Goal: Task Accomplishment & Management: Use online tool/utility

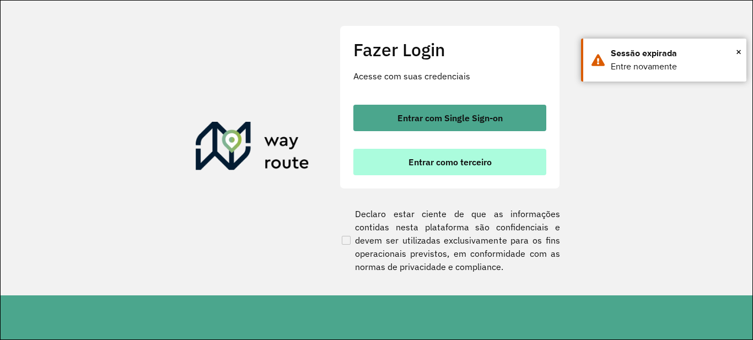
click at [436, 174] on button "Entrar como terceiro" at bounding box center [449, 162] width 193 height 26
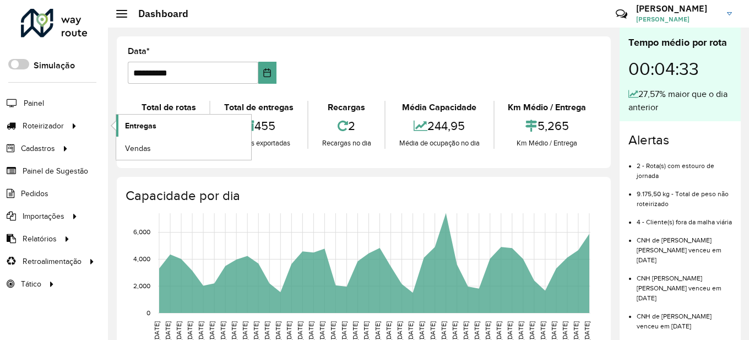
click at [140, 125] on span "Entregas" at bounding box center [140, 126] width 31 height 12
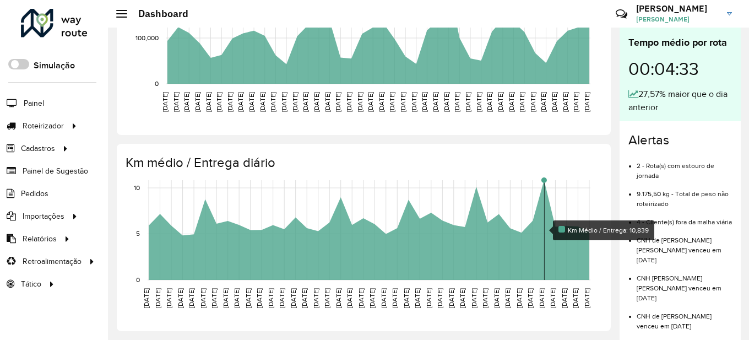
scroll to position [95, 0]
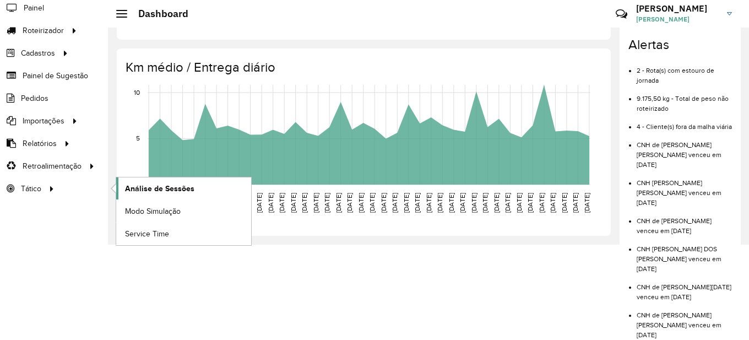
click at [171, 189] on span "Análise de Sessões" at bounding box center [159, 189] width 69 height 12
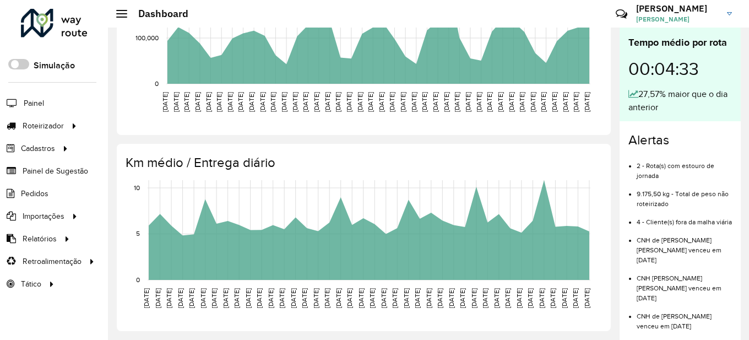
scroll to position [358, 0]
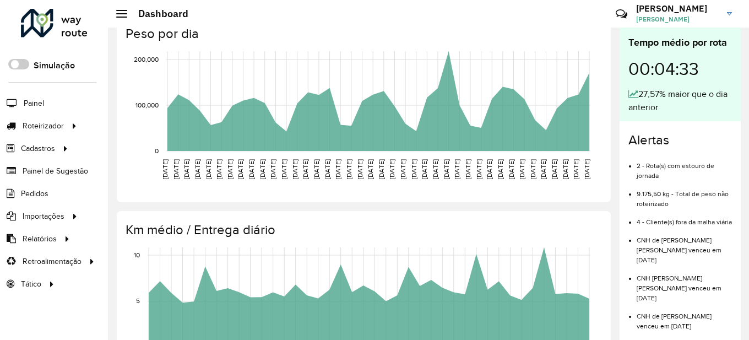
drag, startPoint x: 744, startPoint y: 199, endPoint x: 751, endPoint y: 147, distance: 52.2
click at [749, 147] on html "Aguarde... Pop-up bloqueado! Seu navegador bloqueou automáticamente a abertura …" at bounding box center [374, 170] width 749 height 340
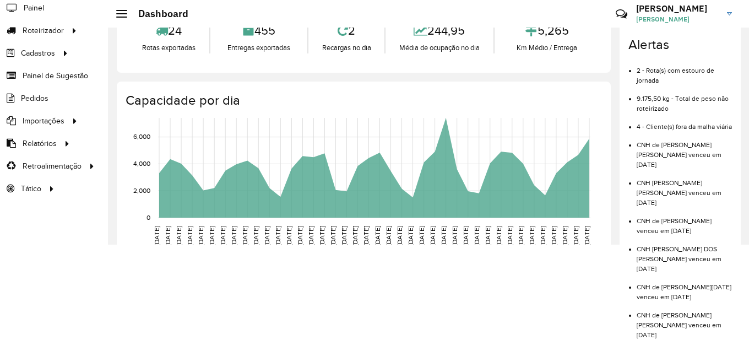
scroll to position [0, 0]
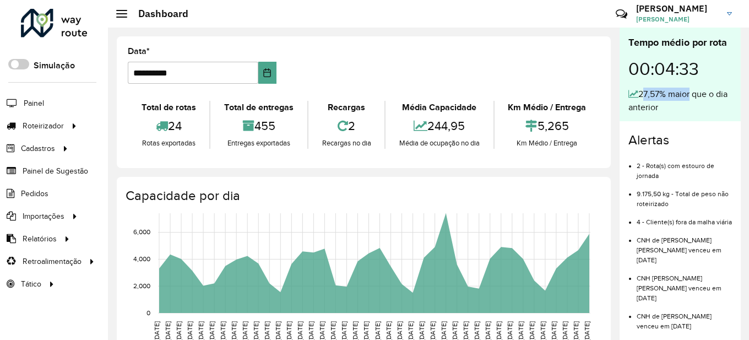
drag, startPoint x: 641, startPoint y: 89, endPoint x: 694, endPoint y: 89, distance: 52.3
click at [692, 89] on div "27,57% maior que o dia anterior" at bounding box center [681, 101] width 104 height 26
click at [695, 89] on div "27,57% maior que o dia anterior" at bounding box center [681, 101] width 104 height 26
click at [196, 69] on input "**********" at bounding box center [193, 73] width 131 height 22
click at [269, 74] on icon "Choose Date" at bounding box center [267, 72] width 9 height 9
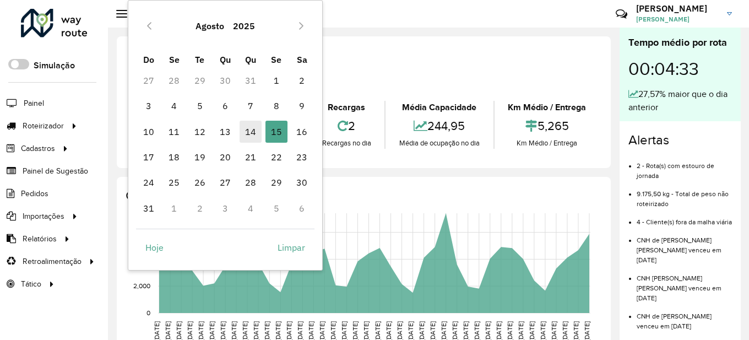
click at [252, 131] on span "14" at bounding box center [251, 132] width 22 height 22
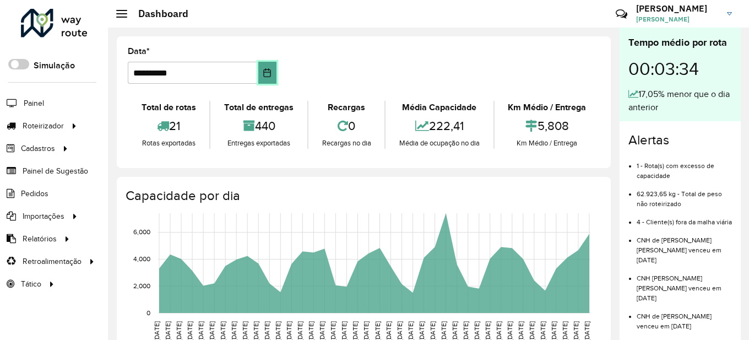
click at [269, 63] on button "Choose Date" at bounding box center [267, 73] width 18 height 22
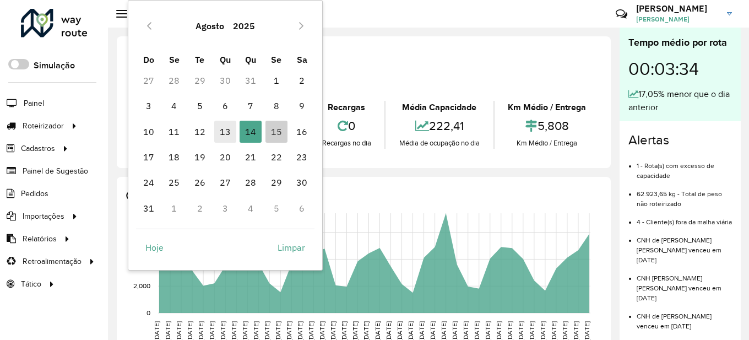
click at [226, 133] on span "13" at bounding box center [225, 132] width 22 height 22
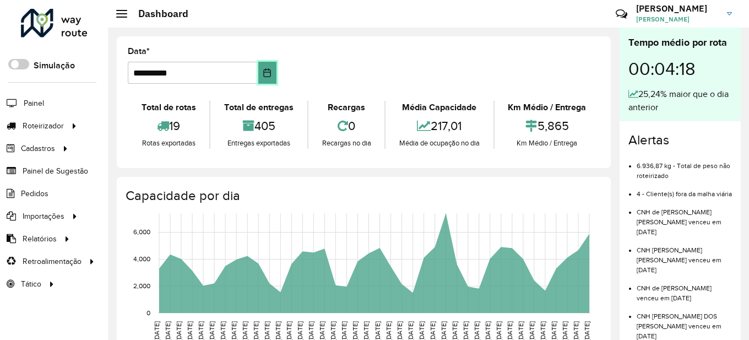
click at [267, 72] on icon "Choose Date" at bounding box center [267, 72] width 7 height 9
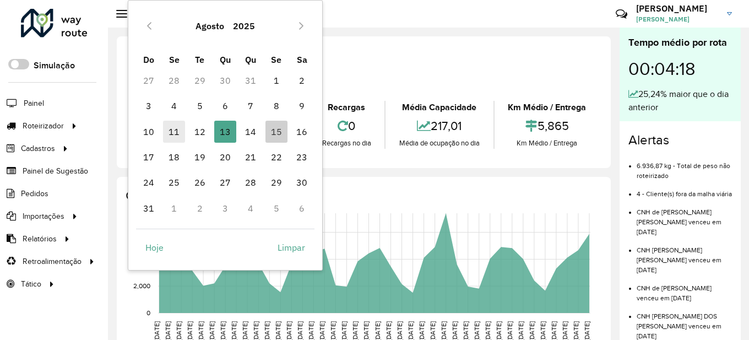
click at [173, 132] on span "11" at bounding box center [174, 132] width 22 height 22
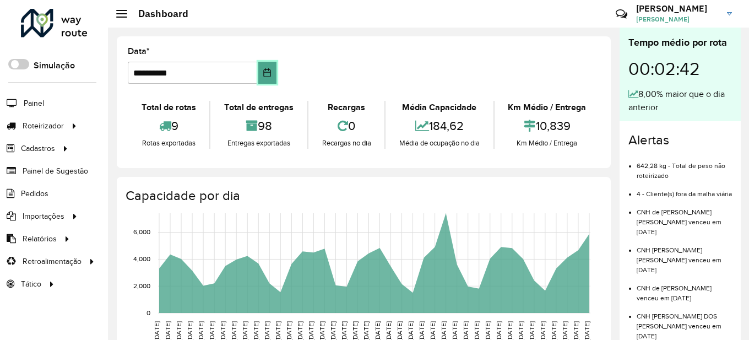
click at [271, 68] on icon "Choose Date" at bounding box center [267, 72] width 9 height 9
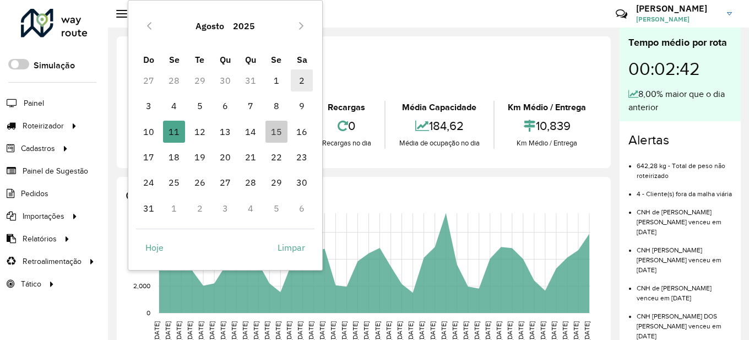
click at [301, 82] on span "2" at bounding box center [302, 80] width 22 height 22
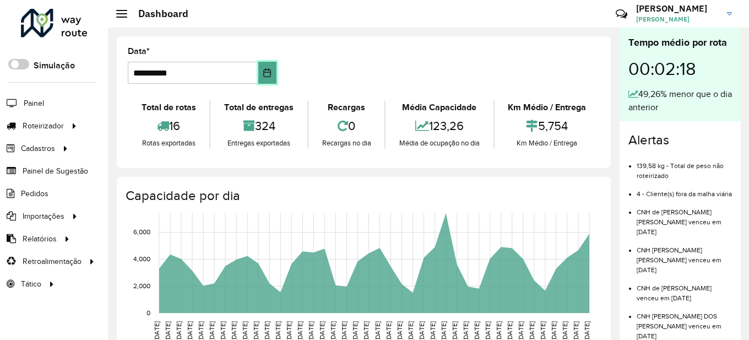
click at [267, 72] on icon "Choose Date" at bounding box center [267, 72] width 9 height 9
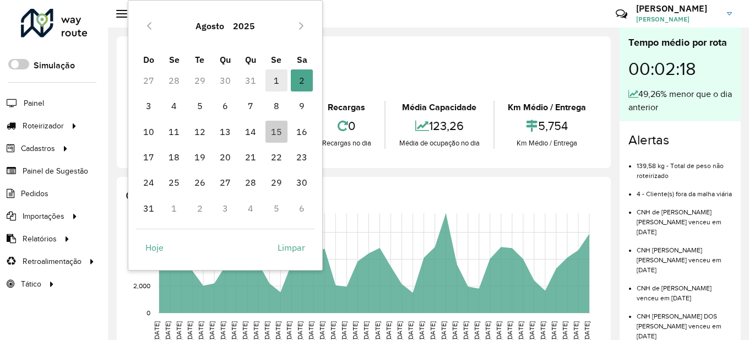
click at [274, 81] on span "1" at bounding box center [277, 80] width 22 height 22
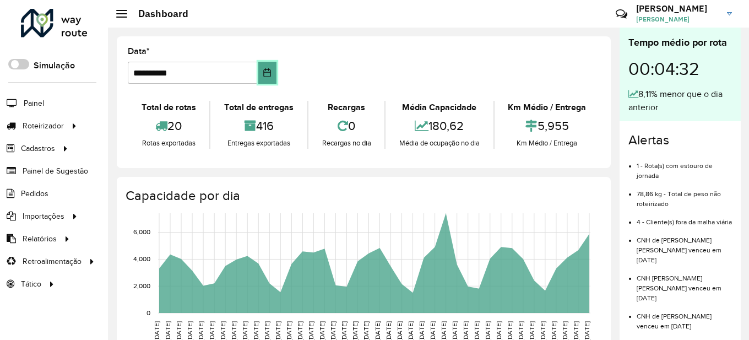
click at [266, 73] on icon "Choose Date" at bounding box center [267, 72] width 9 height 9
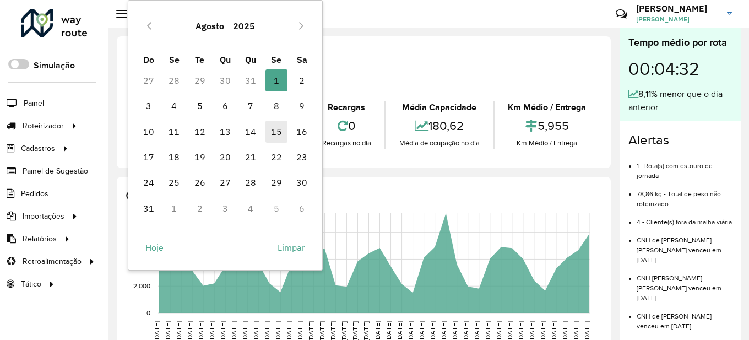
click at [282, 132] on span "15" at bounding box center [277, 132] width 22 height 22
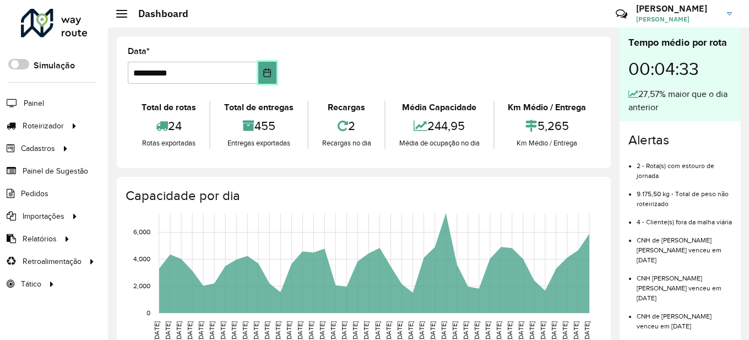
click at [268, 66] on button "Choose Date" at bounding box center [267, 73] width 18 height 22
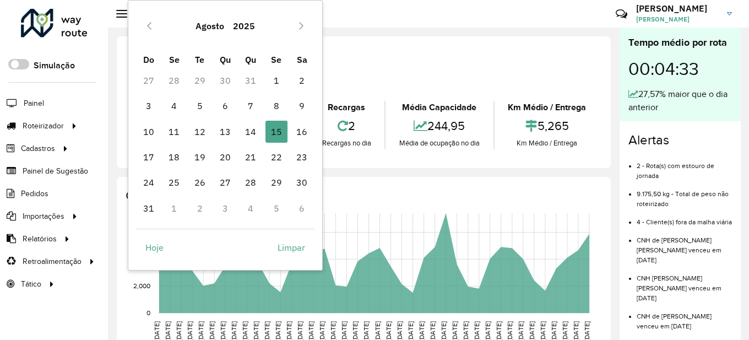
click at [250, 78] on td "31" at bounding box center [250, 80] width 25 height 25
click at [250, 80] on td "31" at bounding box center [250, 80] width 25 height 25
click at [153, 29] on button "Previous Month" at bounding box center [150, 26] width 18 height 18
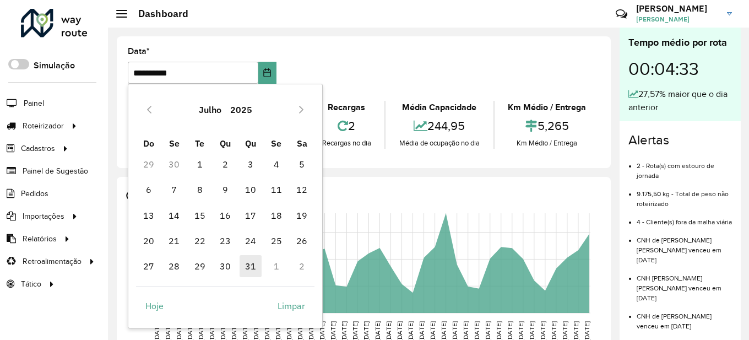
click at [244, 270] on span "31" at bounding box center [251, 266] width 22 height 22
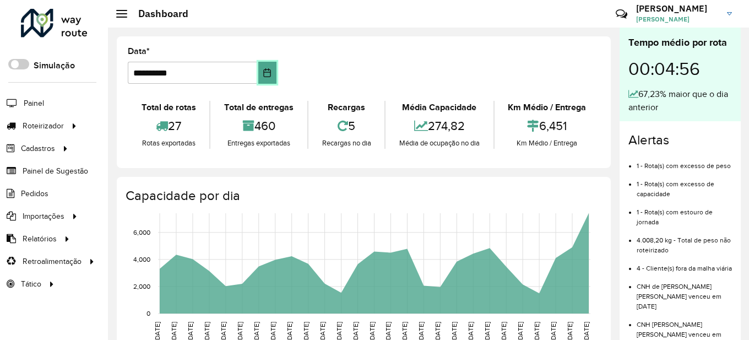
click at [264, 72] on icon "Choose Date" at bounding box center [267, 72] width 7 height 9
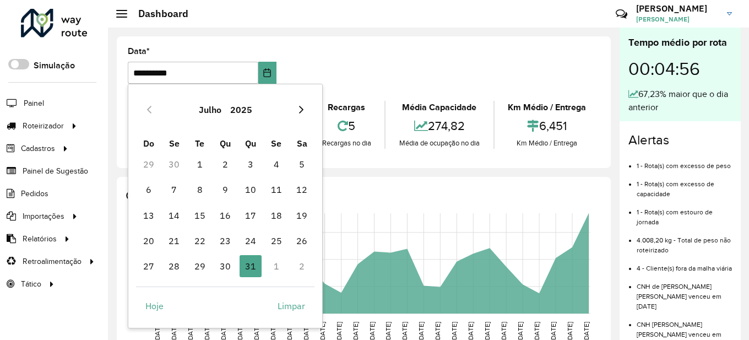
click at [303, 110] on icon "Next Month" at bounding box center [301, 110] width 4 height 8
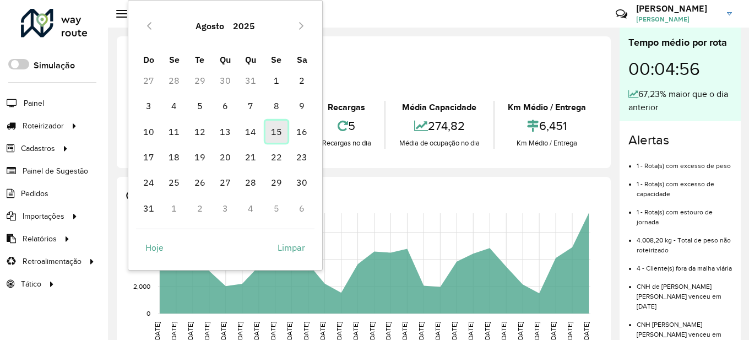
click at [275, 132] on span "15" at bounding box center [277, 132] width 22 height 22
type input "**********"
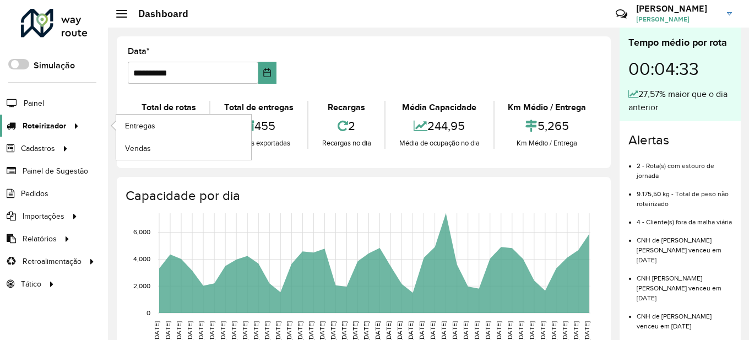
click at [73, 123] on icon at bounding box center [74, 125] width 9 height 17
click at [142, 123] on span "Entregas" at bounding box center [140, 126] width 31 height 12
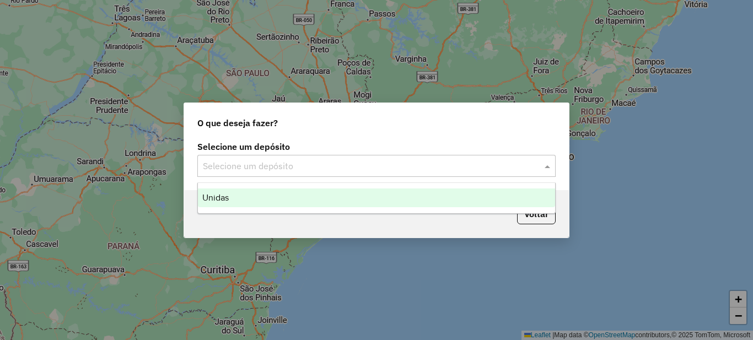
click at [264, 161] on input "text" at bounding box center [365, 166] width 325 height 13
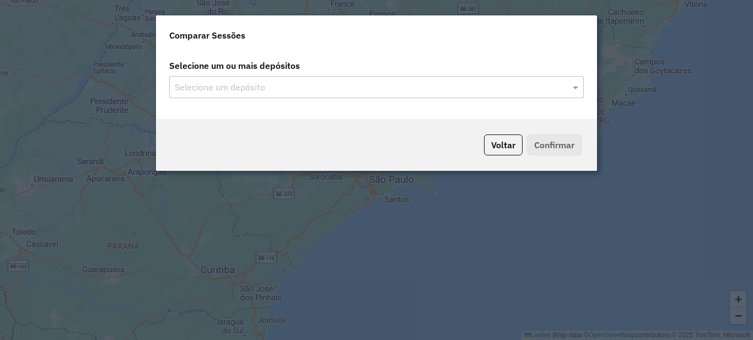
click at [229, 92] on input "text" at bounding box center [371, 87] width 398 height 13
click at [229, 87] on input "text" at bounding box center [371, 87] width 398 height 13
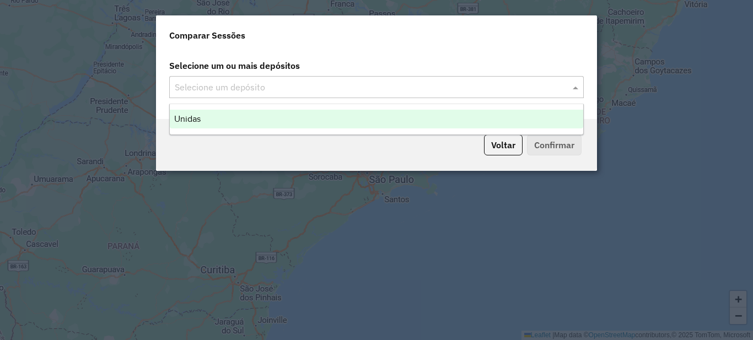
click at [205, 117] on div "Unidas" at bounding box center [376, 119] width 413 height 19
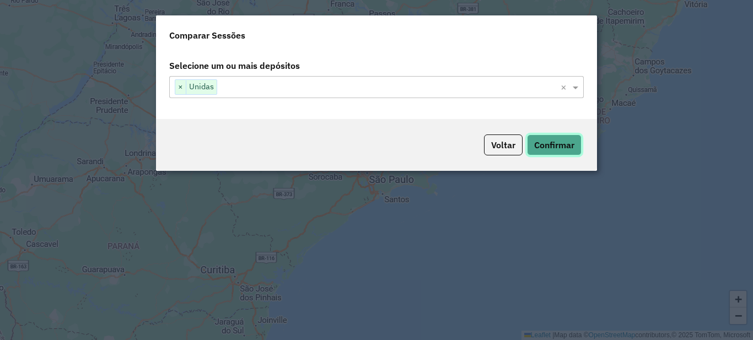
click at [554, 142] on button "Confirmar" at bounding box center [554, 144] width 55 height 21
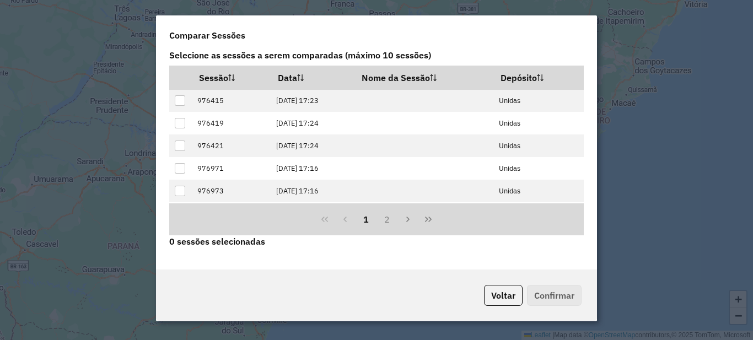
scroll to position [112, 0]
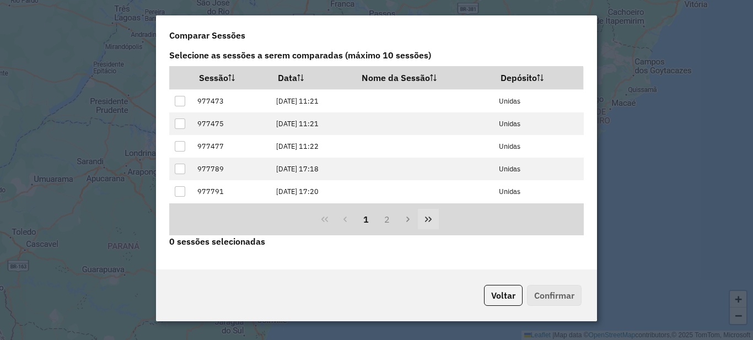
click at [431, 215] on button "Last Page" at bounding box center [428, 219] width 21 height 21
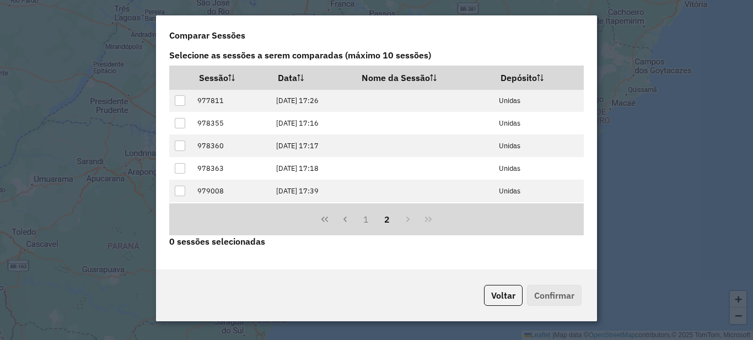
scroll to position [0, 0]
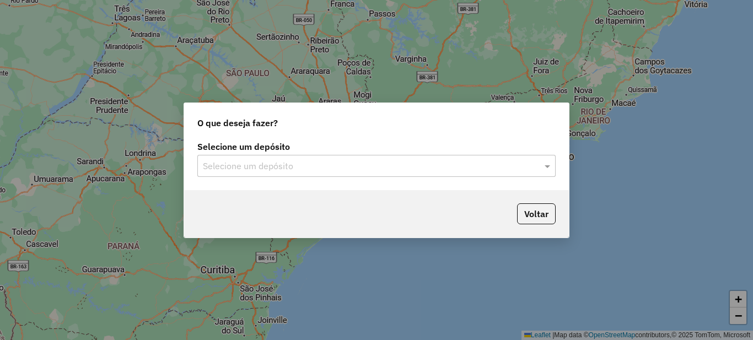
click at [321, 169] on input "text" at bounding box center [365, 166] width 325 height 13
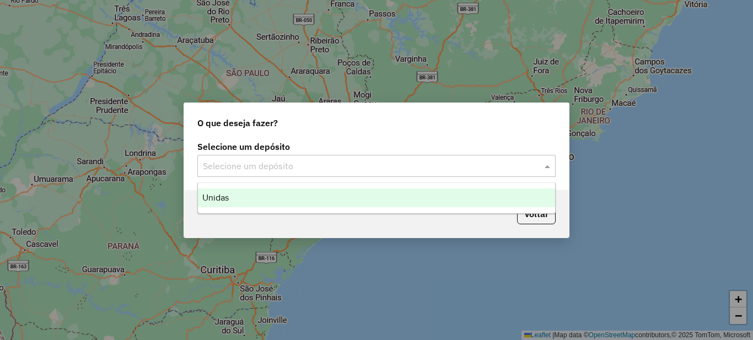
click at [245, 204] on div "Unidas" at bounding box center [376, 197] width 357 height 19
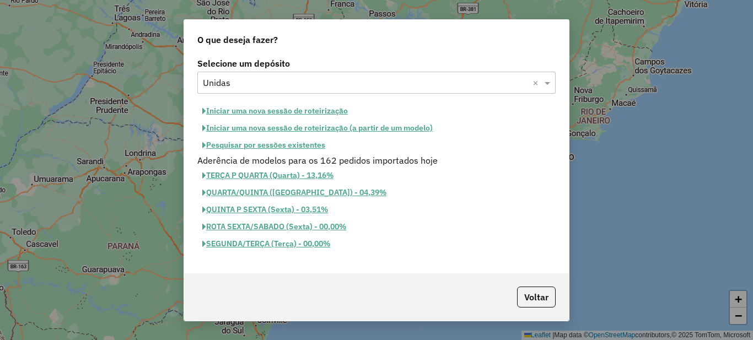
click at [262, 111] on button "Iniciar uma nova sessão de roteirização" at bounding box center [274, 110] width 155 height 17
select select "*"
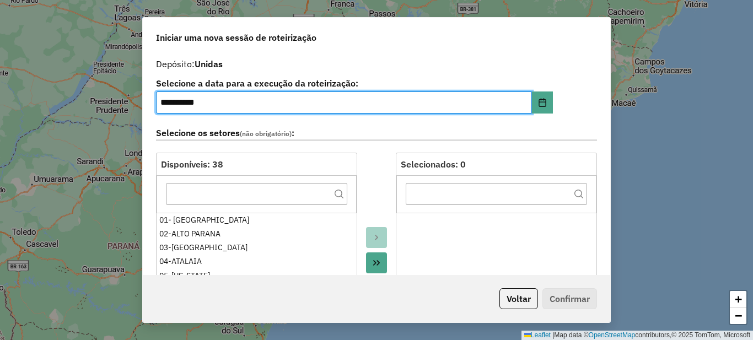
click at [374, 262] on icon "Move All to Target" at bounding box center [376, 263] width 7 height 6
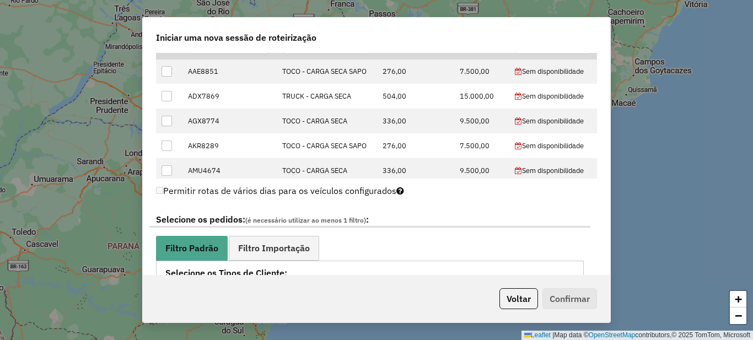
scroll to position [606, 0]
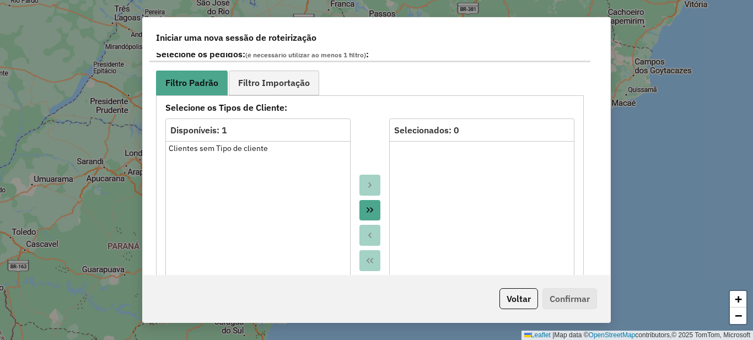
click at [366, 207] on icon "Move All to Target" at bounding box center [369, 210] width 9 height 9
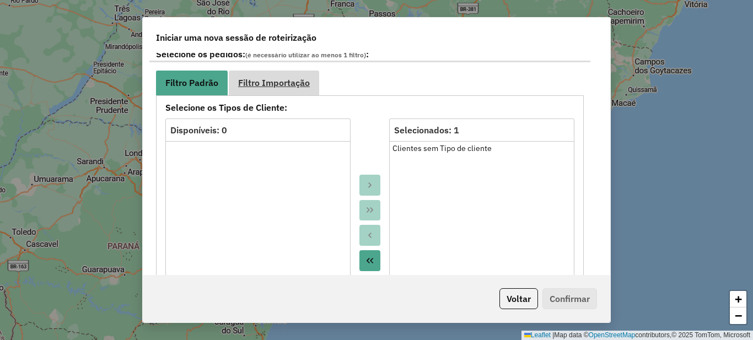
click at [292, 94] on link "Filtro Importação" at bounding box center [274, 83] width 90 height 25
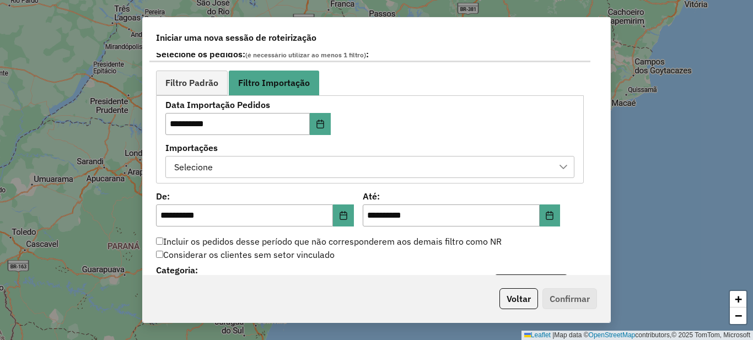
click at [251, 160] on div "Selecione" at bounding box center [361, 166] width 382 height 21
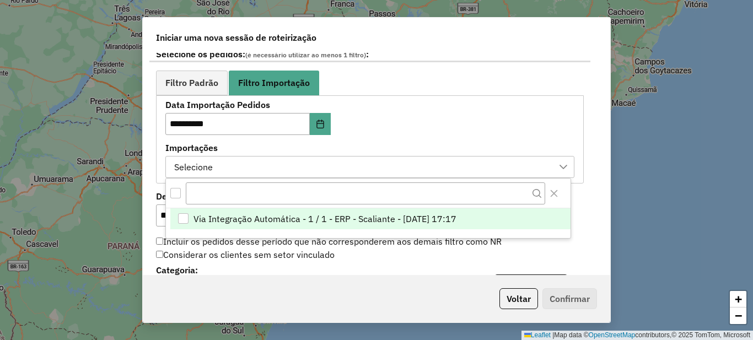
click at [252, 220] on span "Via Integração Automática - 1 / 1 - ERP - Scaliante - [DATE] 17:17" at bounding box center [324, 218] width 263 height 13
click at [143, 153] on div "**********" at bounding box center [376, 164] width 467 height 222
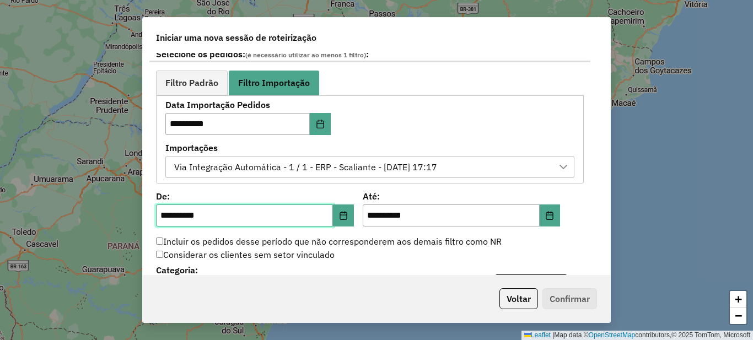
click at [164, 208] on input "**********" at bounding box center [244, 215] width 177 height 22
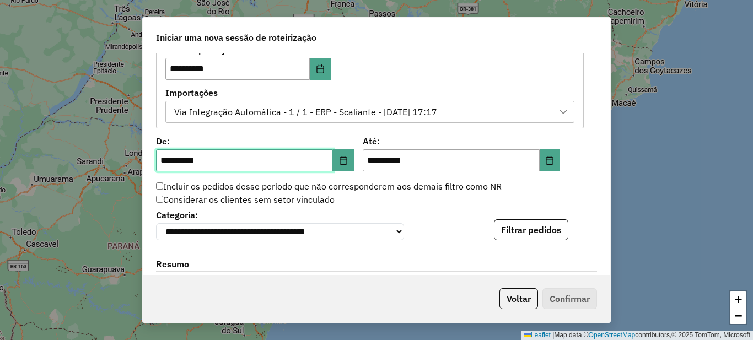
scroll to position [716, 0]
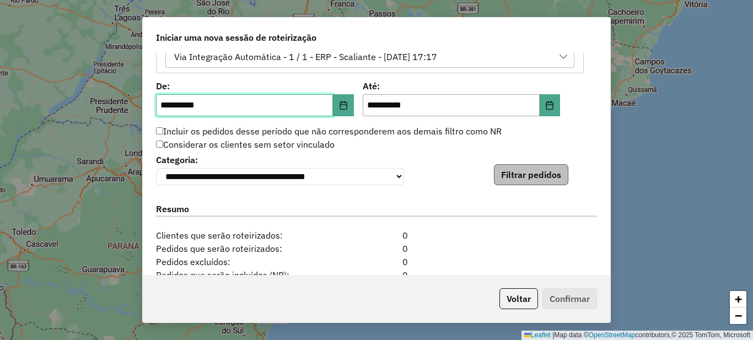
type input "**********"
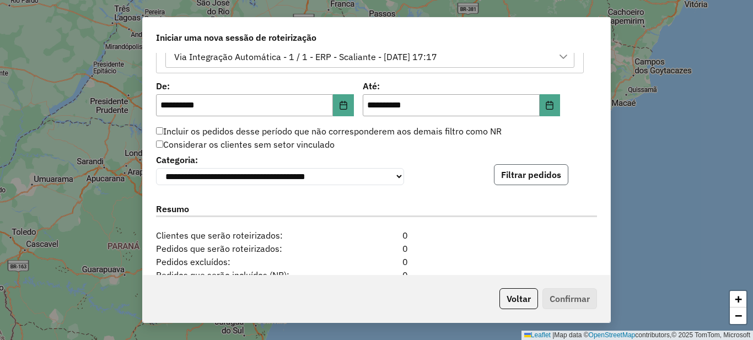
click at [535, 177] on button "Filtrar pedidos" at bounding box center [531, 174] width 74 height 21
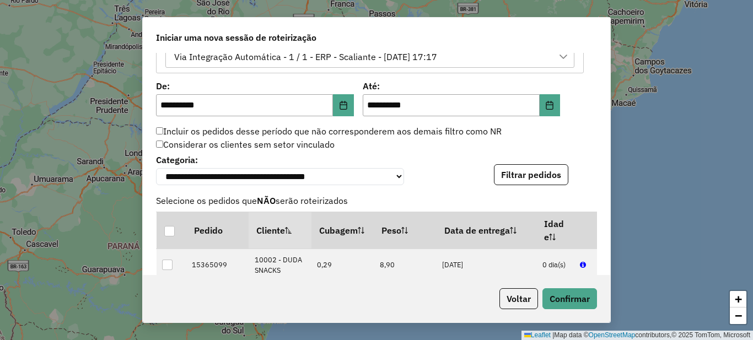
scroll to position [1082, 0]
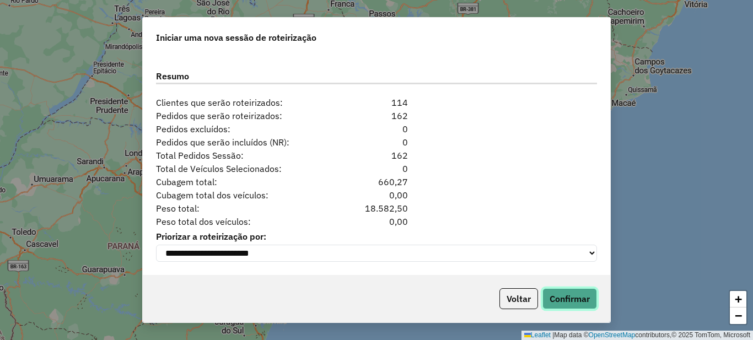
click at [582, 295] on button "Confirmar" at bounding box center [569, 298] width 55 height 21
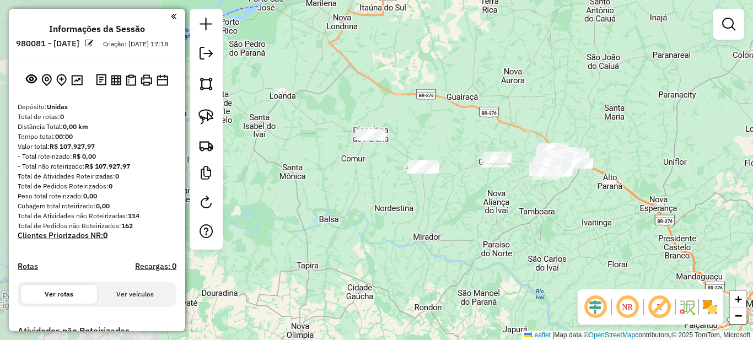
drag, startPoint x: 308, startPoint y: 210, endPoint x: 504, endPoint y: 200, distance: 195.9
click at [504, 200] on div "Janela de atendimento Grade de atendimento Capacidade Transportadoras Veículos …" at bounding box center [376, 170] width 753 height 340
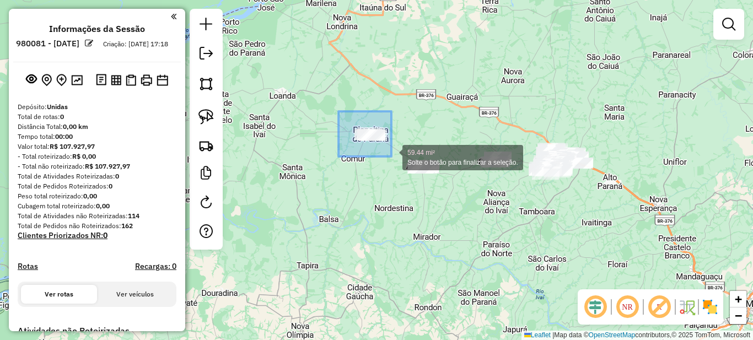
drag, startPoint x: 338, startPoint y: 111, endPoint x: 391, endPoint y: 157, distance: 70.3
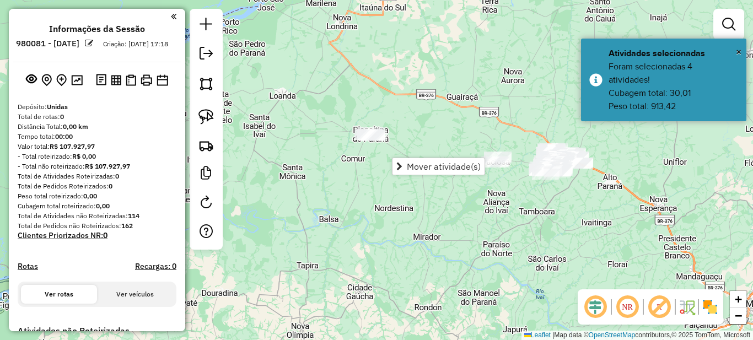
click at [336, 118] on div "Janela de atendimento Grade de atendimento Capacidade Transportadoras Veículos …" at bounding box center [376, 170] width 753 height 340
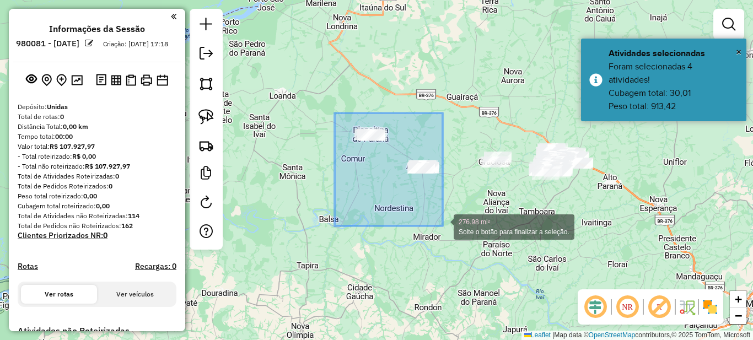
drag, startPoint x: 337, startPoint y: 114, endPoint x: 443, endPoint y: 226, distance: 154.7
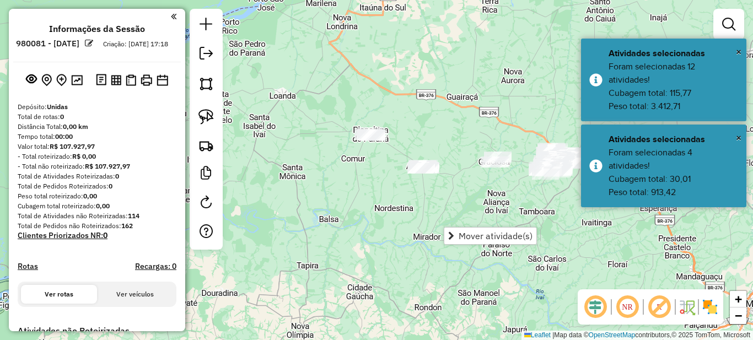
drag, startPoint x: 444, startPoint y: 144, endPoint x: 392, endPoint y: 141, distance: 51.9
click at [392, 141] on div "Janela de atendimento Grade de atendimento Capacidade Transportadoras Veículos …" at bounding box center [376, 170] width 753 height 340
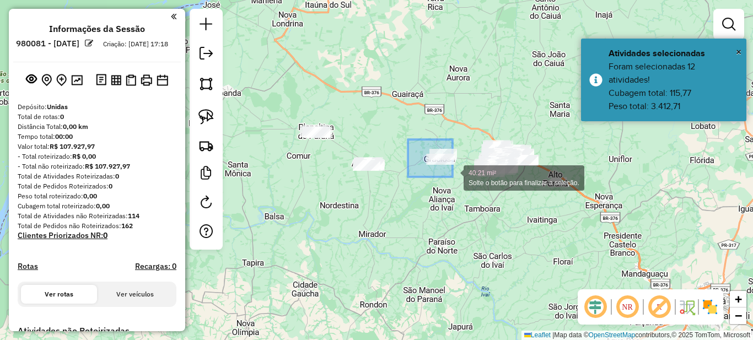
drag, startPoint x: 416, startPoint y: 141, endPoint x: 452, endPoint y: 177, distance: 51.4
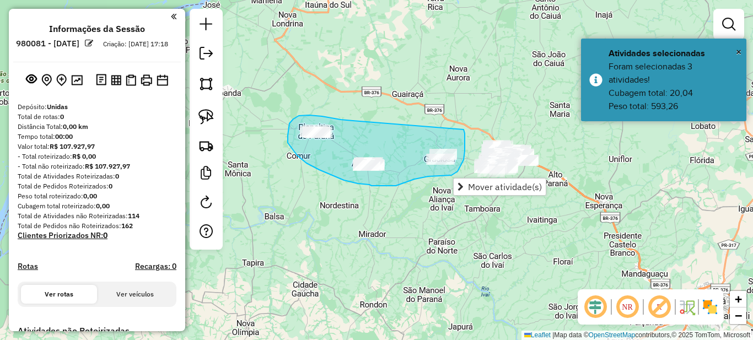
drag, startPoint x: 349, startPoint y: 121, endPoint x: 463, endPoint y: 129, distance: 114.4
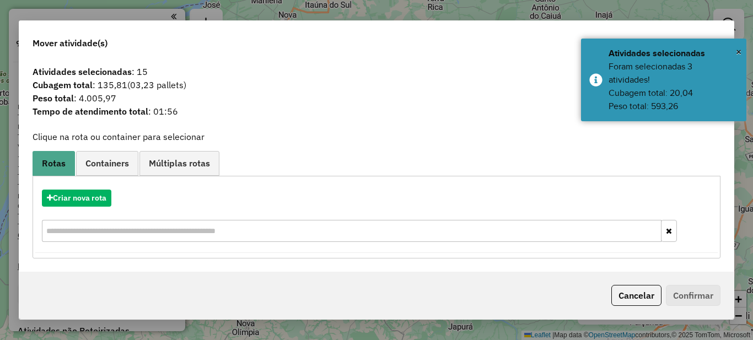
click at [83, 189] on div "Criar nova rota" at bounding box center [376, 217] width 682 height 72
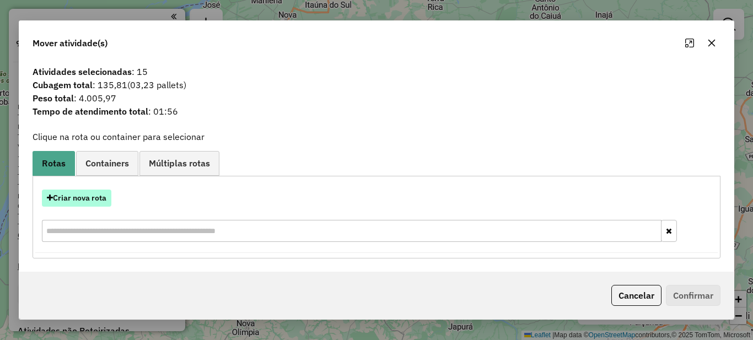
click at [86, 195] on button "Criar nova rota" at bounding box center [76, 198] width 69 height 17
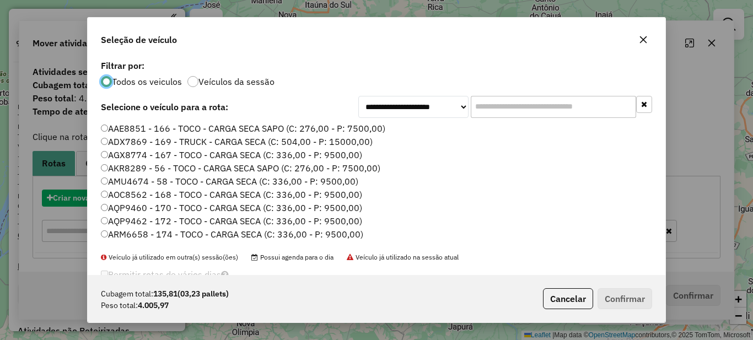
scroll to position [6, 3]
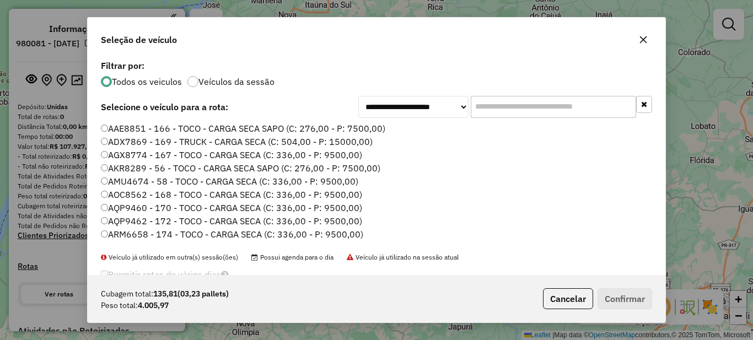
click at [522, 105] on input "text" at bounding box center [553, 107] width 165 height 22
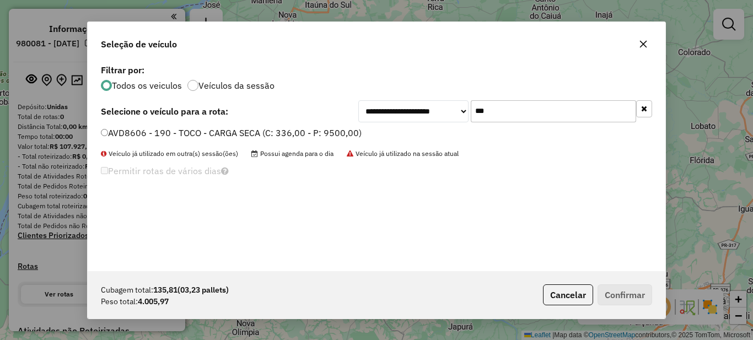
type input "***"
click at [251, 131] on label "AVD8606 - 190 - TOCO - CARGA SECA (C: 336,00 - P: 9500,00)" at bounding box center [231, 132] width 261 height 13
click at [613, 290] on button "Confirmar" at bounding box center [624, 294] width 55 height 21
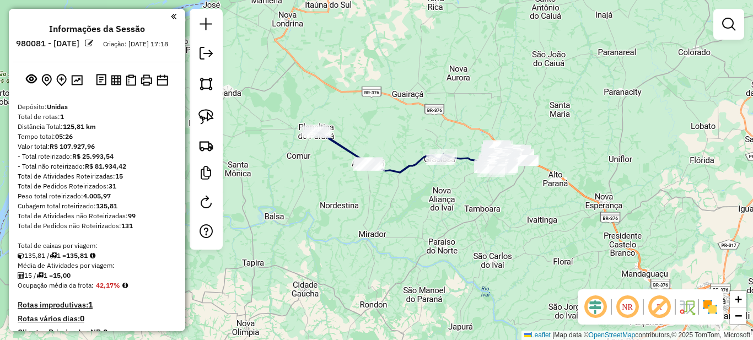
drag, startPoint x: 444, startPoint y: 199, endPoint x: 338, endPoint y: 201, distance: 106.4
click at [338, 201] on div "Janela de atendimento Grade de atendimento Capacidade Transportadoras Veículos …" at bounding box center [376, 170] width 753 height 340
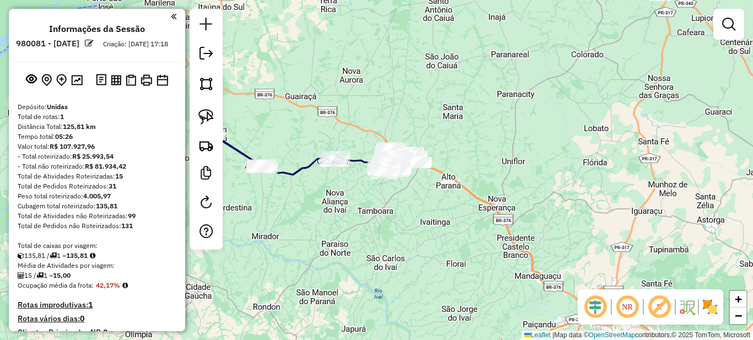
scroll to position [220, 0]
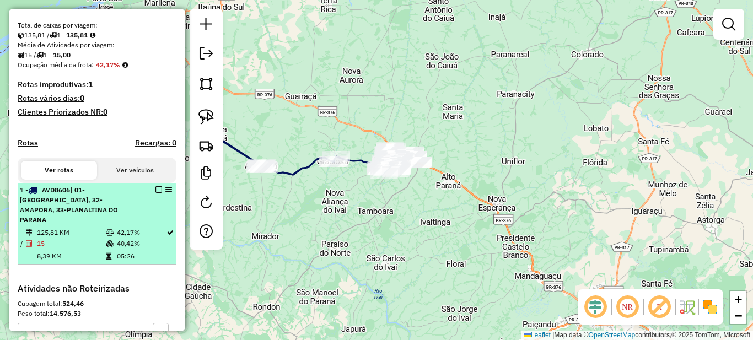
click at [155, 193] on em at bounding box center [158, 189] width 7 height 7
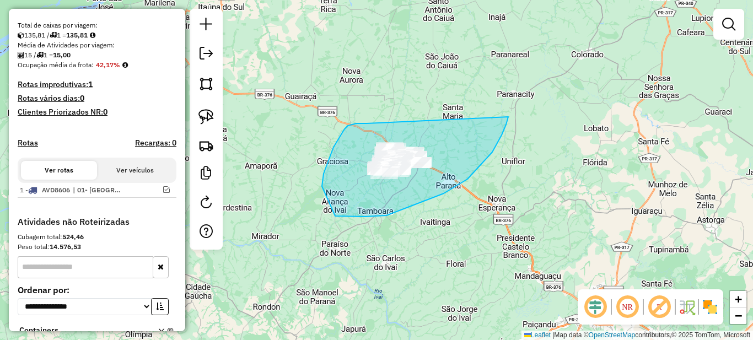
drag, startPoint x: 365, startPoint y: 123, endPoint x: 508, endPoint y: 117, distance: 143.4
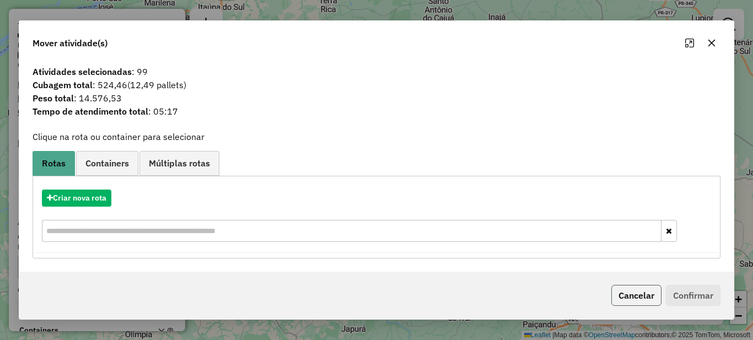
click at [633, 299] on button "Cancelar" at bounding box center [636, 295] width 50 height 21
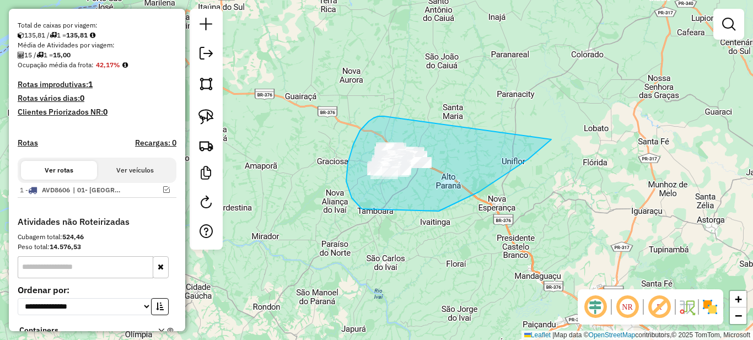
drag, startPoint x: 363, startPoint y: 127, endPoint x: 592, endPoint y: 88, distance: 232.0
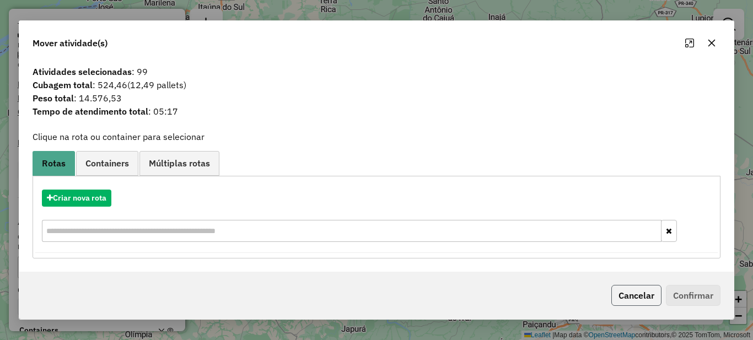
click at [639, 291] on button "Cancelar" at bounding box center [636, 295] width 50 height 21
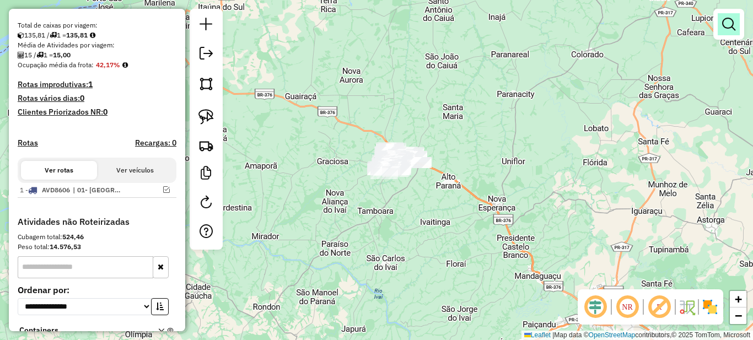
click at [736, 28] on link at bounding box center [728, 24] width 22 height 22
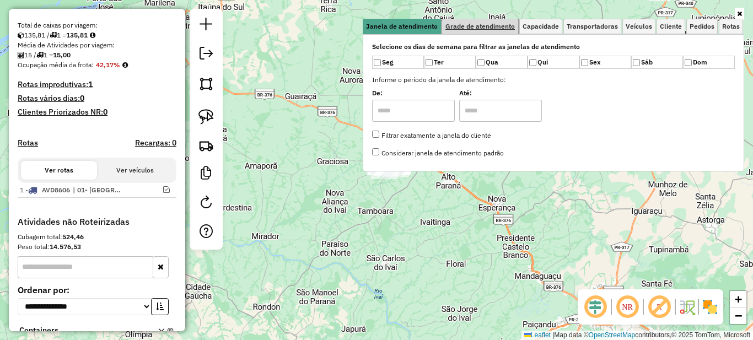
click at [507, 33] on link "Grade de atendimento" at bounding box center [480, 26] width 76 height 15
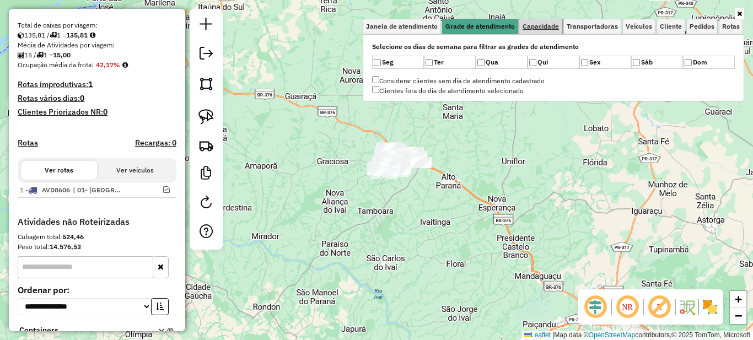
click at [538, 28] on span "Capacidade" at bounding box center [540, 26] width 36 height 7
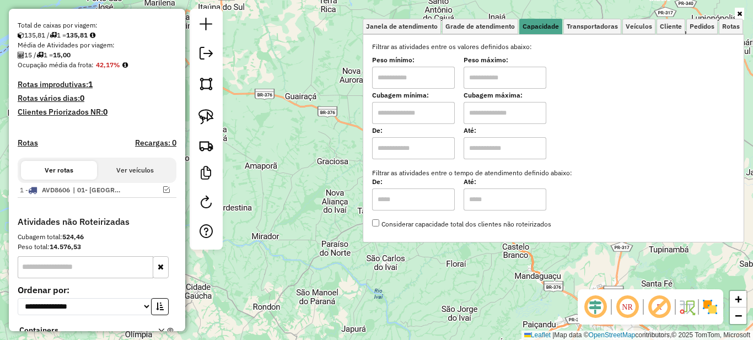
click at [408, 75] on input "text" at bounding box center [413, 78] width 83 height 22
type input "*******"
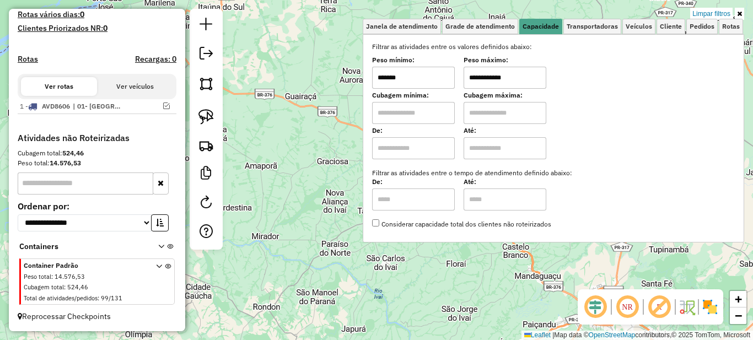
type input "**********"
click at [738, 14] on icon at bounding box center [739, 13] width 5 height 7
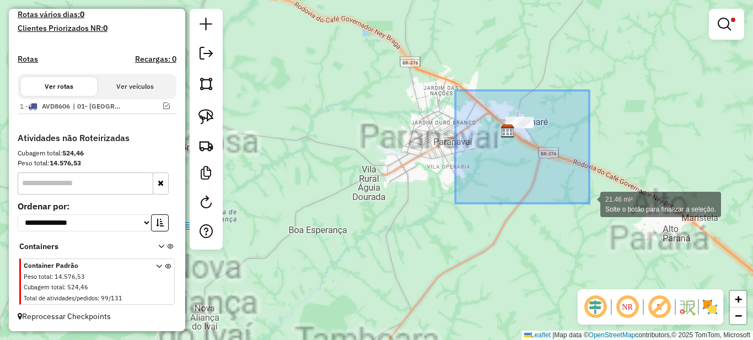
drag, startPoint x: 554, startPoint y: 161, endPoint x: 592, endPoint y: 206, distance: 58.6
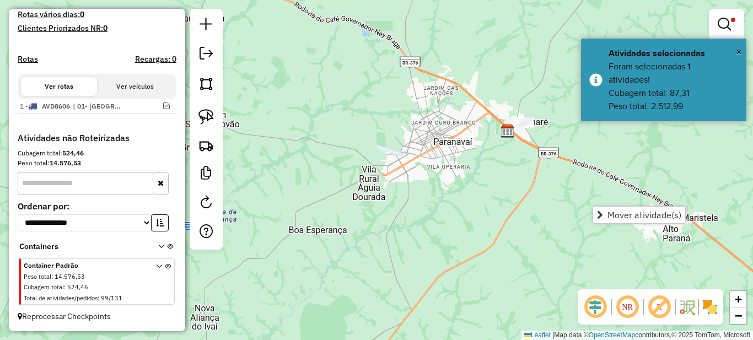
drag, startPoint x: 530, startPoint y: 153, endPoint x: 410, endPoint y: 238, distance: 146.6
click at [412, 238] on div "**********" at bounding box center [376, 170] width 753 height 340
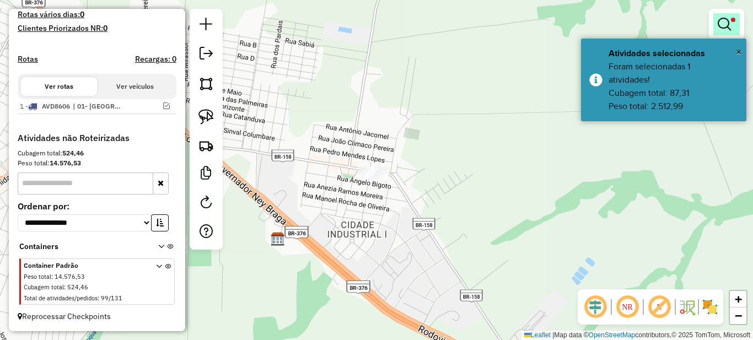
click at [728, 18] on em at bounding box center [723, 24] width 13 height 13
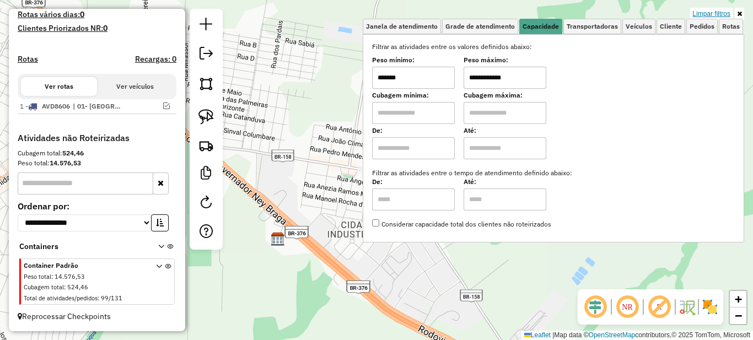
click at [705, 14] on link "Limpar filtros" at bounding box center [711, 14] width 42 height 12
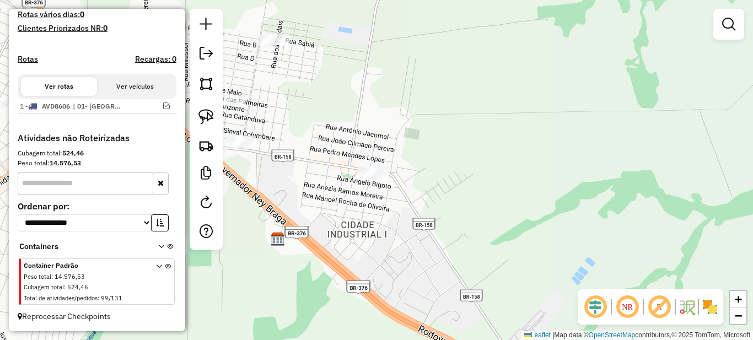
drag, startPoint x: 294, startPoint y: 241, endPoint x: 453, endPoint y: 223, distance: 160.8
click at [285, 232] on img at bounding box center [278, 239] width 14 height 14
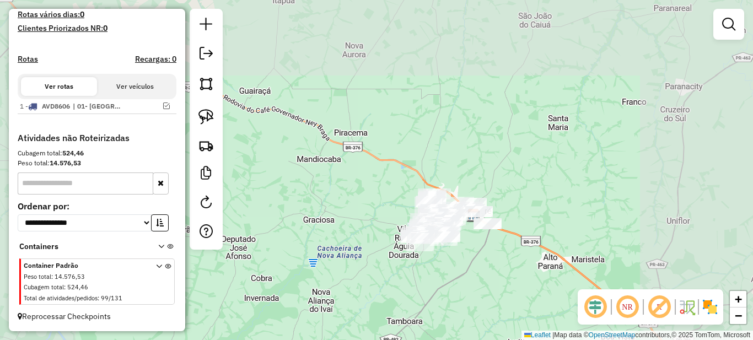
drag, startPoint x: 468, startPoint y: 267, endPoint x: 476, endPoint y: 239, distance: 29.1
click at [474, 241] on div "Janela de atendimento Grade de atendimento Capacidade Transportadoras Veículos …" at bounding box center [376, 170] width 753 height 340
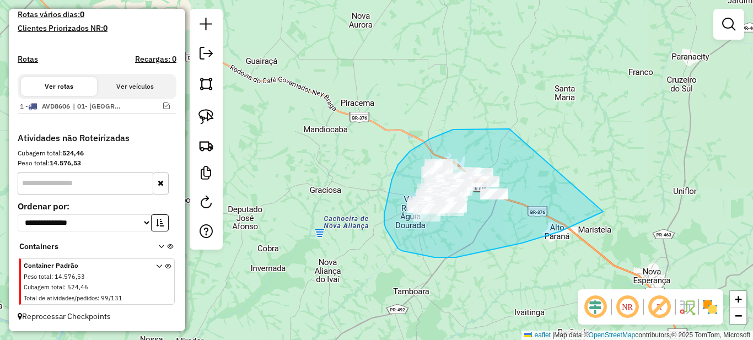
drag, startPoint x: 483, startPoint y: 129, endPoint x: 674, endPoint y: 166, distance: 194.8
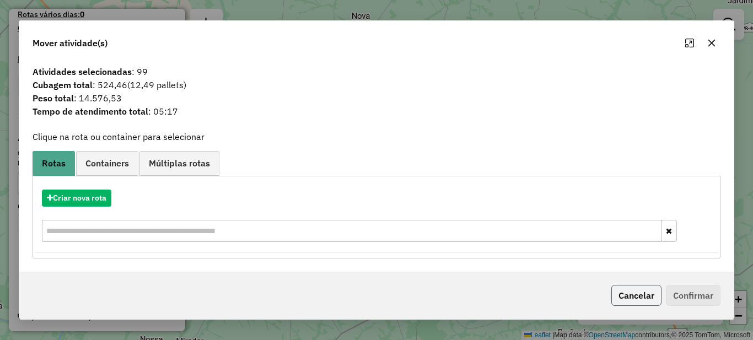
click at [656, 293] on button "Cancelar" at bounding box center [636, 295] width 50 height 21
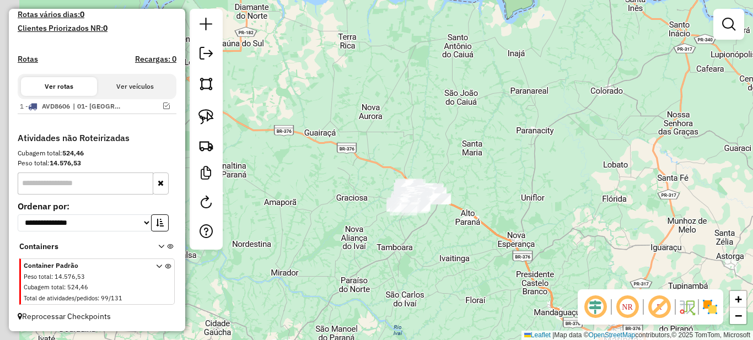
drag, startPoint x: 307, startPoint y: 221, endPoint x: 331, endPoint y: 221, distance: 24.2
click at [331, 221] on div "Janela de atendimento Grade de atendimento Capacidade Transportadoras Veículos …" at bounding box center [376, 170] width 753 height 340
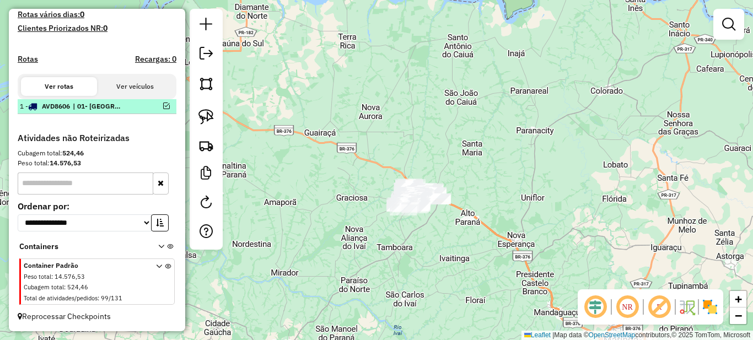
click at [164, 106] on em at bounding box center [166, 105] width 7 height 7
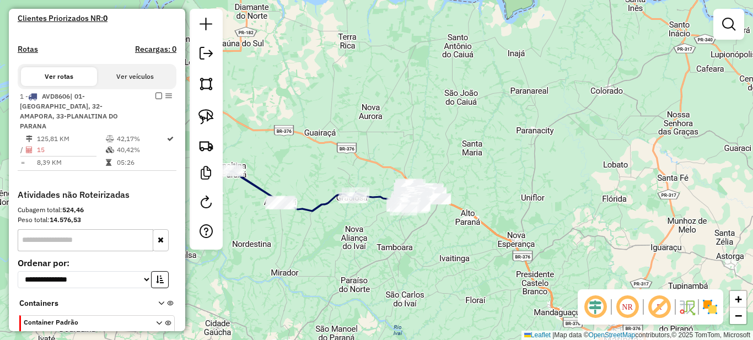
drag, startPoint x: 291, startPoint y: 165, endPoint x: 334, endPoint y: 125, distance: 58.9
click at [334, 126] on div "Janela de atendimento Grade de atendimento Capacidade Transportadoras Veículos …" at bounding box center [376, 170] width 753 height 340
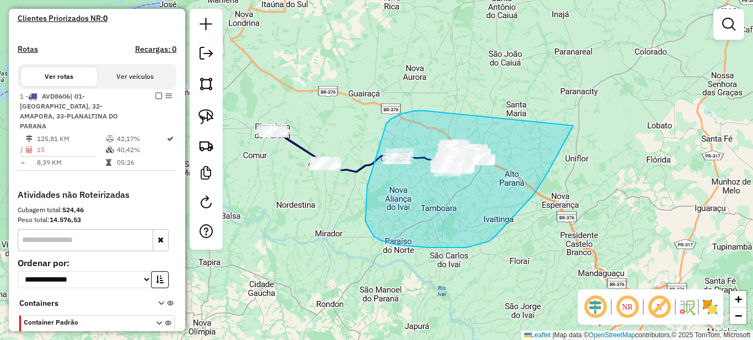
drag, startPoint x: 422, startPoint y: 111, endPoint x: 575, endPoint y: 122, distance: 153.0
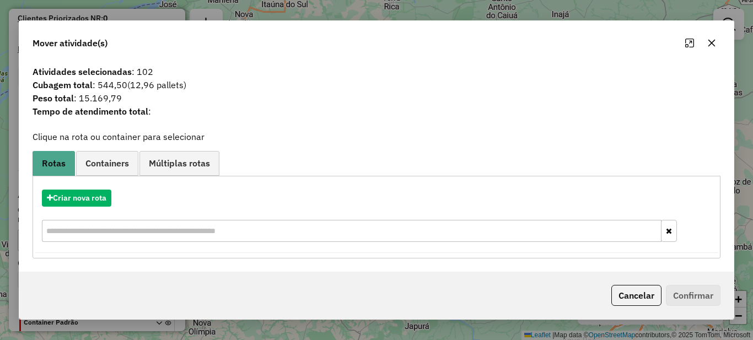
click at [634, 286] on button "Cancelar" at bounding box center [636, 295] width 50 height 21
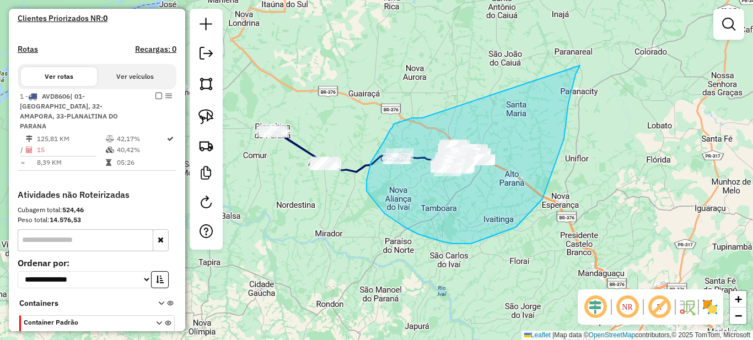
drag, startPoint x: 418, startPoint y: 118, endPoint x: 580, endPoint y: 66, distance: 170.2
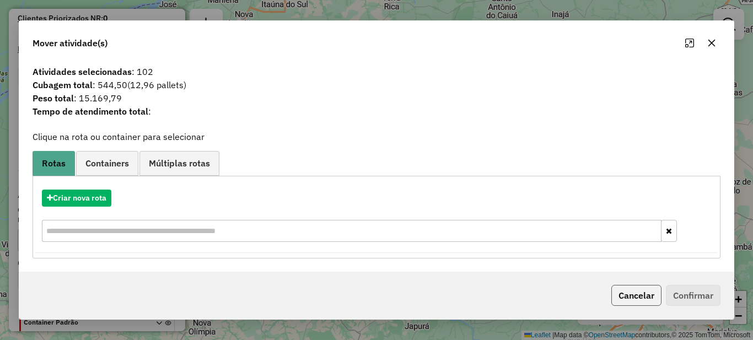
click at [625, 298] on button "Cancelar" at bounding box center [636, 295] width 50 height 21
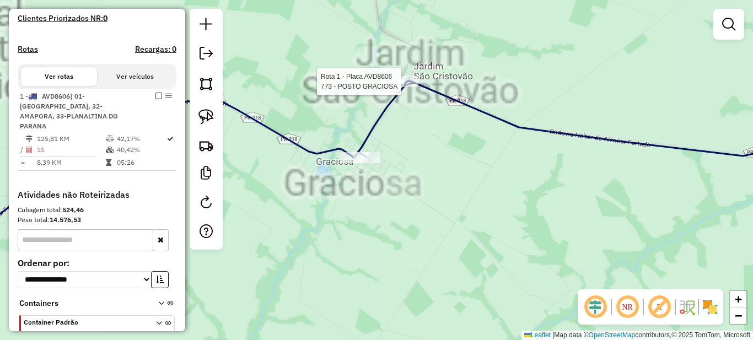
select select "**********"
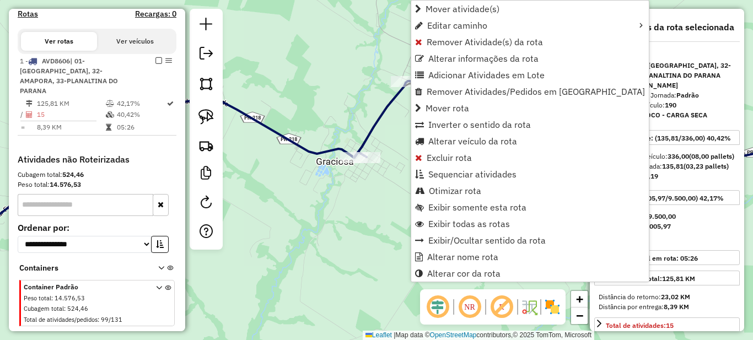
scroll to position [371, 0]
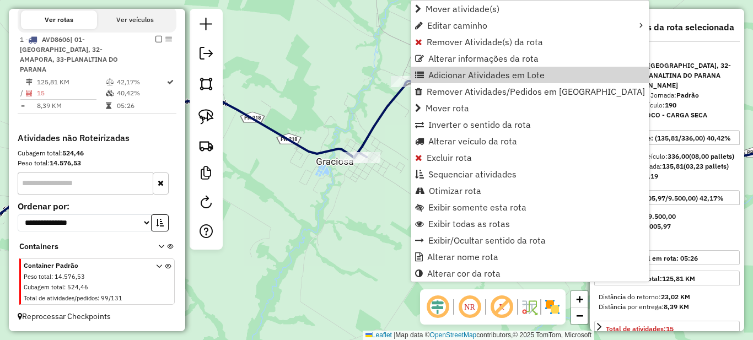
click at [352, 185] on div "Janela de atendimento Grade de atendimento Capacidade Transportadoras Veículos …" at bounding box center [376, 170] width 753 height 340
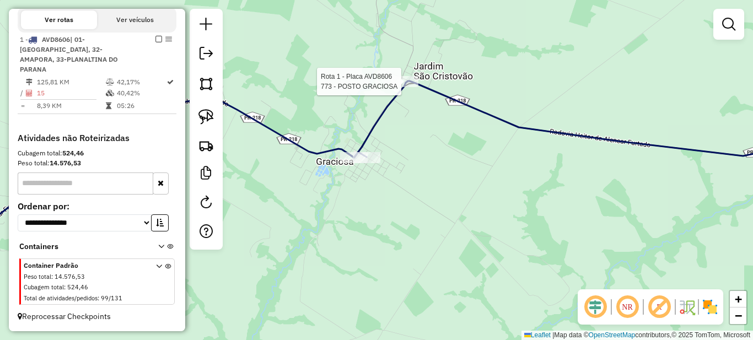
select select "**********"
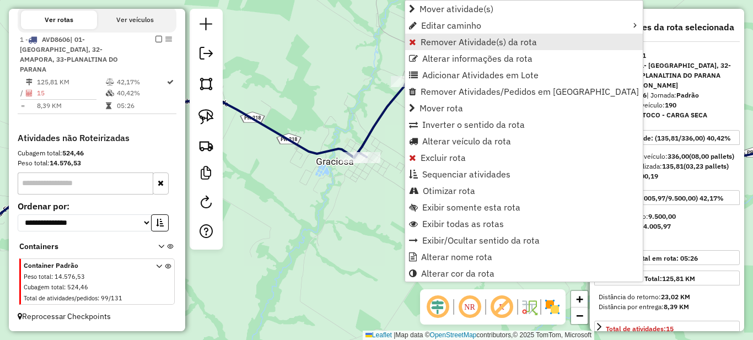
click at [435, 39] on span "Remover Atividade(s) da rota" at bounding box center [478, 41] width 116 height 9
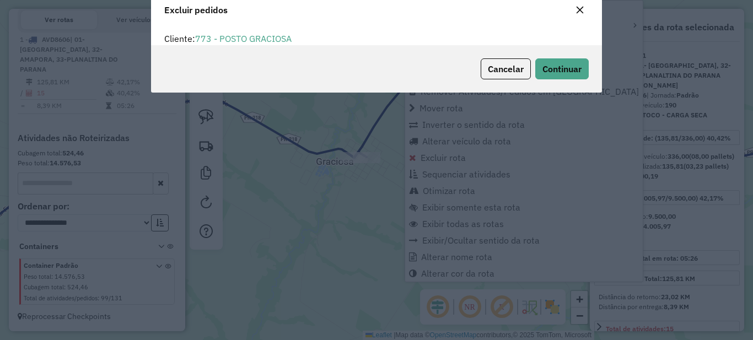
scroll to position [7, 3]
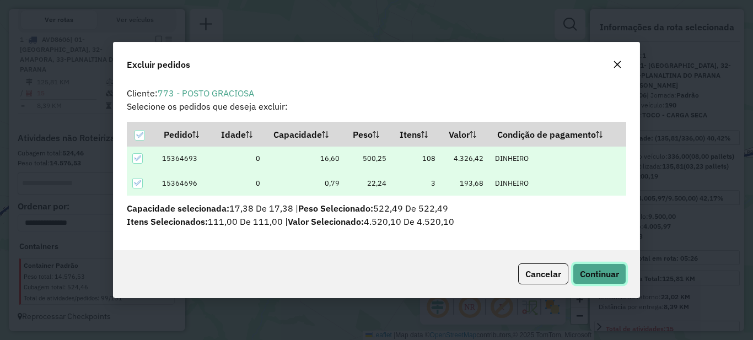
click at [581, 277] on span "Continuar" at bounding box center [599, 273] width 39 height 11
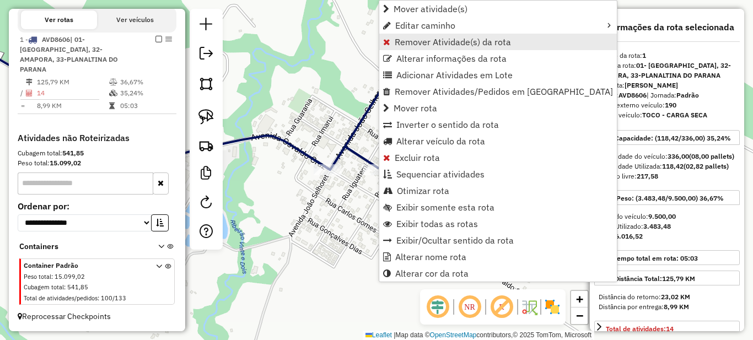
click at [406, 41] on span "Remover Atividade(s) da rota" at bounding box center [453, 41] width 116 height 9
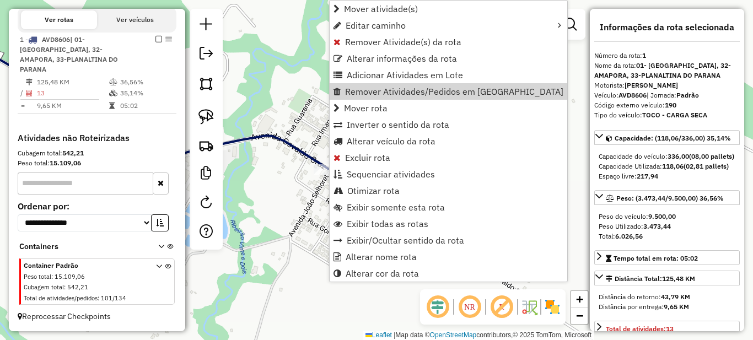
click at [295, 190] on div "Janela de atendimento Grade de atendimento Capacidade Transportadoras Veículos …" at bounding box center [376, 170] width 753 height 340
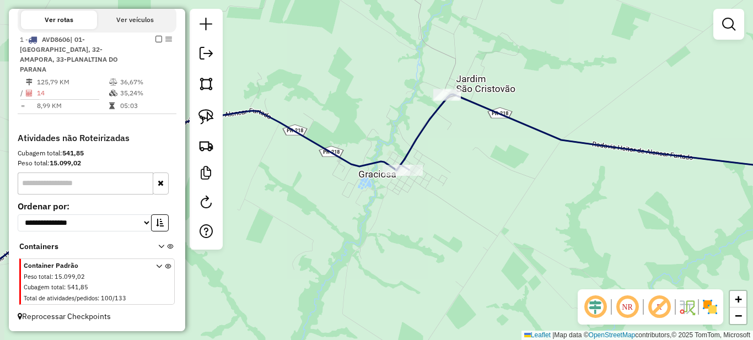
drag, startPoint x: 475, startPoint y: 105, endPoint x: 437, endPoint y: 178, distance: 82.1
click at [437, 178] on div "Janela de atendimento Grade de atendimento Capacidade Transportadoras Veículos …" at bounding box center [376, 170] width 753 height 340
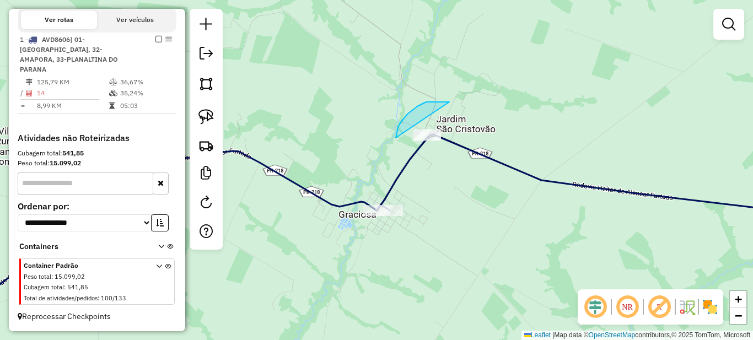
drag, startPoint x: 407, startPoint y: 114, endPoint x: 504, endPoint y: 115, distance: 97.0
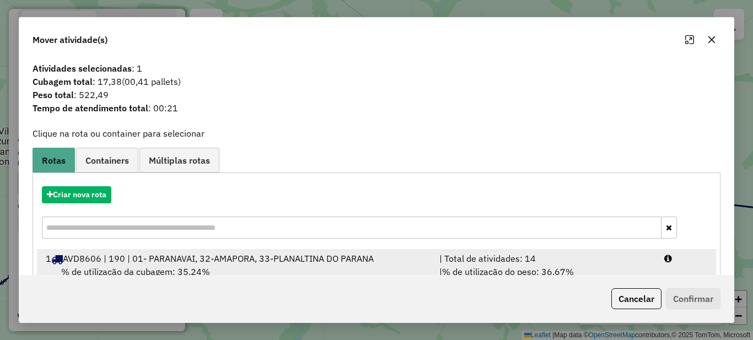
scroll to position [39, 0]
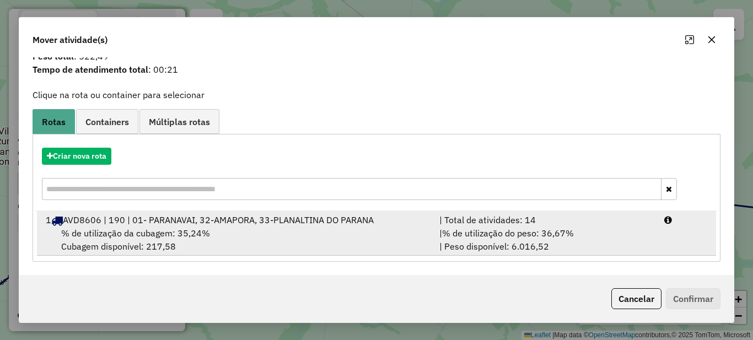
click at [499, 224] on div "| Total de atividades: 14" at bounding box center [545, 219] width 225 height 13
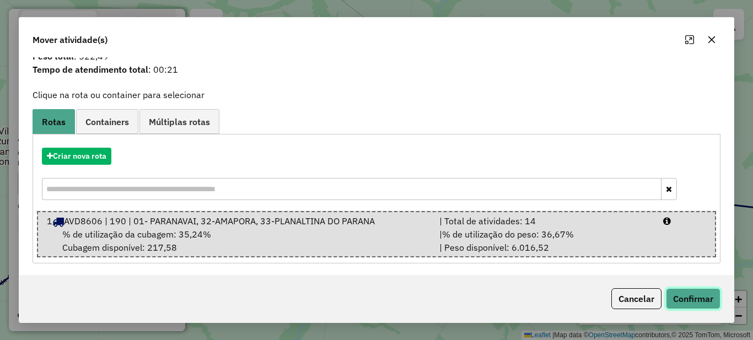
click at [683, 296] on button "Confirmar" at bounding box center [693, 298] width 55 height 21
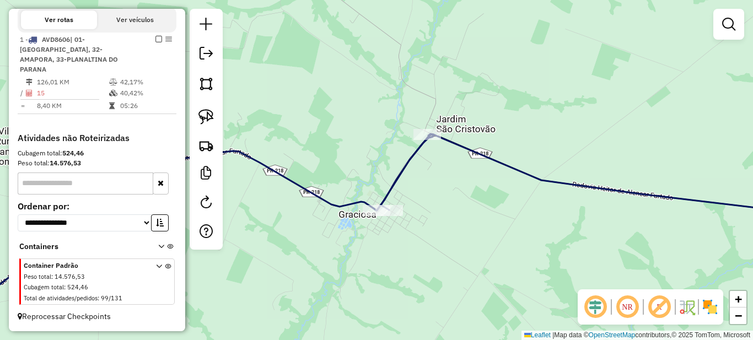
scroll to position [0, 0]
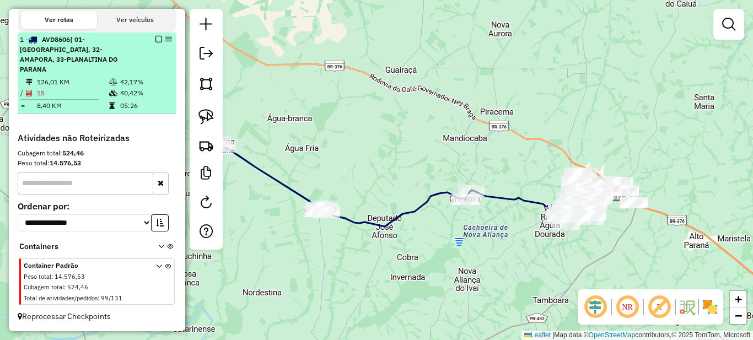
click at [87, 73] on div "1 - AVD8606 | 01- PARANAVAI, 32-AMAPORA, 33-PLANALTINA DO PARANA" at bounding box center [78, 55] width 117 height 40
select select "**********"
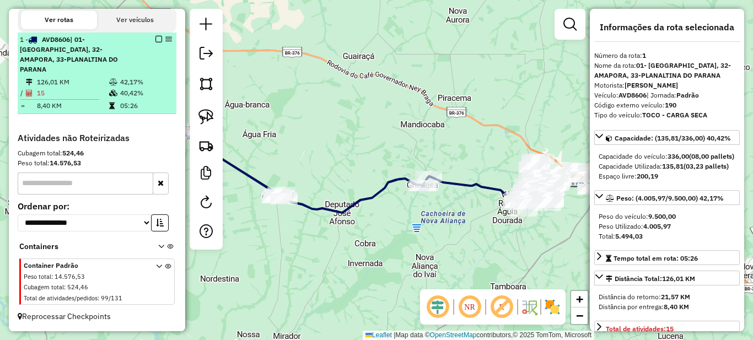
click at [156, 42] on em at bounding box center [158, 39] width 7 height 7
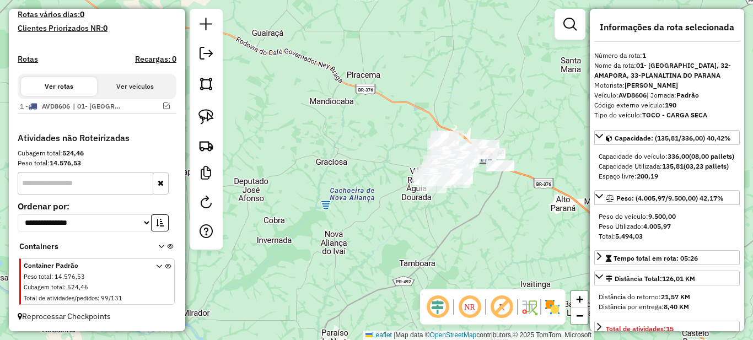
drag, startPoint x: 398, startPoint y: 164, endPoint x: 312, endPoint y: 142, distance: 88.9
click at [313, 143] on div "Janela de atendimento Grade de atendimento Capacidade Transportadoras Veículos …" at bounding box center [376, 170] width 753 height 340
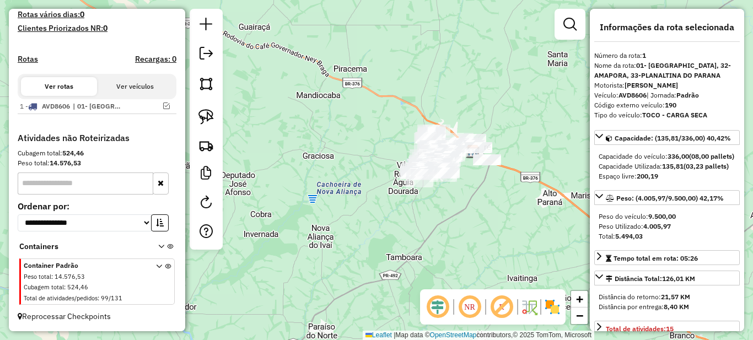
drag, startPoint x: 360, startPoint y: 149, endPoint x: 295, endPoint y: 136, distance: 66.3
click at [295, 136] on div "Janela de atendimento Grade de atendimento Capacidade Transportadoras Veículos …" at bounding box center [376, 170] width 753 height 340
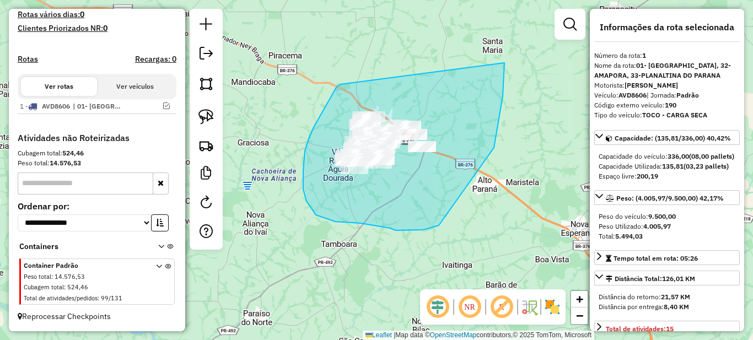
drag, startPoint x: 341, startPoint y: 84, endPoint x: 504, endPoint y: 63, distance: 165.0
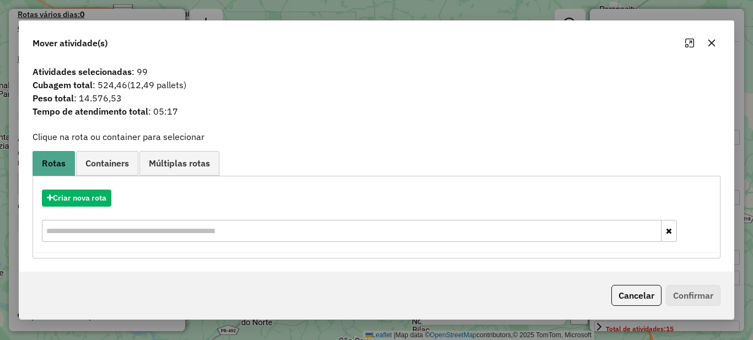
click at [711, 45] on icon "button" at bounding box center [711, 43] width 9 height 9
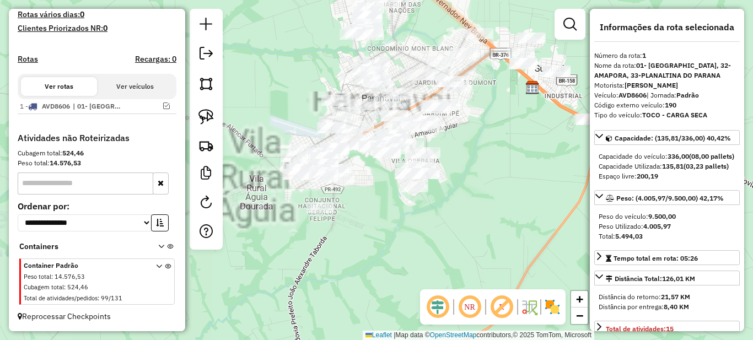
drag, startPoint x: 409, startPoint y: 208, endPoint x: 426, endPoint y: 207, distance: 16.6
click at [425, 208] on div "Janela de atendimento Grade de atendimento Capacidade Transportadoras Veículos …" at bounding box center [376, 170] width 753 height 340
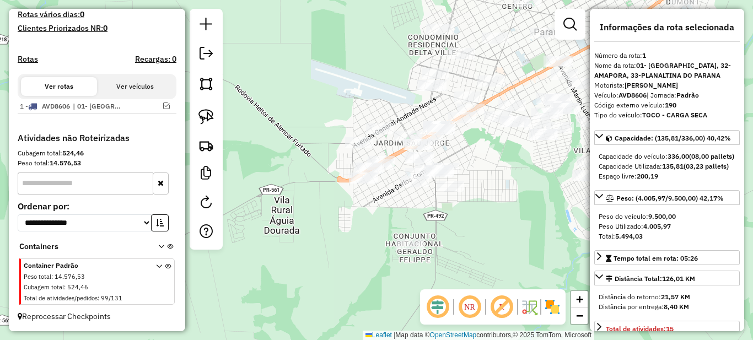
drag, startPoint x: 423, startPoint y: 186, endPoint x: 466, endPoint y: 159, distance: 51.2
click at [464, 160] on div "Janela de atendimento Grade de atendimento Capacidade Transportadoras Veículos …" at bounding box center [376, 170] width 753 height 340
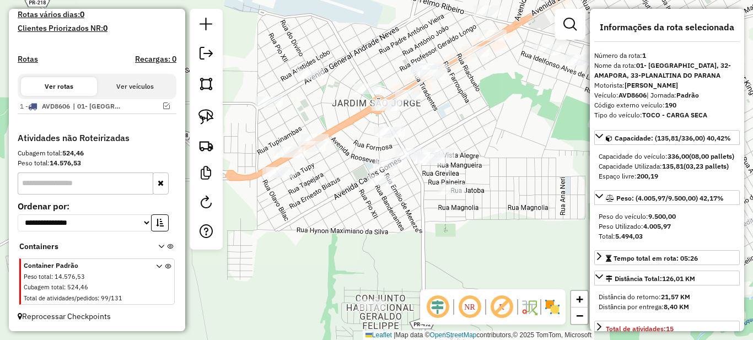
drag, startPoint x: 479, startPoint y: 171, endPoint x: 478, endPoint y: 115, distance: 55.7
click at [478, 115] on div "Janela de atendimento Grade de atendimento Capacidade Transportadoras Veículos …" at bounding box center [376, 170] width 753 height 340
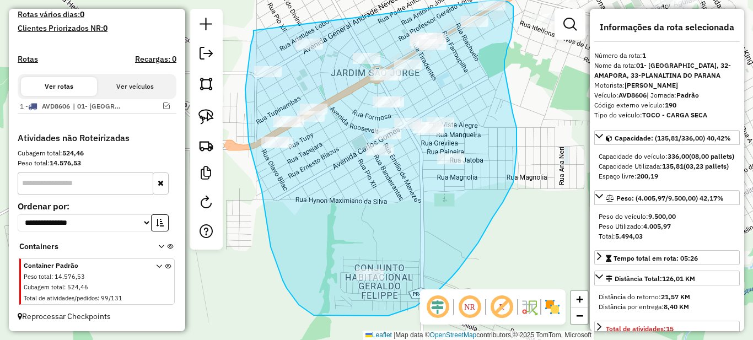
drag, startPoint x: 253, startPoint y: 30, endPoint x: 397, endPoint y: 12, distance: 145.0
click at [461, 0] on html "Aguarde... Pop-up bloqueado! Seu navegador bloqueou automáticamente a abertura …" at bounding box center [376, 170] width 753 height 340
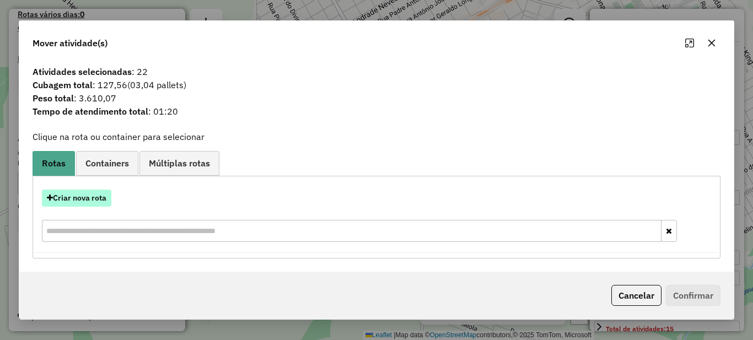
click at [89, 198] on button "Criar nova rota" at bounding box center [76, 198] width 69 height 17
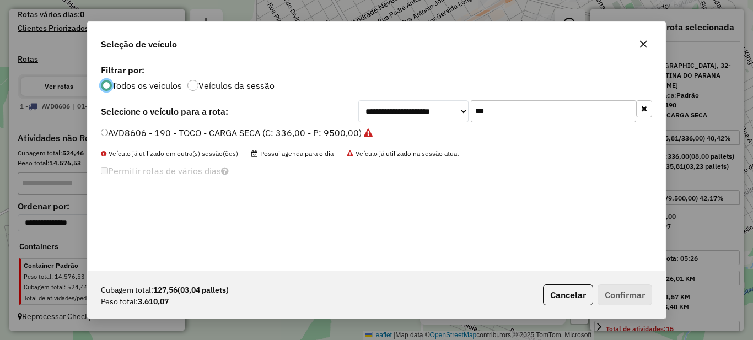
scroll to position [6, 3]
click at [490, 109] on input "***" at bounding box center [553, 111] width 165 height 22
type input "***"
click at [317, 136] on label "BAZ4342 - 196 - TOCO - CARGA SECA (C: 336,00 - P: 9500,00)" at bounding box center [231, 132] width 260 height 13
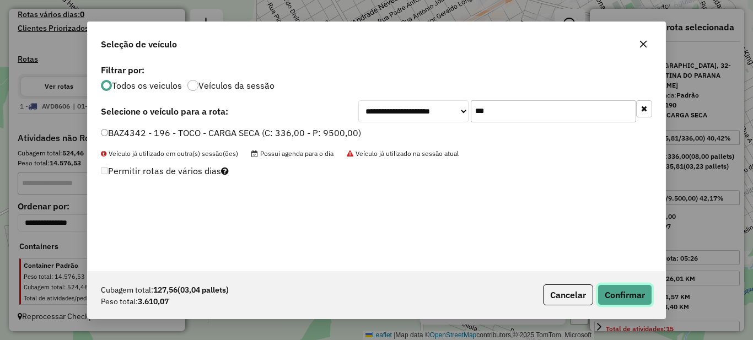
click at [640, 294] on button "Confirmar" at bounding box center [624, 294] width 55 height 21
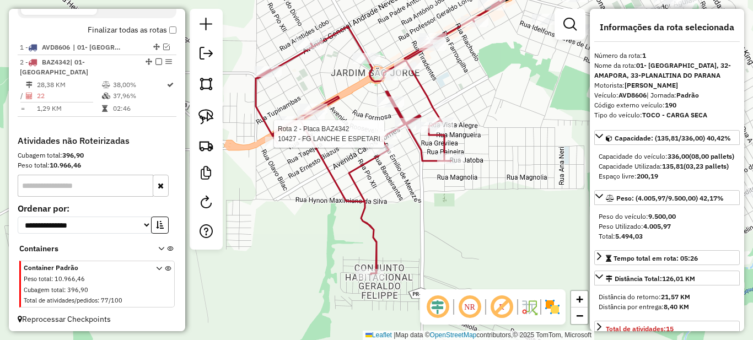
scroll to position [402, 0]
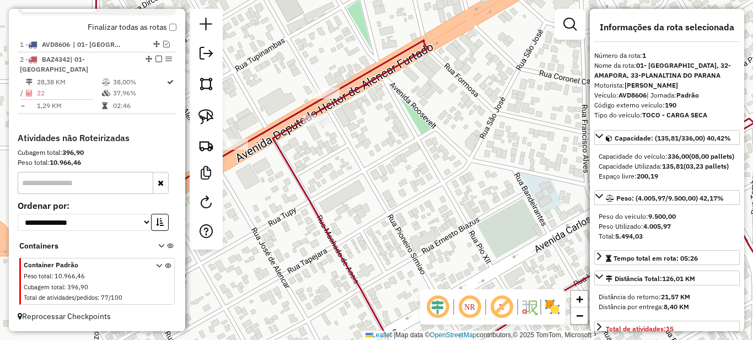
drag, startPoint x: 327, startPoint y: 176, endPoint x: 418, endPoint y: 109, distance: 113.4
click at [452, 109] on div "Rota 2 - Placa BAZ4342 8816 - FERREIRA AMIGOS BAR Janela de atendimento Grade d…" at bounding box center [376, 170] width 753 height 340
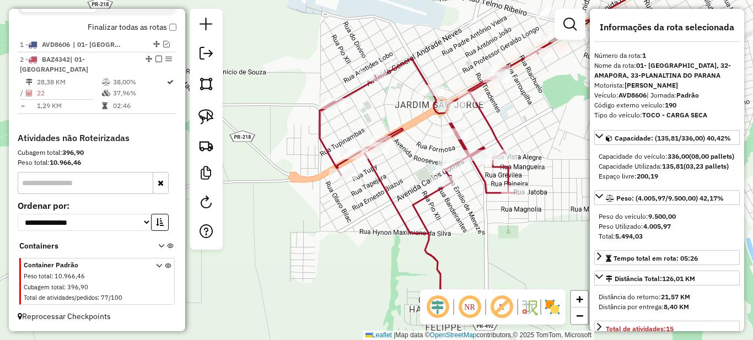
drag, startPoint x: 431, startPoint y: 147, endPoint x: 361, endPoint y: 177, distance: 76.0
click at [361, 180] on div "Janela de atendimento Grade de atendimento Capacidade Transportadoras Veículos …" at bounding box center [376, 170] width 753 height 340
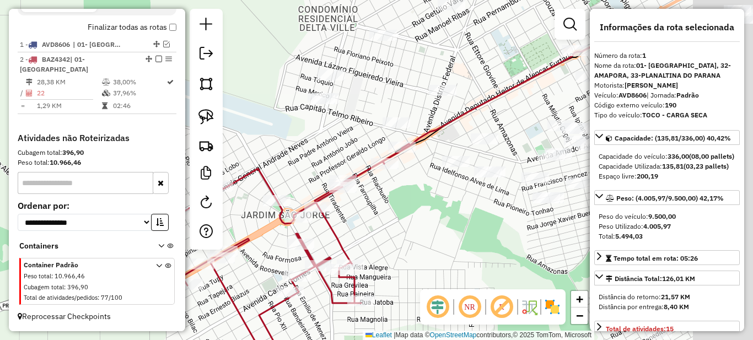
drag, startPoint x: 488, startPoint y: 129, endPoint x: 392, endPoint y: 213, distance: 126.9
click at [392, 212] on div "Janela de atendimento Grade de atendimento Capacidade Transportadoras Veículos …" at bounding box center [376, 170] width 753 height 340
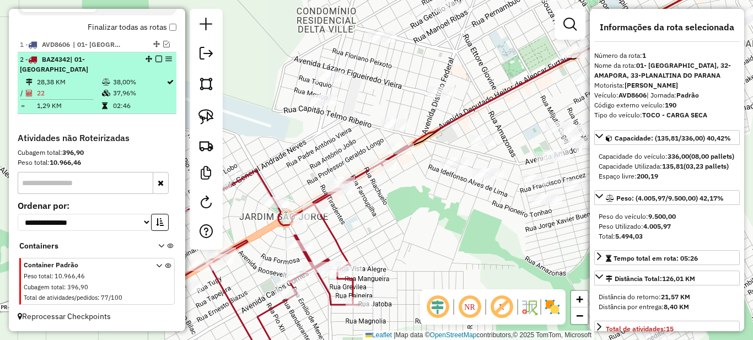
click at [157, 75] on li "2 - BAZ4342 | 01- [GEOGRAPHIC_DATA] 28,38 KM 38,00% / 22 37,96% = 1,29 KM 02:46" at bounding box center [97, 83] width 159 height 62
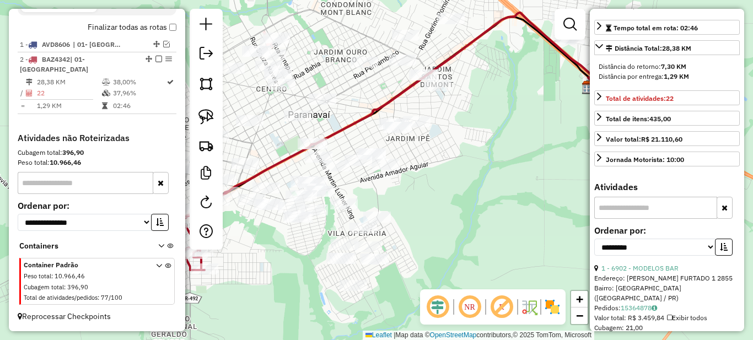
scroll to position [55, 0]
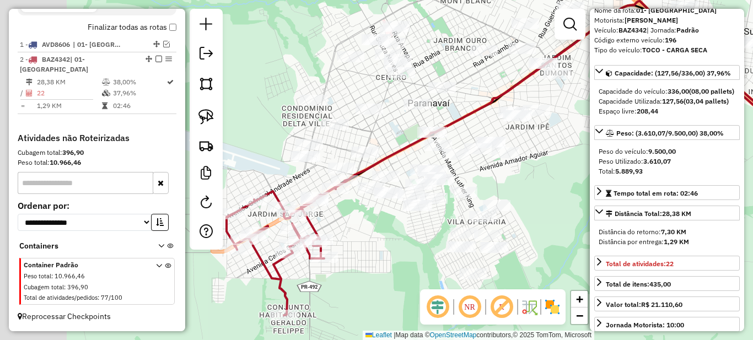
drag, startPoint x: 277, startPoint y: 256, endPoint x: 442, endPoint y: 237, distance: 166.4
click at [435, 239] on div "Janela de atendimento Grade de atendimento Capacidade Transportadoras Veículos …" at bounding box center [376, 170] width 753 height 340
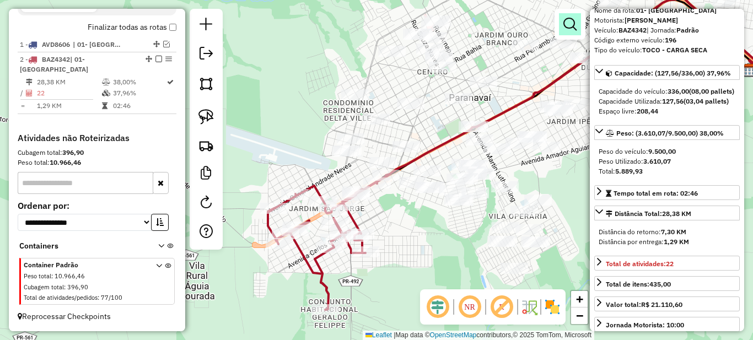
click at [575, 29] on em at bounding box center [569, 24] width 13 height 13
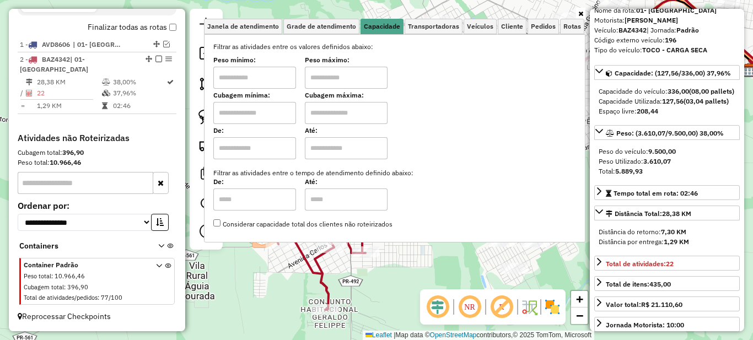
click at [273, 80] on input "text" at bounding box center [254, 78] width 83 height 22
type input "****"
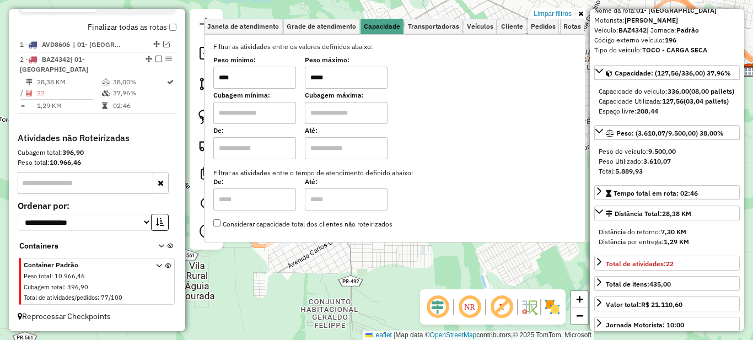
type input "*****"
click at [579, 11] on icon at bounding box center [580, 13] width 5 height 7
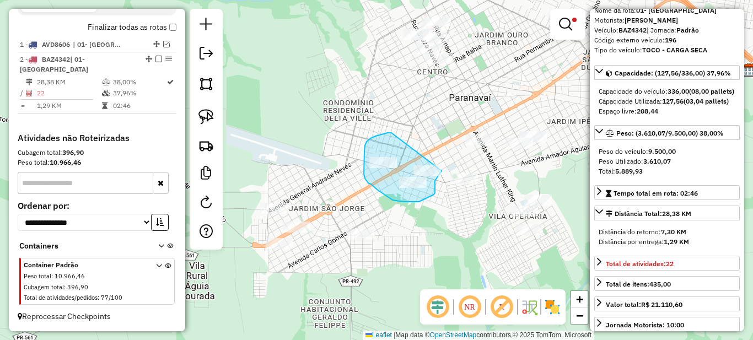
drag, startPoint x: 387, startPoint y: 133, endPoint x: 441, endPoint y: 171, distance: 66.0
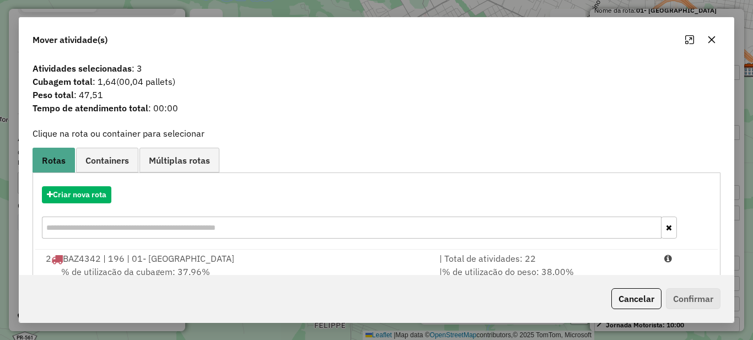
scroll to position [39, 0]
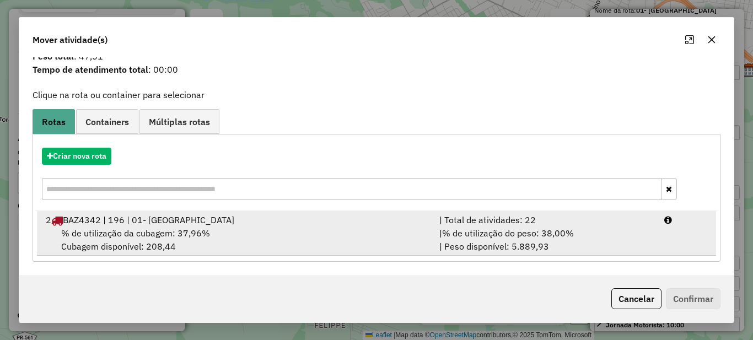
drag, startPoint x: 530, startPoint y: 221, endPoint x: 537, endPoint y: 221, distance: 7.2
click at [530, 221] on div "| Total de atividades: 22" at bounding box center [545, 219] width 225 height 13
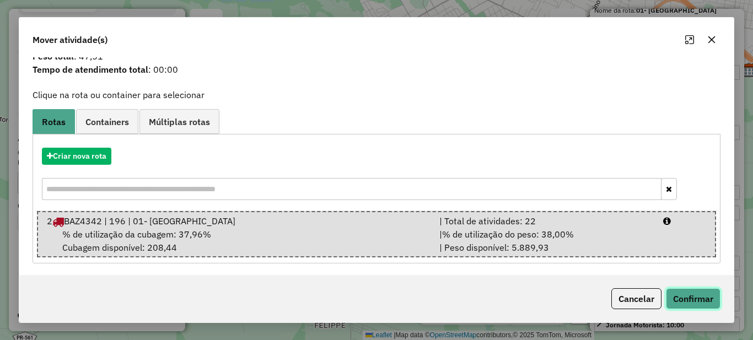
click at [692, 294] on button "Confirmar" at bounding box center [693, 298] width 55 height 21
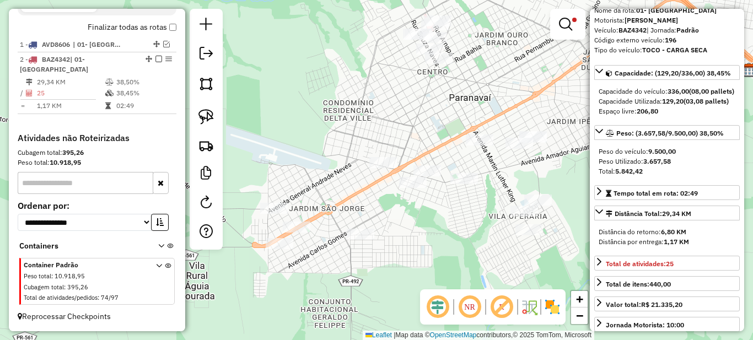
scroll to position [0, 0]
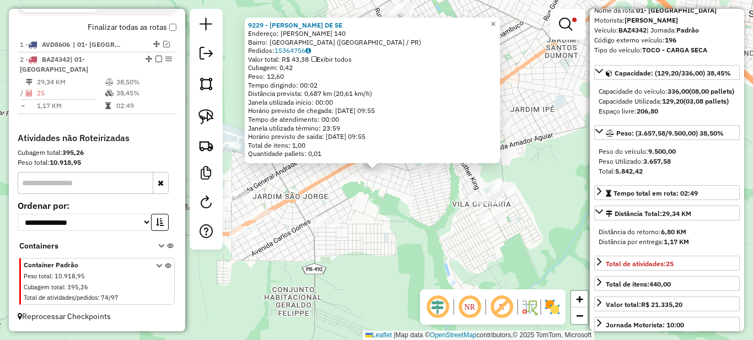
click at [495, 21] on span "×" at bounding box center [492, 23] width 5 height 9
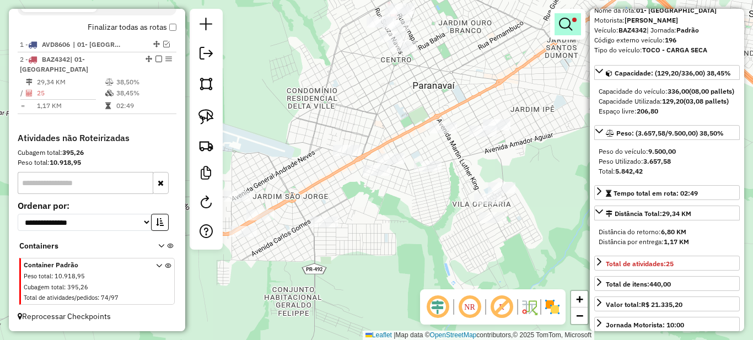
click at [567, 28] on em at bounding box center [565, 24] width 13 height 13
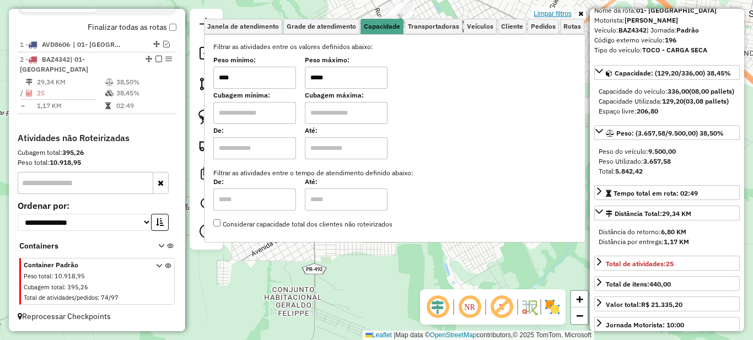
click at [549, 10] on link "Limpar filtros" at bounding box center [552, 14] width 42 height 12
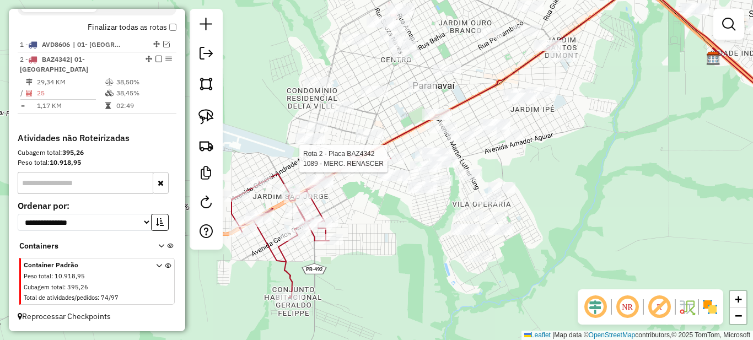
select select "**********"
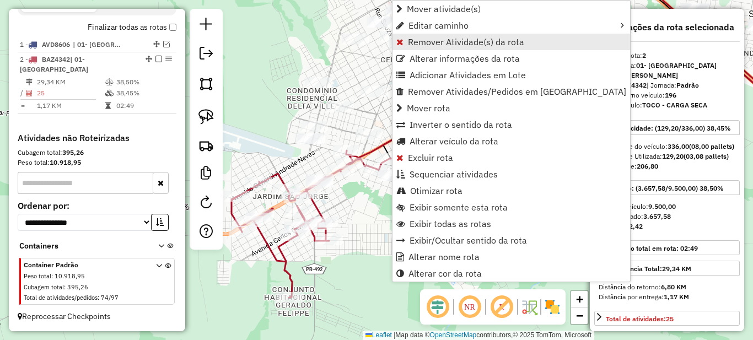
click at [413, 41] on span "Remover Atividade(s) da rota" at bounding box center [466, 41] width 116 height 9
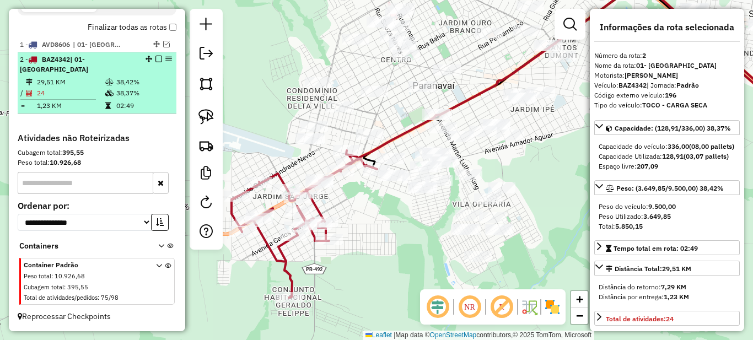
click at [158, 62] on em at bounding box center [158, 59] width 7 height 7
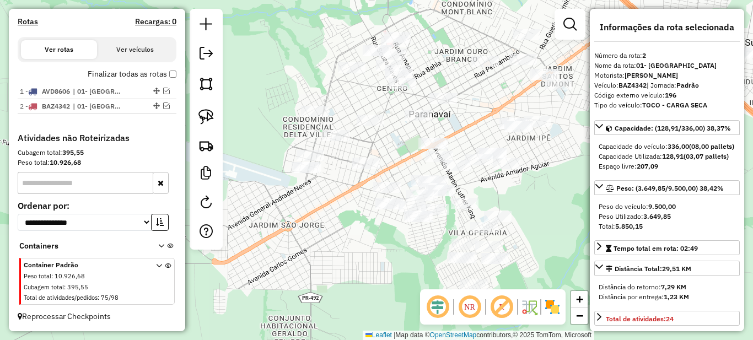
drag, startPoint x: 329, startPoint y: 210, endPoint x: 362, endPoint y: 310, distance: 104.9
click at [359, 310] on div "Janela de atendimento Grade de atendimento Capacidade Transportadoras Veículos …" at bounding box center [376, 170] width 753 height 340
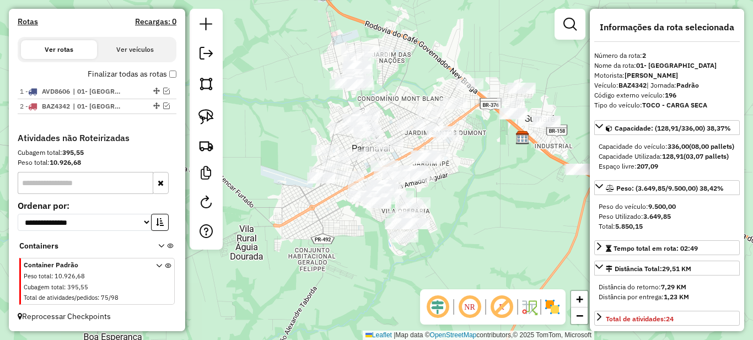
drag, startPoint x: 441, startPoint y: 109, endPoint x: 381, endPoint y: 120, distance: 61.1
click at [381, 120] on div "Janela de atendimento Grade de atendimento Capacidade Transportadoras Veículos …" at bounding box center [376, 170] width 753 height 340
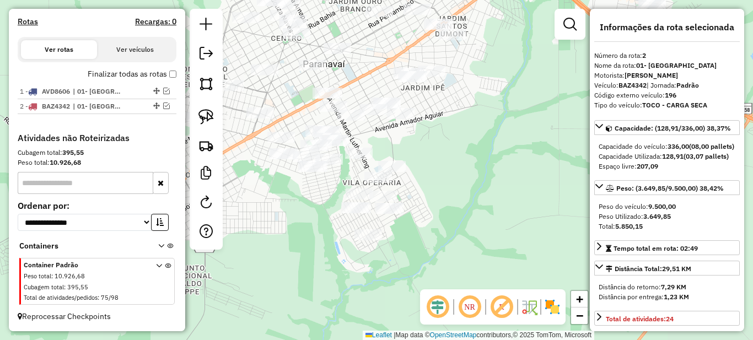
drag, startPoint x: 413, startPoint y: 170, endPoint x: 360, endPoint y: 60, distance: 122.2
click at [361, 60] on div "Janela de atendimento Grade de atendimento Capacidade Transportadoras Veículos …" at bounding box center [376, 170] width 753 height 340
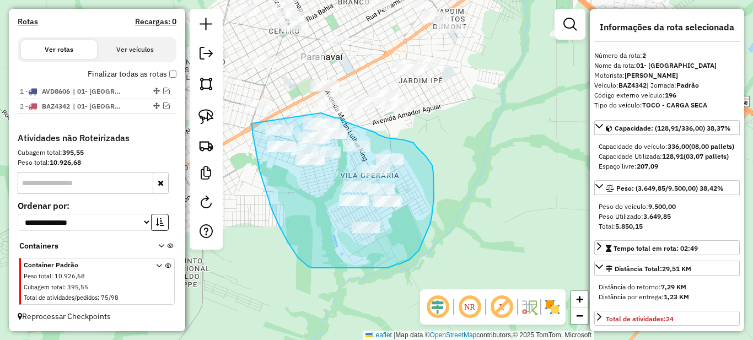
drag, startPoint x: 252, startPoint y: 123, endPoint x: 321, endPoint y: 113, distance: 69.7
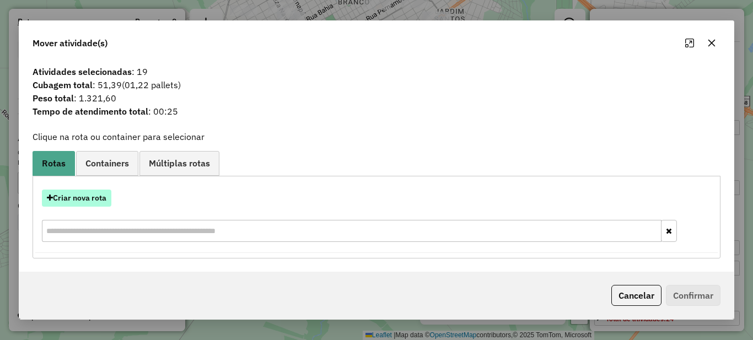
click at [74, 194] on button "Criar nova rota" at bounding box center [76, 198] width 69 height 17
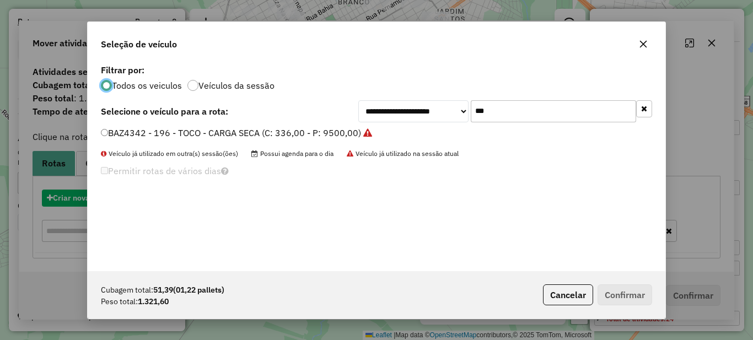
scroll to position [6, 3]
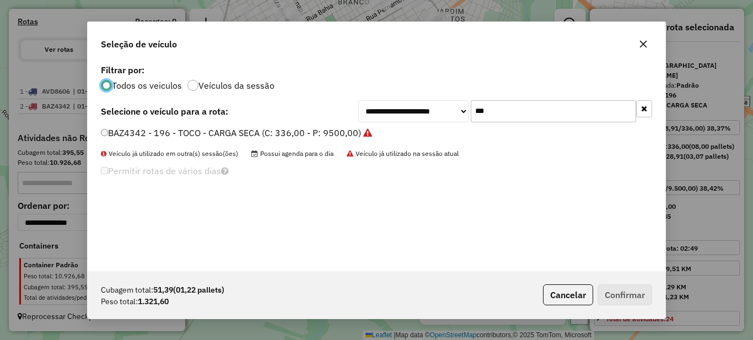
click at [533, 117] on input "***" at bounding box center [553, 111] width 165 height 22
type input "***"
click at [134, 129] on label "AGX8774 - 167 - TOCO - CARGA SECA (C: 336,00 - P: 9500,00)" at bounding box center [231, 132] width 261 height 13
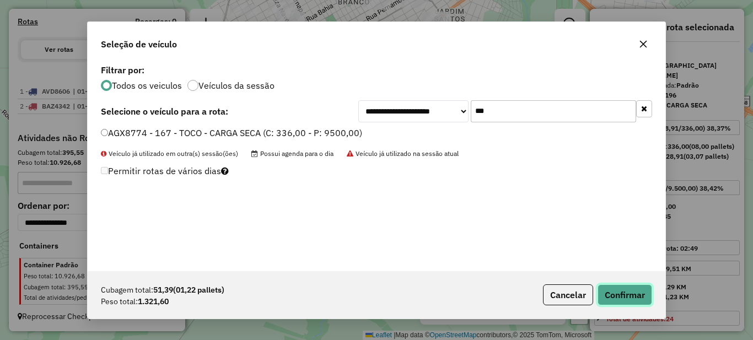
click at [623, 296] on button "Confirmar" at bounding box center [624, 294] width 55 height 21
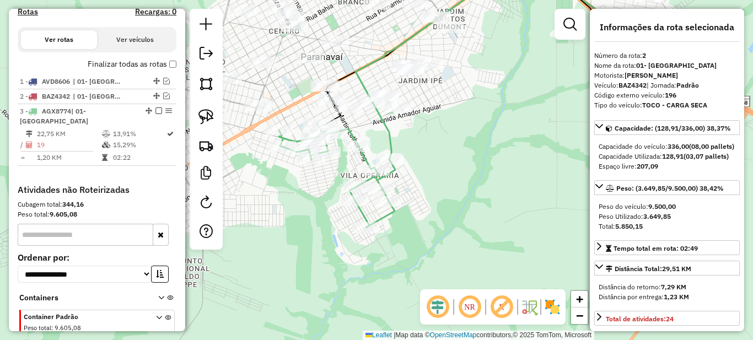
scroll to position [417, 0]
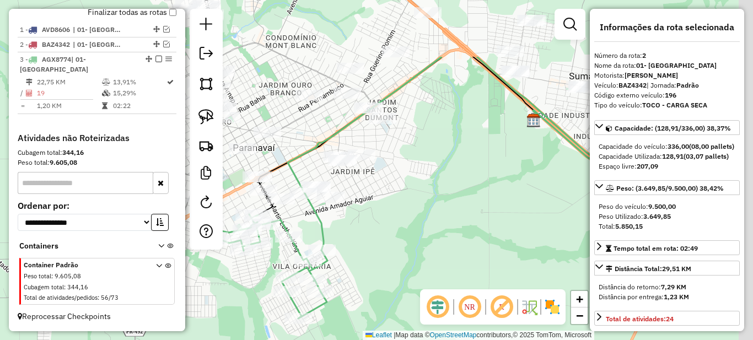
drag, startPoint x: 522, startPoint y: 128, endPoint x: 431, endPoint y: 242, distance: 145.5
click at [439, 233] on div "Janela de atendimento Grade de atendimento Capacidade Transportadoras Veículos …" at bounding box center [376, 170] width 753 height 340
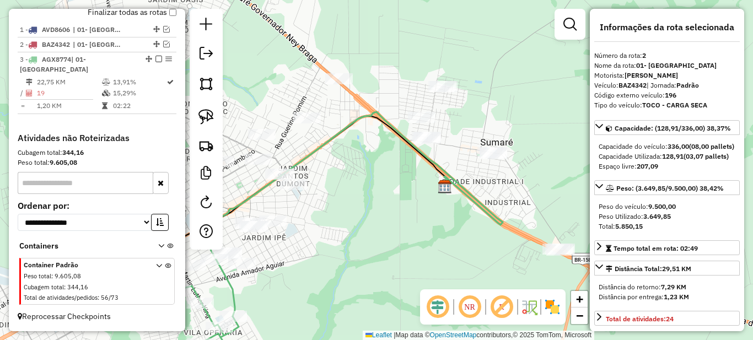
drag, startPoint x: 479, startPoint y: 195, endPoint x: 453, endPoint y: 196, distance: 25.9
click at [454, 202] on icon at bounding box center [351, 214] width 304 height 204
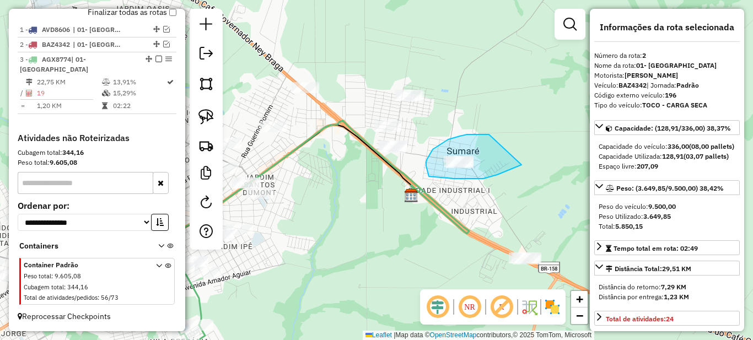
drag, startPoint x: 478, startPoint y: 134, endPoint x: 522, endPoint y: 164, distance: 53.2
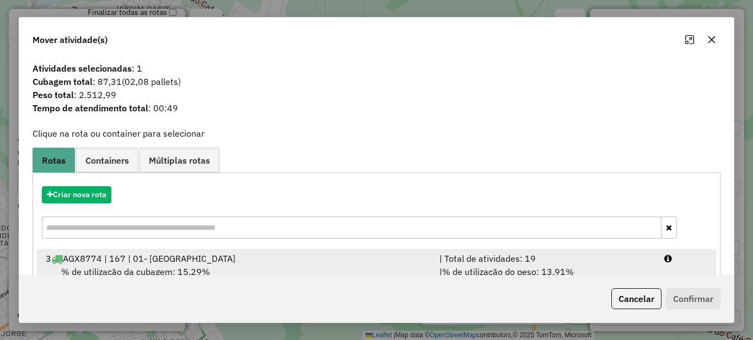
scroll to position [39, 0]
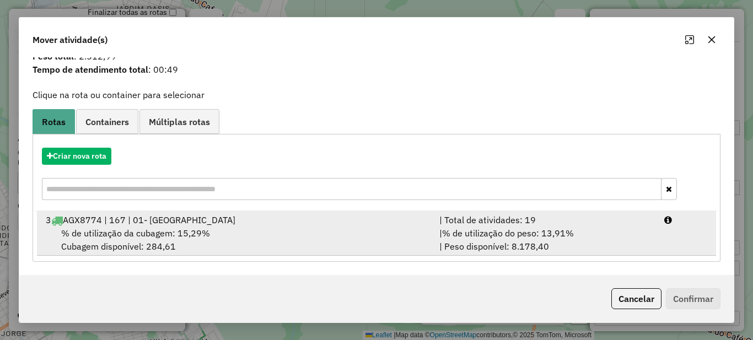
drag, startPoint x: 511, startPoint y: 225, endPoint x: 532, endPoint y: 230, distance: 21.5
click at [512, 225] on div "| Total de atividades: 19" at bounding box center [545, 219] width 225 height 13
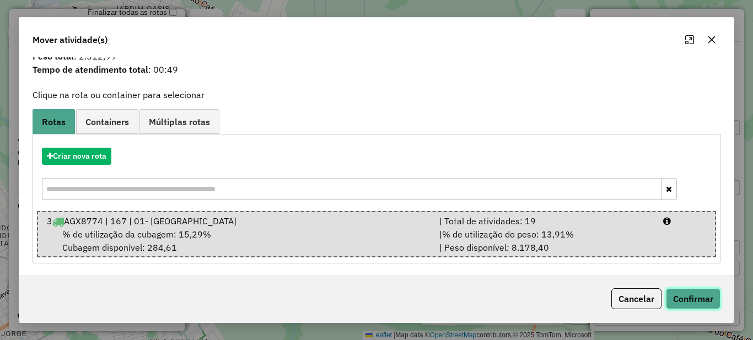
click at [703, 300] on button "Confirmar" at bounding box center [693, 298] width 55 height 21
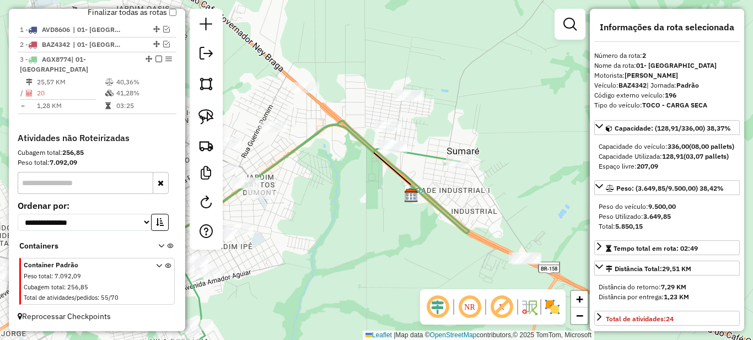
scroll to position [0, 0]
drag, startPoint x: 312, startPoint y: 256, endPoint x: 417, endPoint y: 188, distance: 124.2
click at [414, 190] on div "Janela de atendimento Grade de atendimento Capacidade Transportadoras Veículos …" at bounding box center [376, 170] width 753 height 340
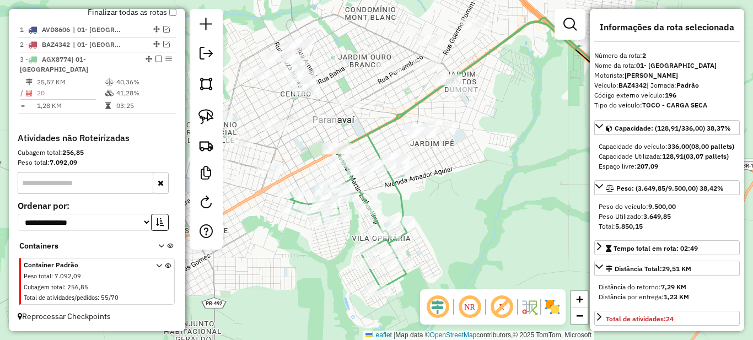
drag, startPoint x: 399, startPoint y: 196, endPoint x: 446, endPoint y: 179, distance: 49.1
click at [446, 179] on div "Janela de atendimento Grade de atendimento Capacidade Transportadoras Veículos …" at bounding box center [376, 170] width 753 height 340
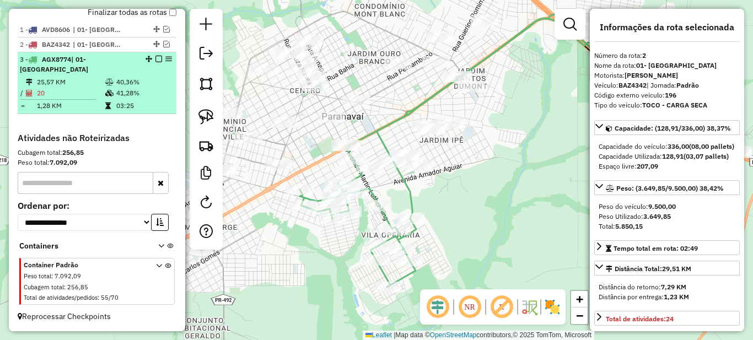
click at [124, 96] on td "41,28%" at bounding box center [144, 93] width 56 height 11
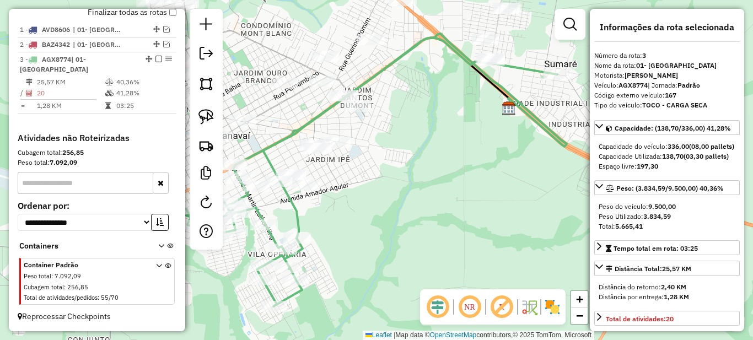
scroll to position [110, 0]
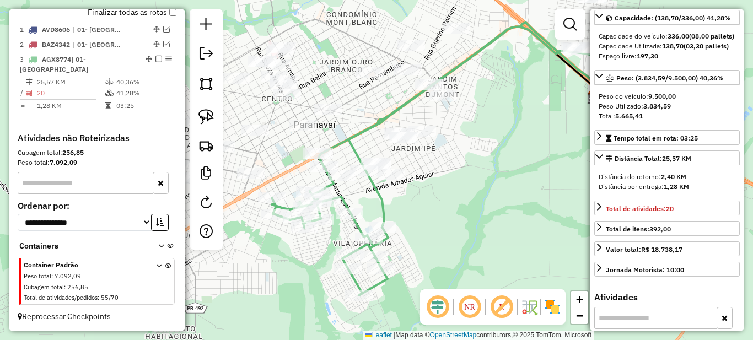
drag, startPoint x: 418, startPoint y: 212, endPoint x: 482, endPoint y: 203, distance: 63.9
click at [482, 203] on div "Janela de atendimento Grade de atendimento Capacidade Transportadoras Veículos …" at bounding box center [376, 170] width 753 height 340
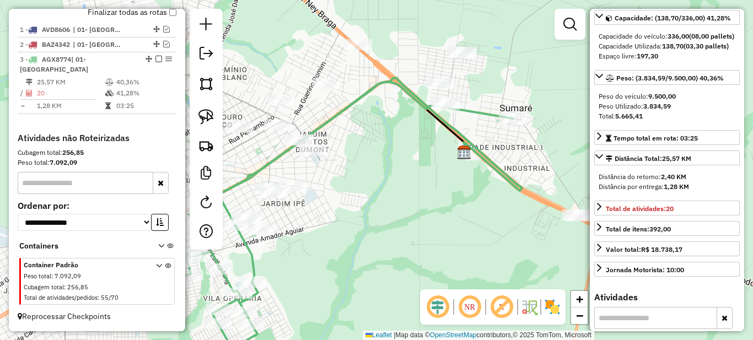
drag, startPoint x: 536, startPoint y: 176, endPoint x: 529, endPoint y: 210, distance: 34.8
click at [525, 214] on div "Janela de atendimento Grade de atendimento Capacidade Transportadoras Veículos …" at bounding box center [376, 170] width 753 height 340
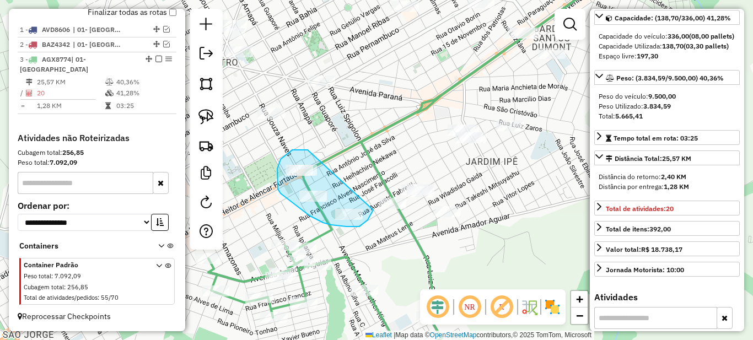
drag, startPoint x: 300, startPoint y: 150, endPoint x: 373, endPoint y: 210, distance: 94.7
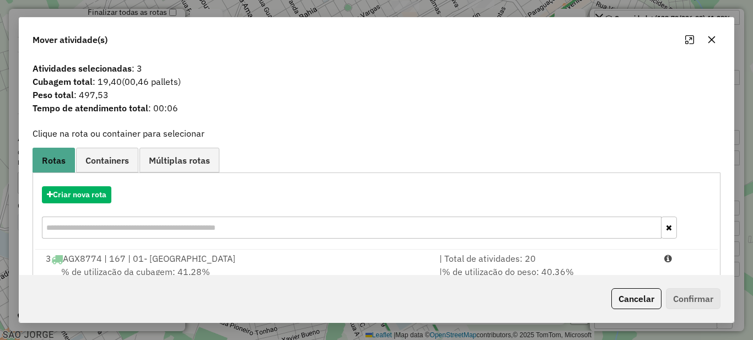
scroll to position [39, 0]
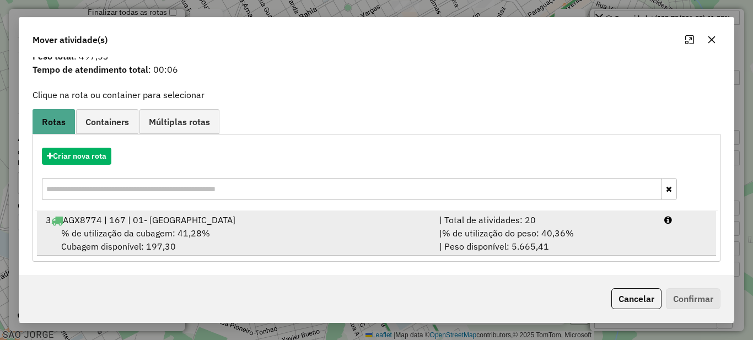
click at [538, 233] on span "% de utilização do peso: 40,36%" at bounding box center [508, 233] width 132 height 11
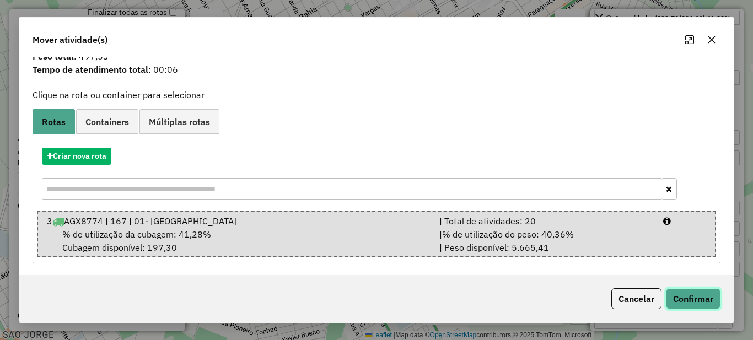
click at [683, 295] on button "Confirmar" at bounding box center [693, 298] width 55 height 21
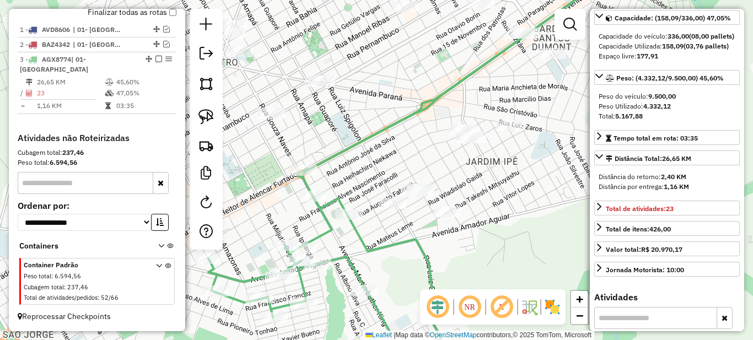
scroll to position [0, 0]
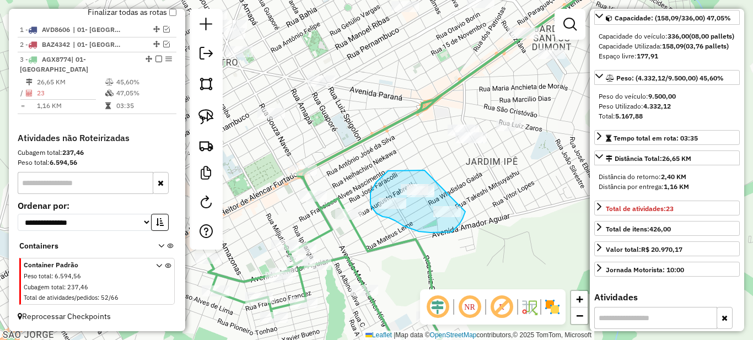
drag, startPoint x: 388, startPoint y: 171, endPoint x: 468, endPoint y: 202, distance: 85.8
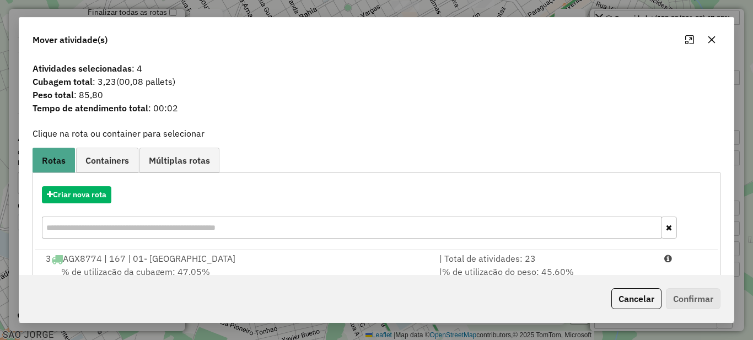
scroll to position [39, 0]
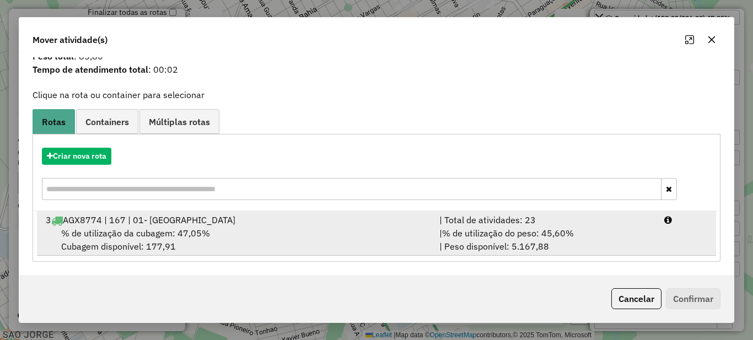
click at [557, 239] on div "| % de utilização do peso: 45,60% | Peso disponível: 5.167,88" at bounding box center [545, 239] width 225 height 26
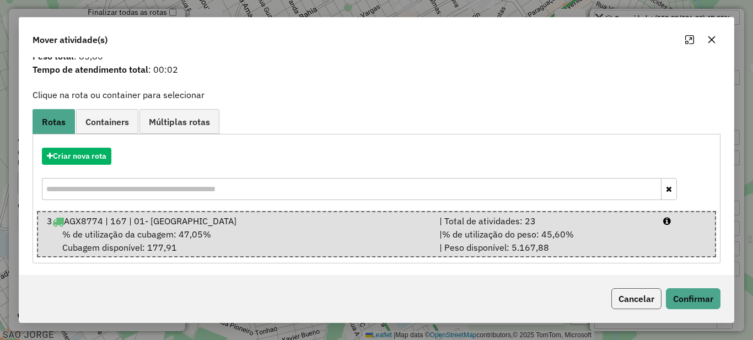
click at [623, 306] on button "Cancelar" at bounding box center [636, 298] width 50 height 21
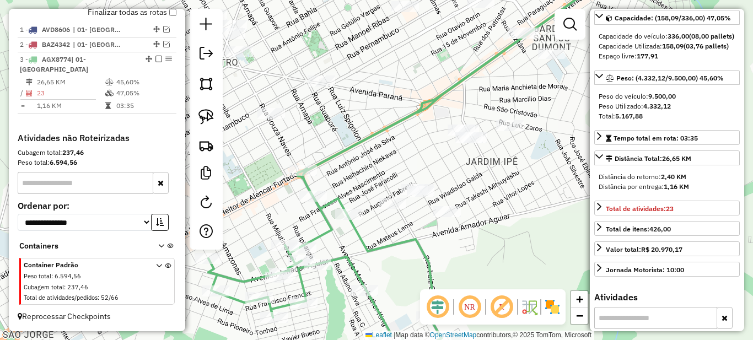
scroll to position [0, 0]
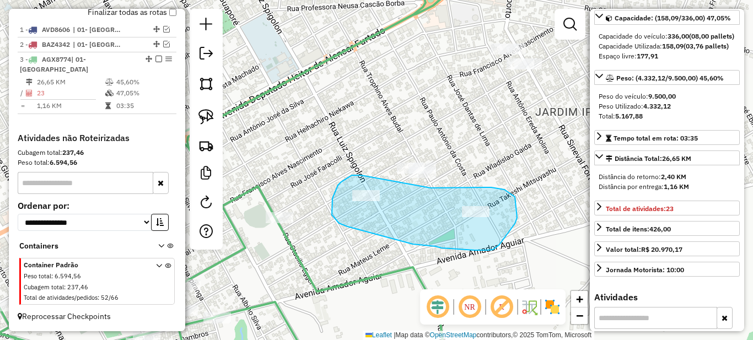
drag, startPoint x: 352, startPoint y: 175, endPoint x: 430, endPoint y: 188, distance: 79.8
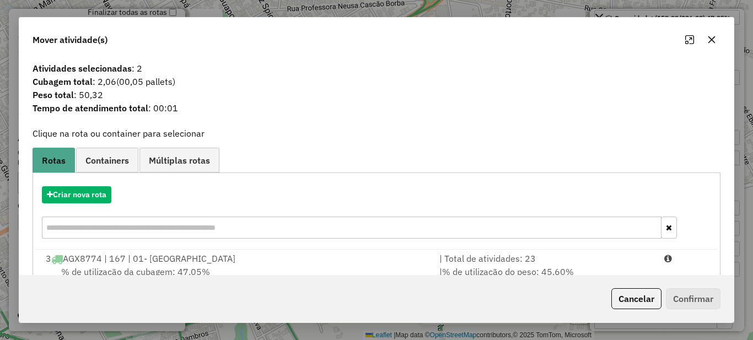
scroll to position [39, 0]
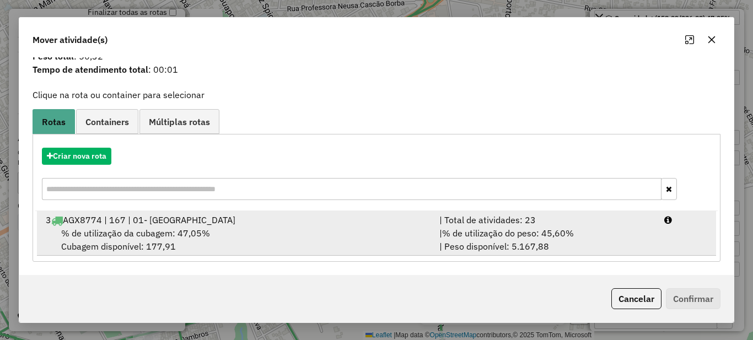
click at [509, 237] on span "% de utilização do peso: 45,60%" at bounding box center [508, 233] width 132 height 11
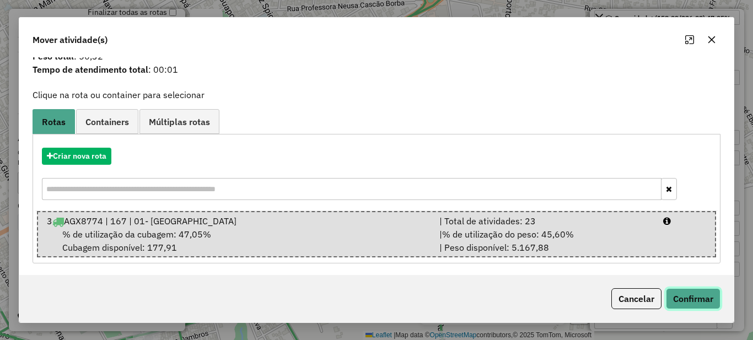
click at [693, 296] on button "Confirmar" at bounding box center [693, 298] width 55 height 21
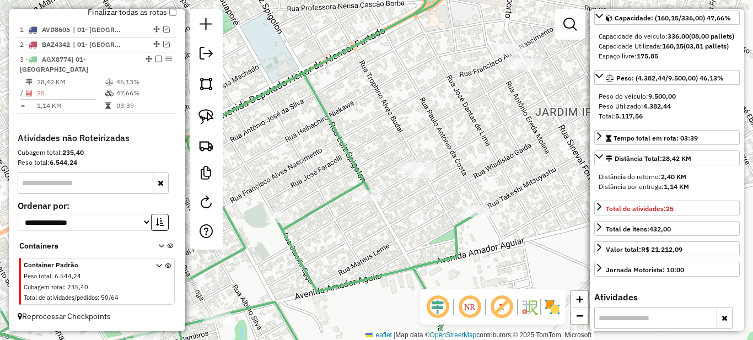
scroll to position [0, 0]
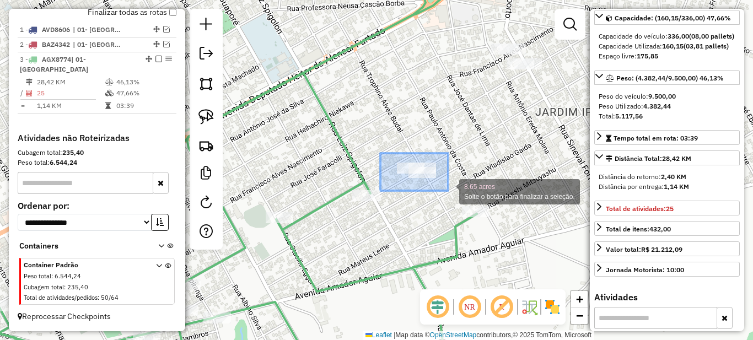
drag, startPoint x: 391, startPoint y: 159, endPoint x: 454, endPoint y: 196, distance: 72.9
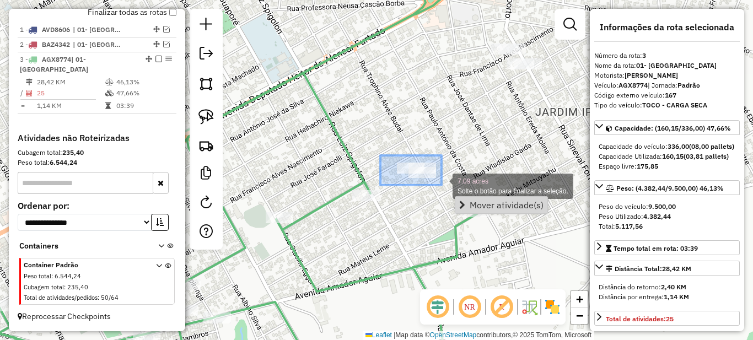
drag, startPoint x: 380, startPoint y: 155, endPoint x: 441, endPoint y: 185, distance: 68.0
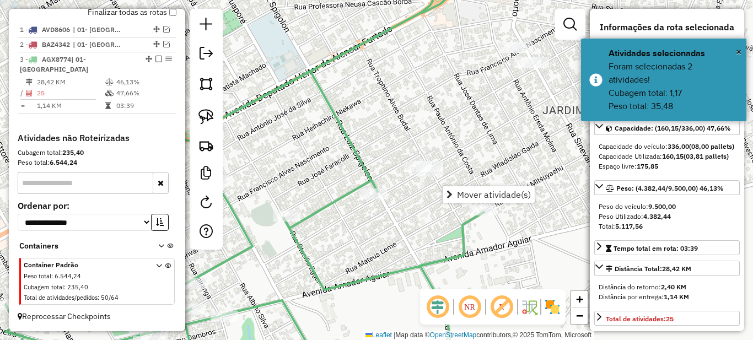
drag, startPoint x: 392, startPoint y: 239, endPoint x: 442, endPoint y: 224, distance: 51.8
click at [439, 225] on div "Janela de atendimento Grade de atendimento Capacidade Transportadoras Veículos …" at bounding box center [376, 170] width 753 height 340
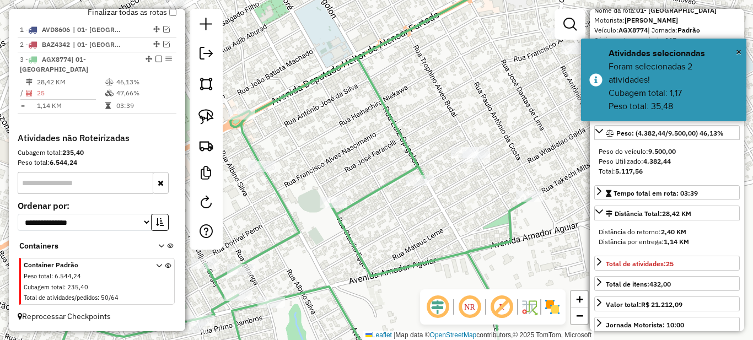
scroll to position [110, 0]
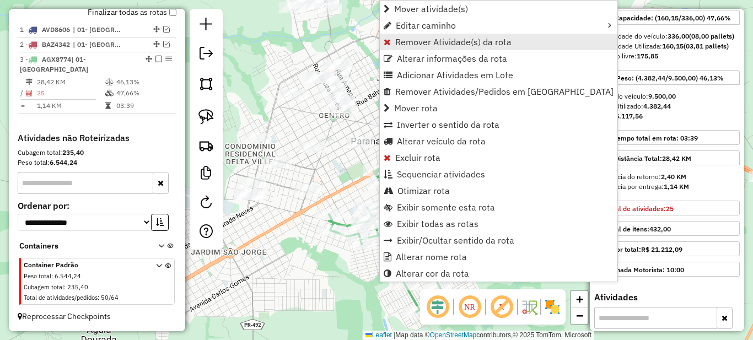
click at [406, 42] on span "Remover Atividade(s) da rota" at bounding box center [453, 41] width 116 height 9
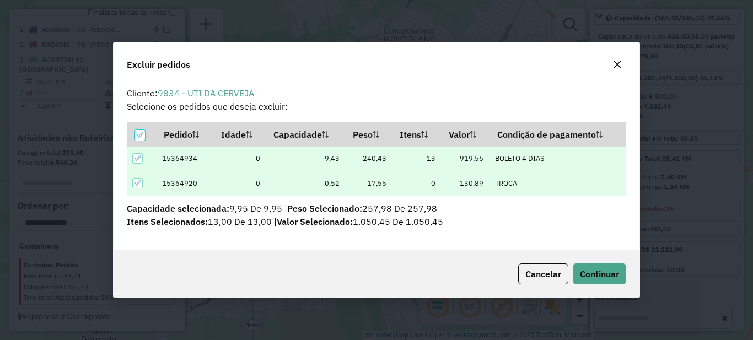
scroll to position [7, 3]
click at [599, 275] on span "Continuar" at bounding box center [599, 273] width 39 height 11
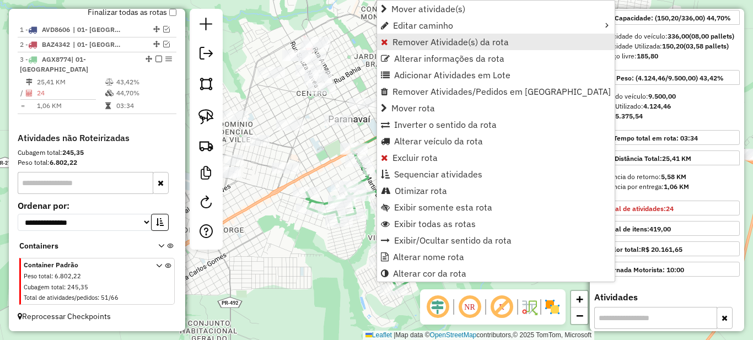
click at [413, 44] on span "Remover Atividade(s) da rota" at bounding box center [450, 41] width 116 height 9
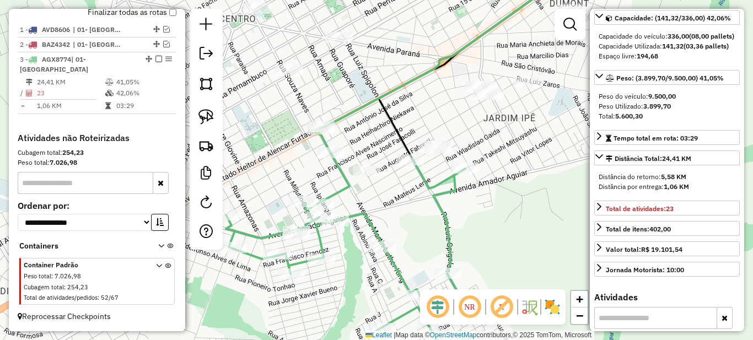
click at [407, 165] on div at bounding box center [410, 159] width 28 height 11
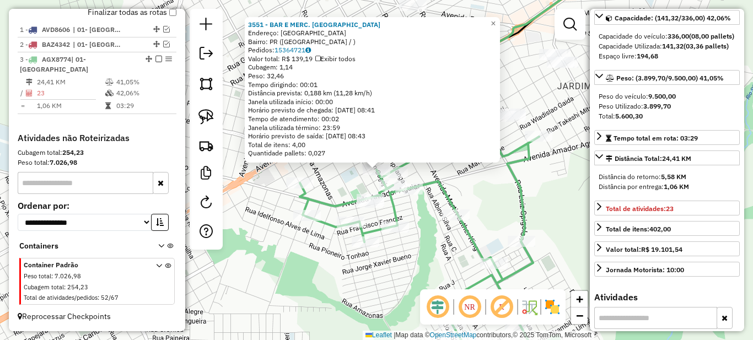
click at [420, 177] on div "3551 - BAR E MERC. CANADA Endereço: [GEOGRAPHIC_DATA] Bairro: [GEOGRAPHIC_DATA]…" at bounding box center [376, 170] width 753 height 340
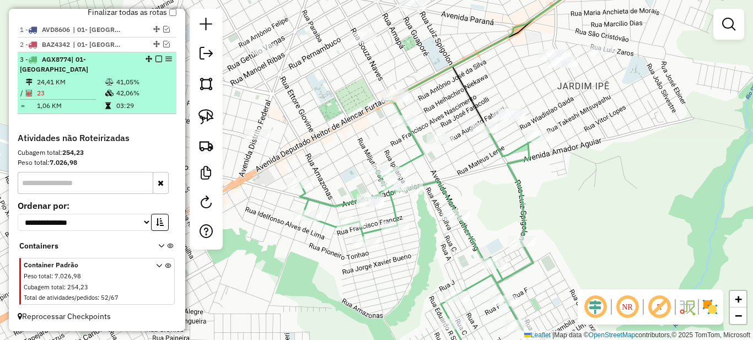
click at [162, 112] on li "3 - AGX8774 | 01- [GEOGRAPHIC_DATA] 24,41 KM 41,05% / 23 42,06% = 1,06 KM 03:29" at bounding box center [97, 83] width 159 height 62
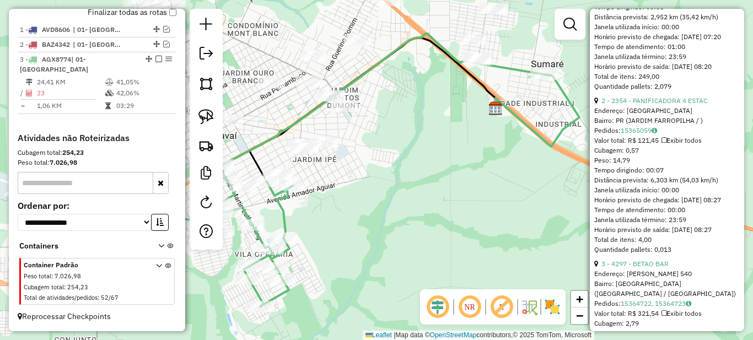
scroll to position [386, 0]
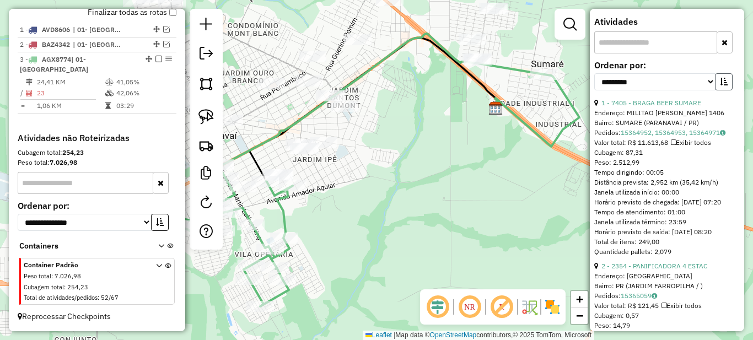
click at [722, 85] on icon "button" at bounding box center [724, 82] width 8 height 8
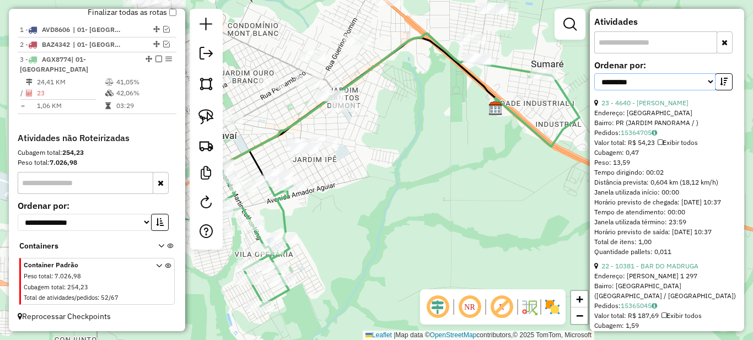
drag, startPoint x: 674, startPoint y: 101, endPoint x: 630, endPoint y: 102, distance: 44.6
click at [674, 90] on select "**********" at bounding box center [654, 81] width 121 height 17
select select "*********"
click at [594, 90] on select "**********" at bounding box center [654, 81] width 121 height 17
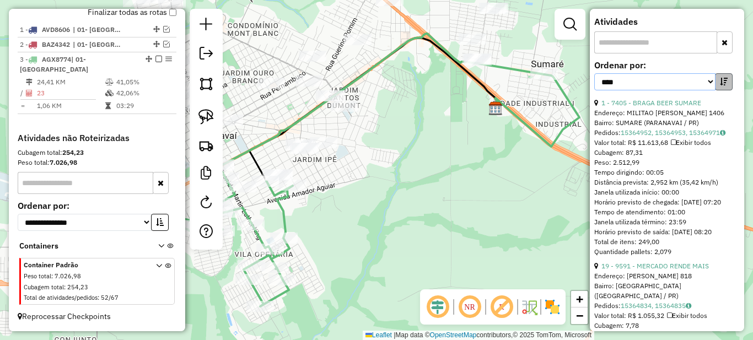
click at [714, 90] on div "**********" at bounding box center [663, 81] width 138 height 17
click at [720, 85] on icon "button" at bounding box center [724, 82] width 8 height 8
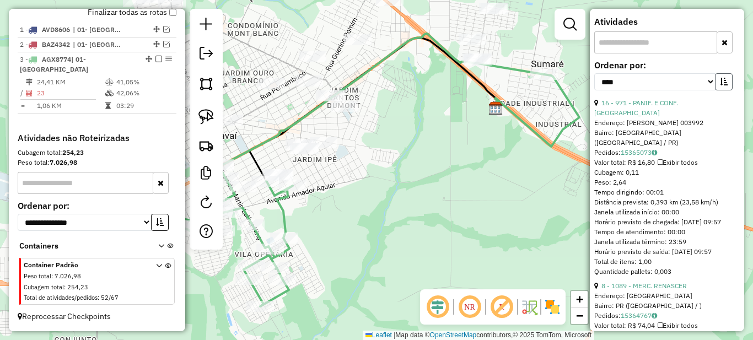
click at [723, 85] on icon "button" at bounding box center [724, 82] width 8 height 8
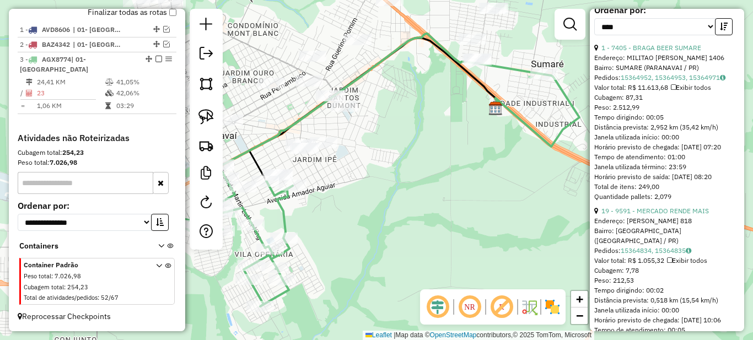
scroll to position [496, 0]
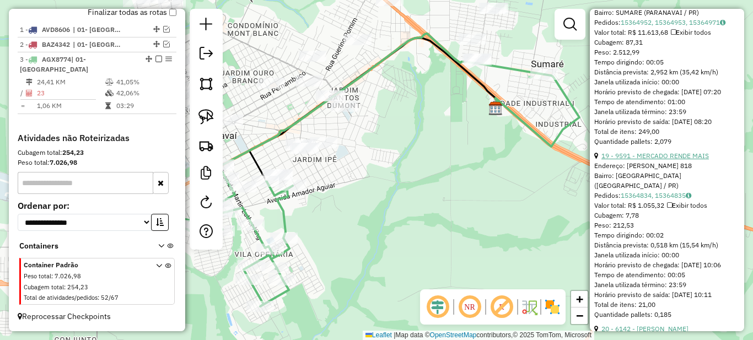
click at [649, 160] on link "19 - 9591 - MERCADO RENDE MAIS" at bounding box center [654, 156] width 107 height 8
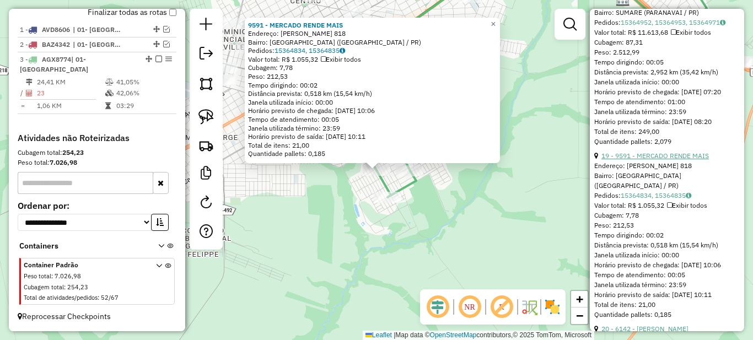
scroll to position [661, 0]
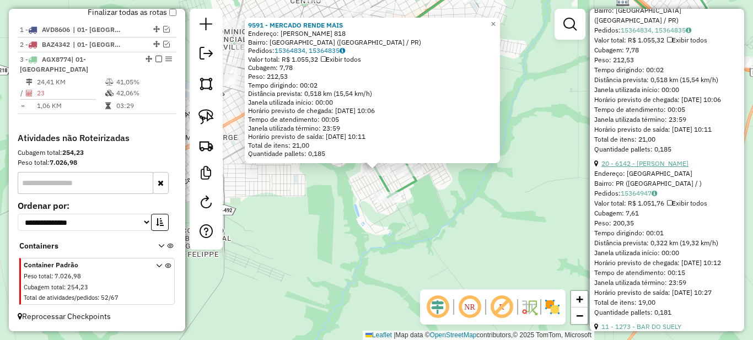
click at [650, 168] on link "20 - 6142 - [PERSON_NAME]" at bounding box center [644, 163] width 87 height 8
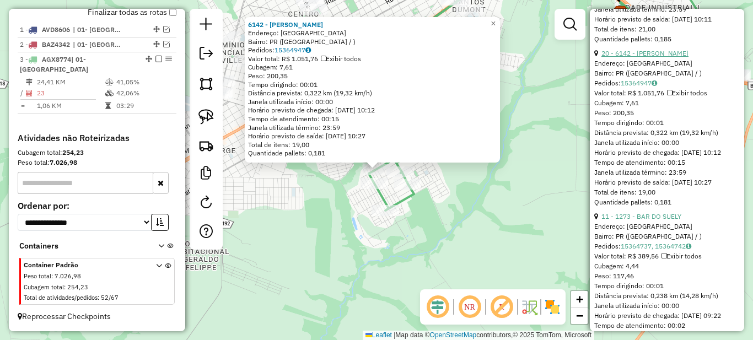
scroll to position [882, 0]
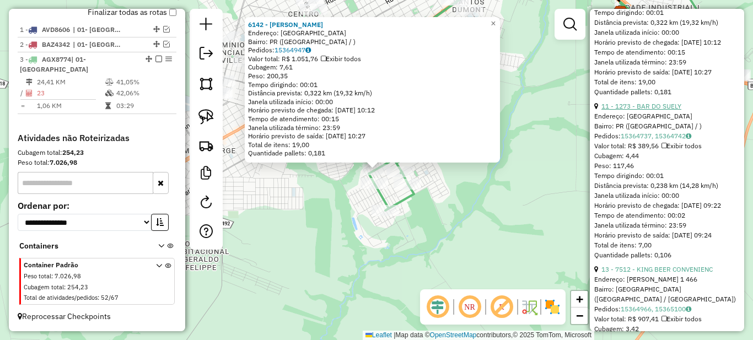
click at [648, 110] on link "11 - 1273 - BAR DO SUELY" at bounding box center [641, 106] width 80 height 8
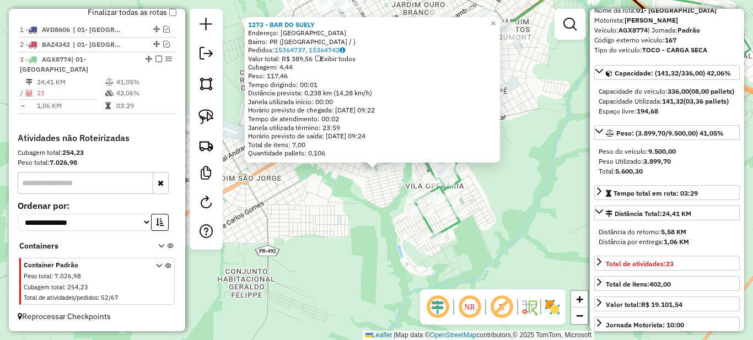
scroll to position [0, 0]
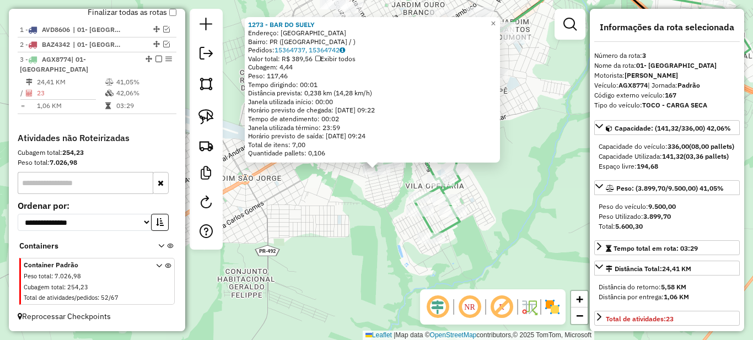
drag, startPoint x: 557, startPoint y: 90, endPoint x: 480, endPoint y: 142, distance: 92.0
click at [485, 139] on div "1273 - BAR DO SUELY Endereço: PARANAVAI Bairro: PR ([GEOGRAPHIC_DATA] / ) [GEOG…" at bounding box center [376, 170] width 753 height 340
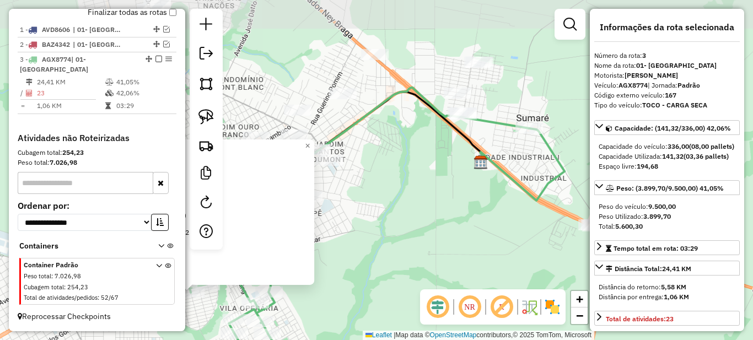
drag, startPoint x: 470, startPoint y: 164, endPoint x: 401, endPoint y: 175, distance: 70.2
click at [401, 175] on div "1273 - BAR DO SUELY Endereço: PARANAVAI Bairro: PR ([GEOGRAPHIC_DATA] / ) [GEOG…" at bounding box center [376, 170] width 753 height 340
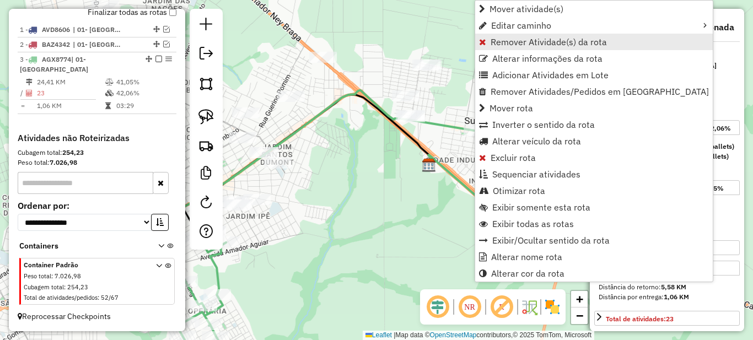
click at [500, 43] on span "Remover Atividade(s) da rota" at bounding box center [548, 41] width 116 height 9
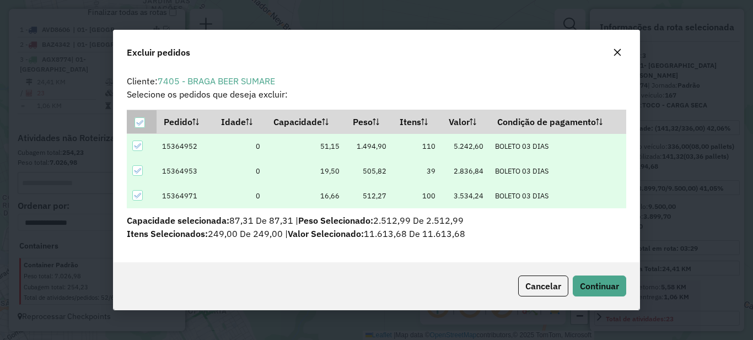
click at [139, 124] on icon at bounding box center [139, 122] width 7 height 5
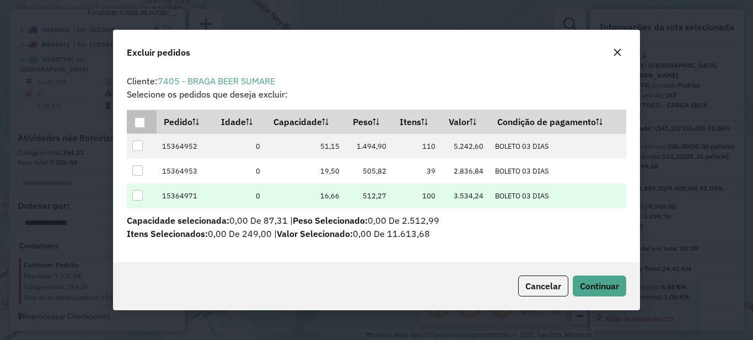
click at [132, 192] on div at bounding box center [137, 195] width 10 height 10
click at [138, 193] on icon at bounding box center [137, 196] width 8 height 8
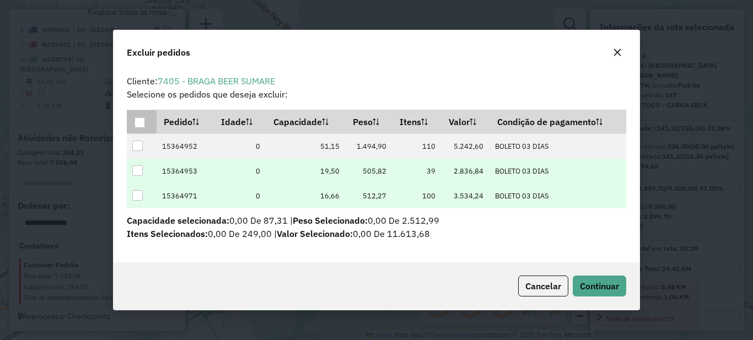
click at [141, 175] on div at bounding box center [137, 170] width 10 height 10
click at [588, 275] on button "Continuar" at bounding box center [598, 285] width 53 height 21
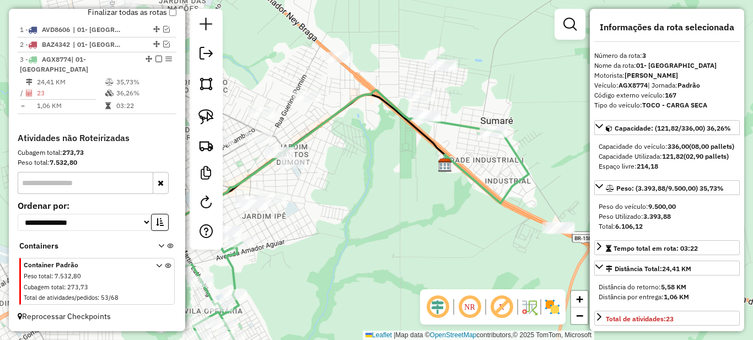
drag, startPoint x: 430, startPoint y: 239, endPoint x: 530, endPoint y: 202, distance: 106.3
click at [525, 204] on div "Janela de atendimento Grade de atendimento Capacidade Transportadoras Veículos …" at bounding box center [376, 170] width 753 height 340
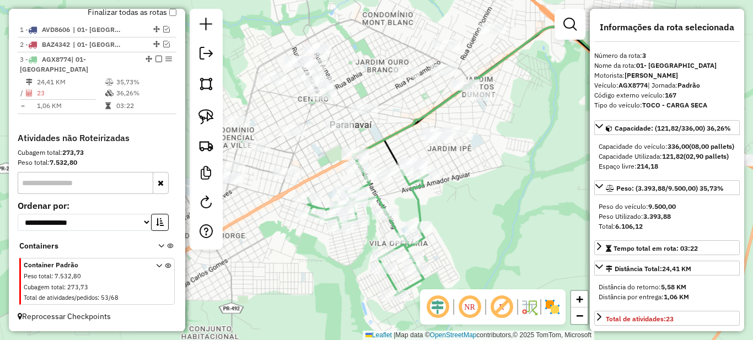
drag, startPoint x: 441, startPoint y: 219, endPoint x: 460, endPoint y: 241, distance: 28.9
click at [460, 241] on div "Janela de atendimento Grade de atendimento Capacidade Transportadoras Veículos …" at bounding box center [376, 170] width 753 height 340
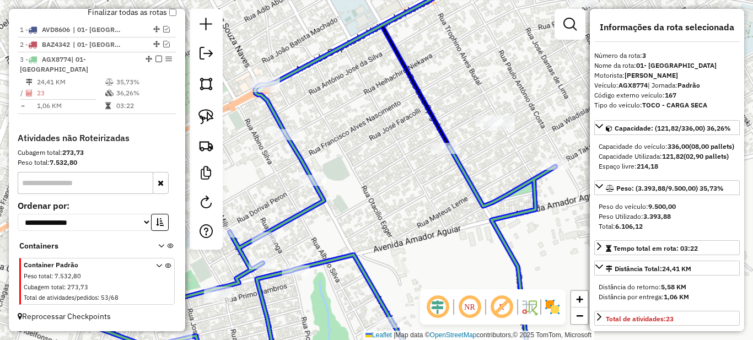
click at [314, 186] on div at bounding box center [313, 180] width 28 height 11
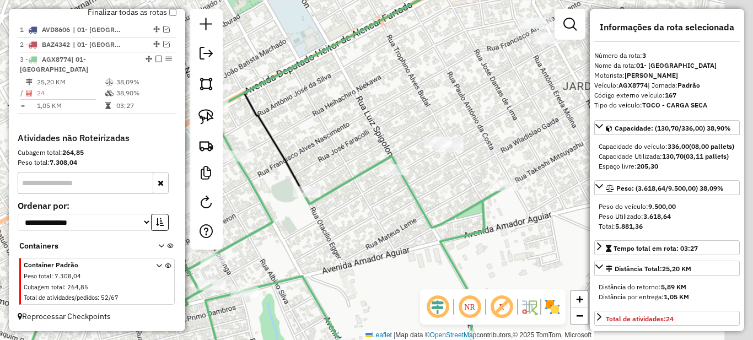
drag, startPoint x: 507, startPoint y: 152, endPoint x: 456, endPoint y: 174, distance: 55.6
click at [456, 174] on div "Janela de atendimento Grade de atendimento Capacidade Transportadoras Veículos …" at bounding box center [376, 170] width 753 height 340
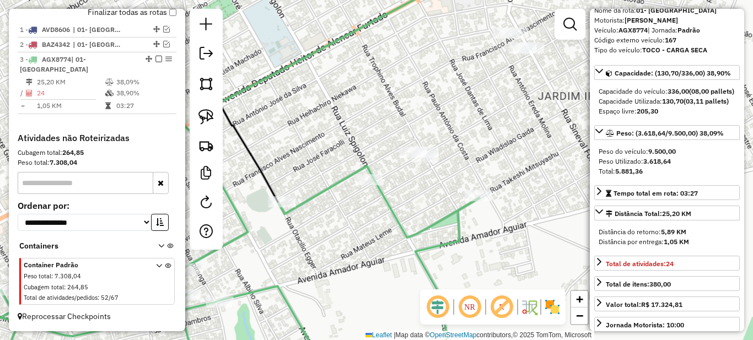
drag, startPoint x: 484, startPoint y: 149, endPoint x: 458, endPoint y: 159, distance: 27.4
click at [458, 159] on div "Janela de atendimento Grade de atendimento Capacidade Transportadoras Veículos …" at bounding box center [376, 170] width 753 height 340
drag, startPoint x: 444, startPoint y: 121, endPoint x: 471, endPoint y: 134, distance: 29.6
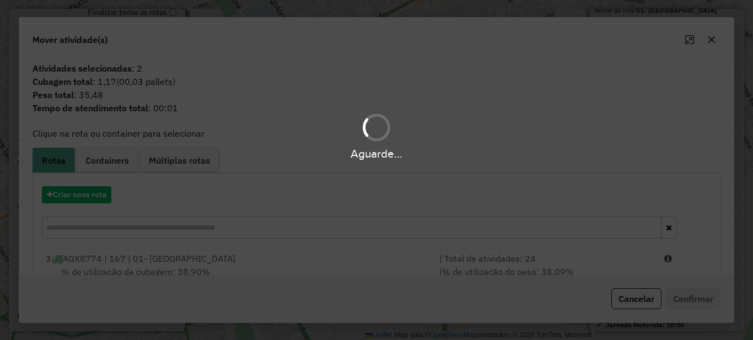
scroll to position [39, 0]
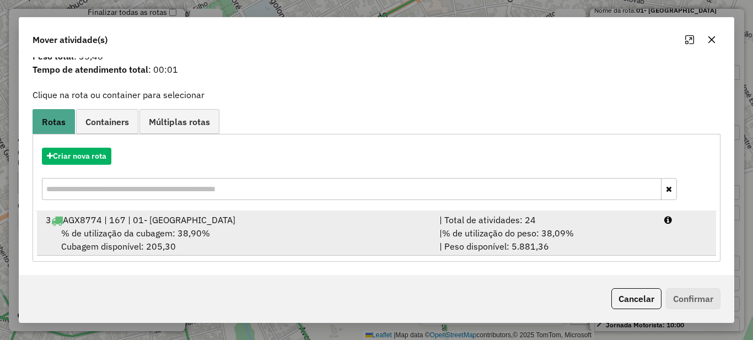
click at [533, 236] on span "% de utilização do peso: 38,09%" at bounding box center [508, 233] width 132 height 11
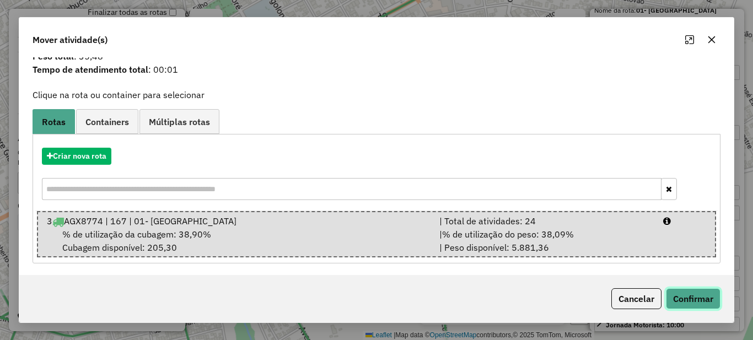
click at [695, 294] on button "Confirmar" at bounding box center [693, 298] width 55 height 21
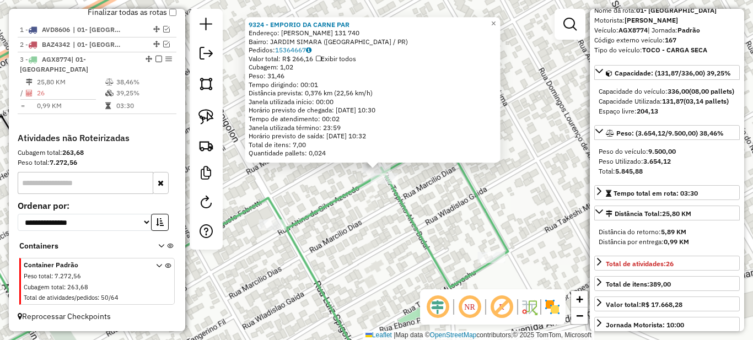
scroll to position [165, 0]
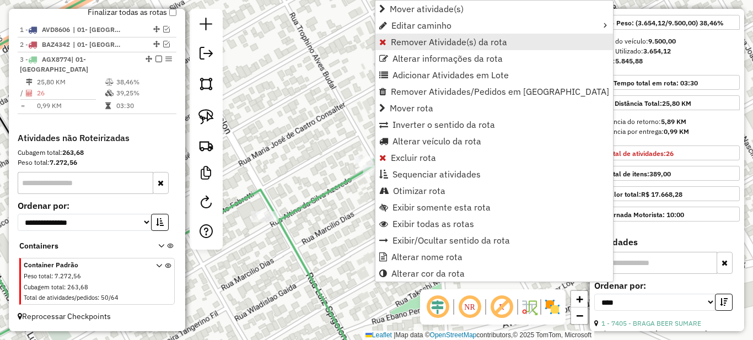
click at [395, 42] on span "Remover Atividade(s) da rota" at bounding box center [449, 41] width 116 height 9
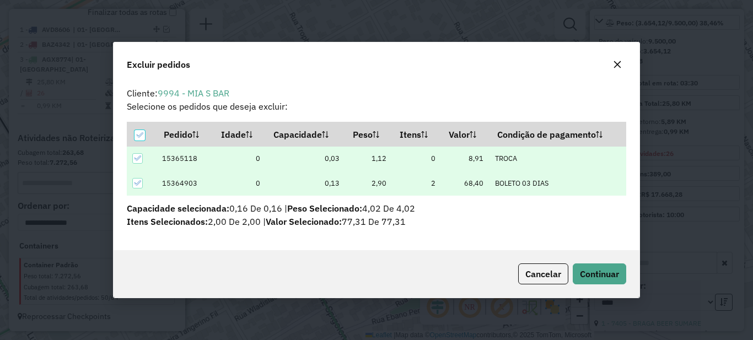
scroll to position [0, 0]
click at [600, 268] on span "Continuar" at bounding box center [599, 273] width 39 height 11
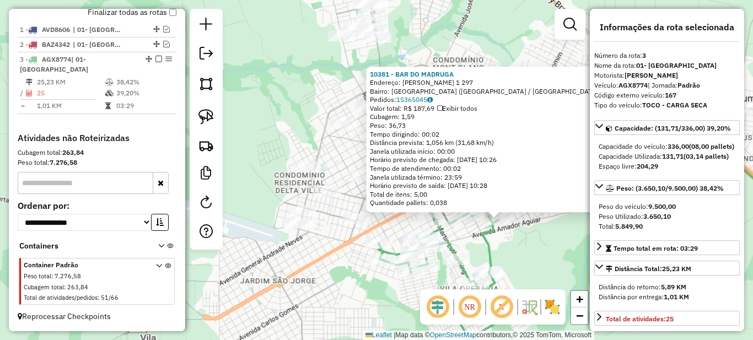
scroll to position [110, 0]
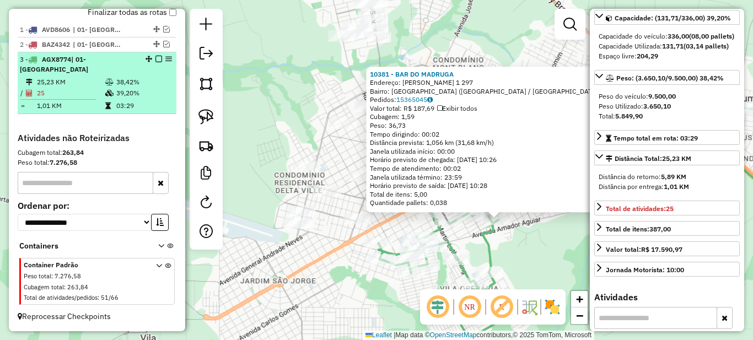
click at [155, 62] on em at bounding box center [158, 59] width 7 height 7
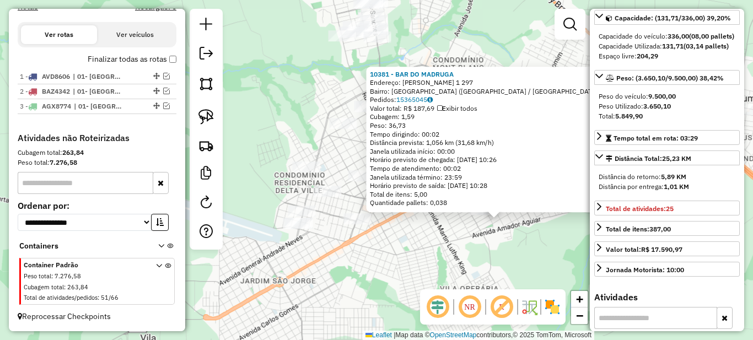
click at [248, 119] on div "10381 - BAR DO MADRUGA Endereço: [PERSON_NAME] 1 297 Bairro: [GEOGRAPHIC_DATA] …" at bounding box center [376, 170] width 753 height 340
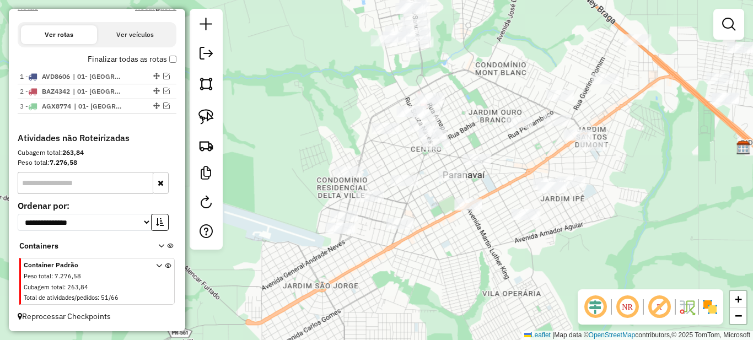
drag, startPoint x: 393, startPoint y: 213, endPoint x: 431, endPoint y: 225, distance: 39.2
click at [431, 225] on div "Janela de atendimento Grade de atendimento Capacidade Transportadoras Veículos …" at bounding box center [376, 170] width 753 height 340
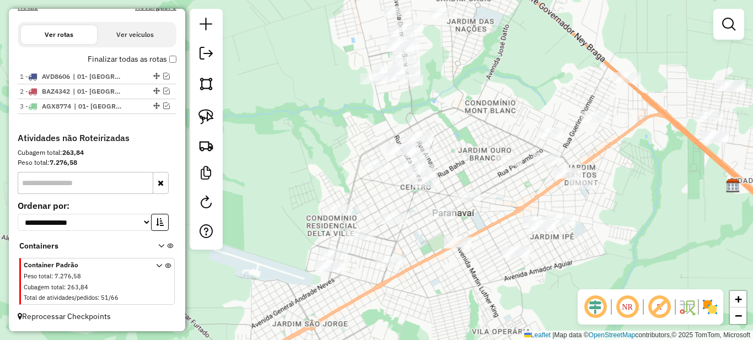
drag, startPoint x: 477, startPoint y: 72, endPoint x: 464, endPoint y: 125, distance: 54.3
click at [464, 125] on div "Janela de atendimento Grade de atendimento Capacidade Transportadoras Veículos …" at bounding box center [376, 170] width 753 height 340
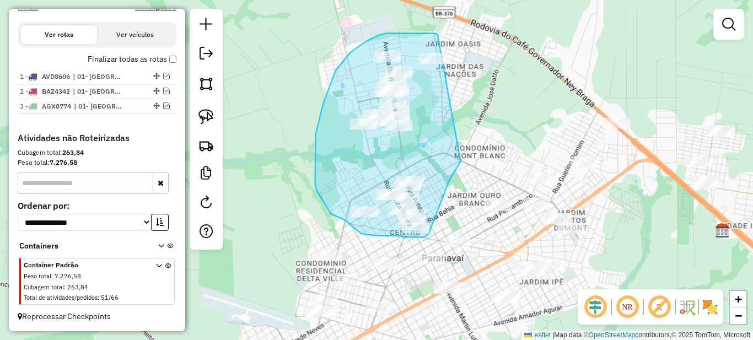
drag, startPoint x: 424, startPoint y: 33, endPoint x: 546, endPoint y: 69, distance: 127.6
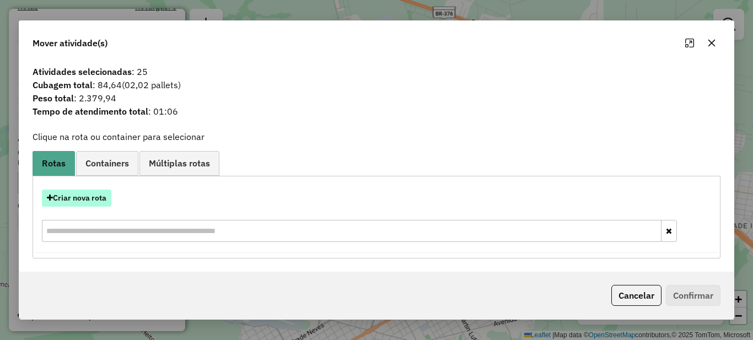
click at [63, 198] on button "Criar nova rota" at bounding box center [76, 198] width 69 height 17
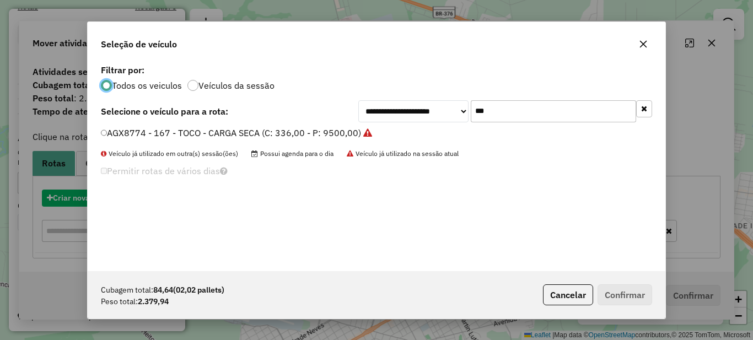
scroll to position [6, 3]
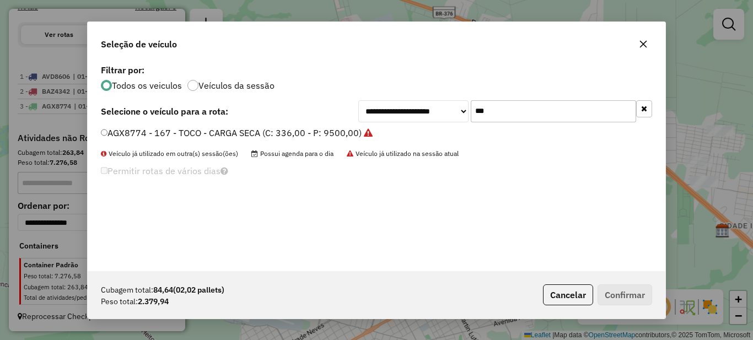
click at [497, 101] on input "***" at bounding box center [553, 111] width 165 height 22
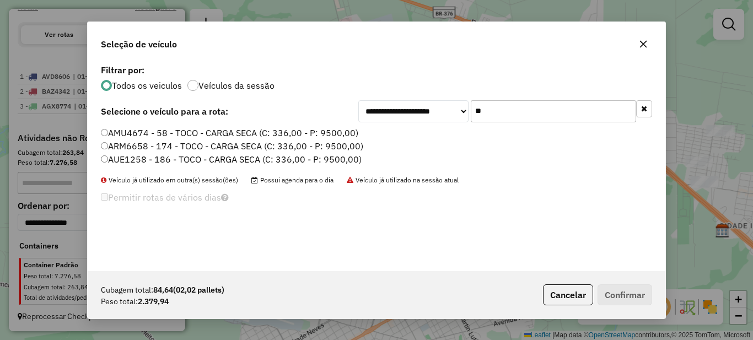
type input "**"
click at [229, 134] on label "AMU4674 - 58 - TOCO - CARGA SECA (C: 336,00 - P: 9500,00)" at bounding box center [229, 132] width 257 height 13
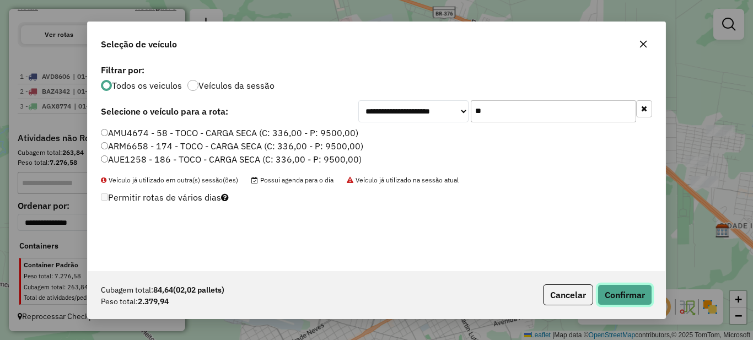
click at [634, 287] on button "Confirmar" at bounding box center [624, 294] width 55 height 21
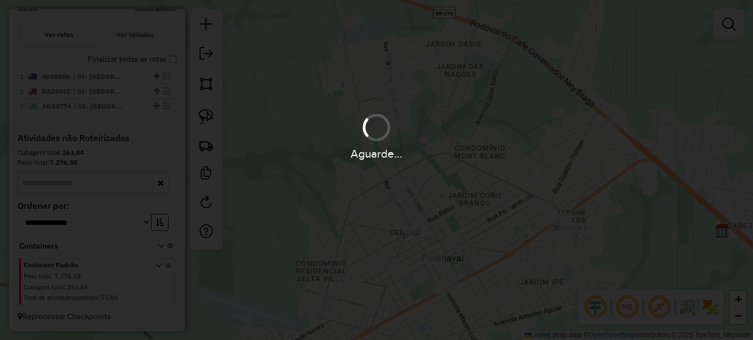
scroll to position [417, 0]
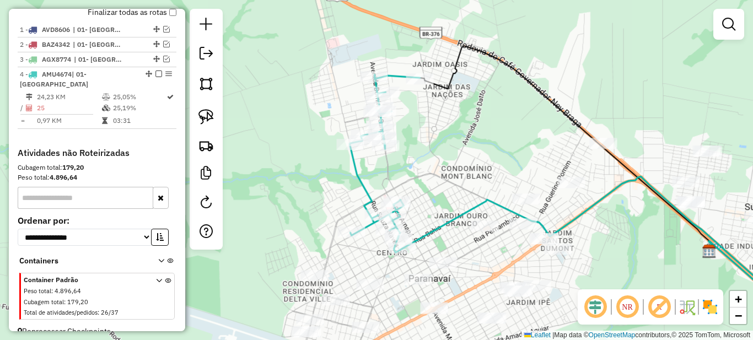
drag, startPoint x: 337, startPoint y: 230, endPoint x: 324, endPoint y: 251, distance: 24.3
click at [324, 251] on div "Janela de atendimento Grade de atendimento Capacidade Transportadoras Veículos …" at bounding box center [376, 170] width 753 height 340
click at [728, 23] on em at bounding box center [728, 24] width 13 height 13
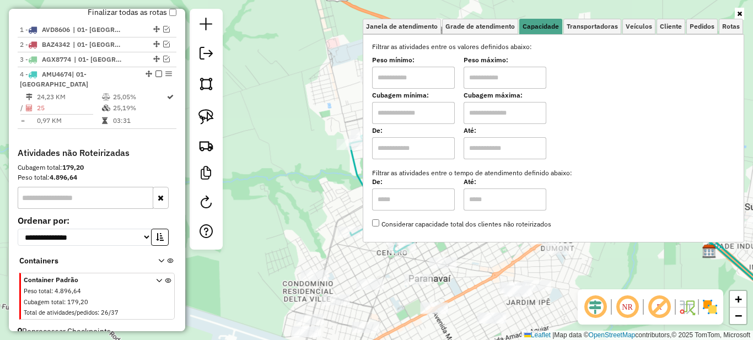
click at [424, 83] on input "text" at bounding box center [413, 78] width 83 height 22
type input "******"
click at [504, 76] on input "text" at bounding box center [504, 78] width 83 height 22
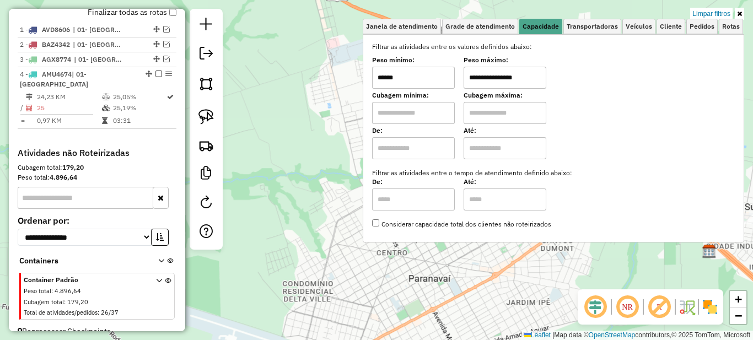
type input "**********"
click at [739, 14] on icon at bounding box center [739, 13] width 5 height 7
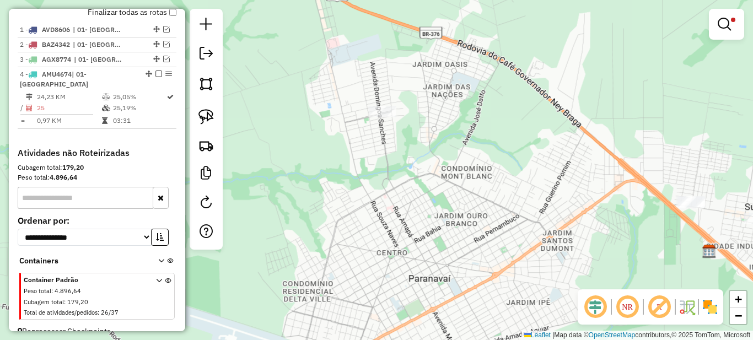
drag, startPoint x: 581, startPoint y: 208, endPoint x: 463, endPoint y: 172, distance: 122.7
click at [463, 172] on div "**********" at bounding box center [376, 170] width 753 height 340
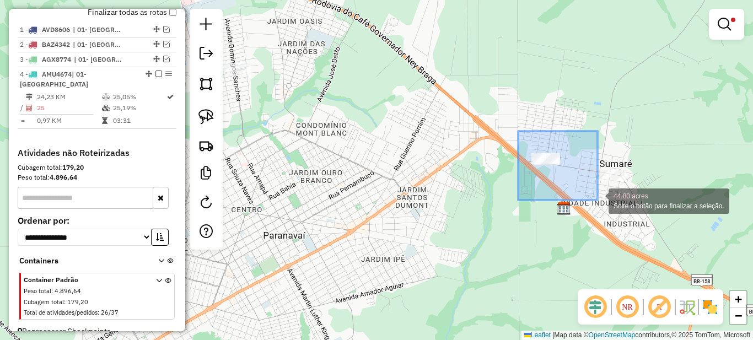
drag, startPoint x: 525, startPoint y: 133, endPoint x: 626, endPoint y: 218, distance: 132.2
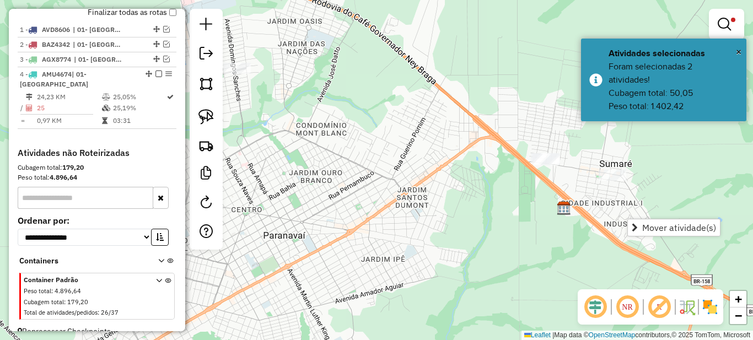
drag, startPoint x: 556, startPoint y: 205, endPoint x: 462, endPoint y: 207, distance: 93.7
click at [462, 207] on div "**********" at bounding box center [376, 170] width 753 height 340
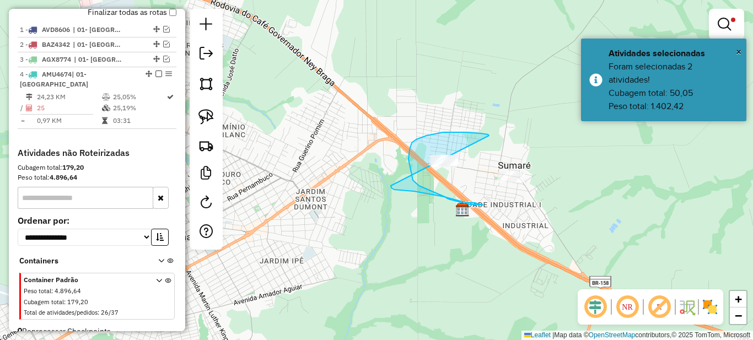
drag, startPoint x: 488, startPoint y: 134, endPoint x: 392, endPoint y: 147, distance: 96.1
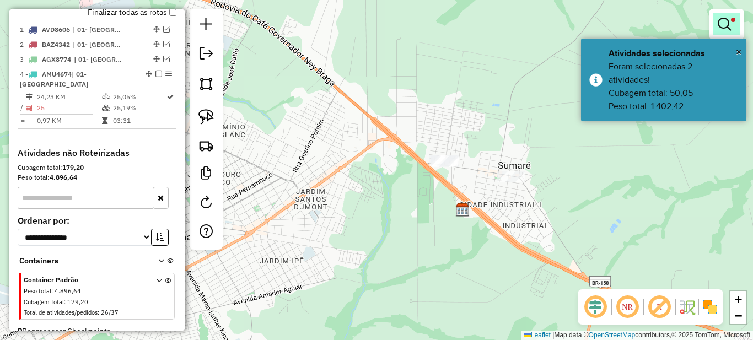
click at [732, 17] on link at bounding box center [726, 24] width 26 height 22
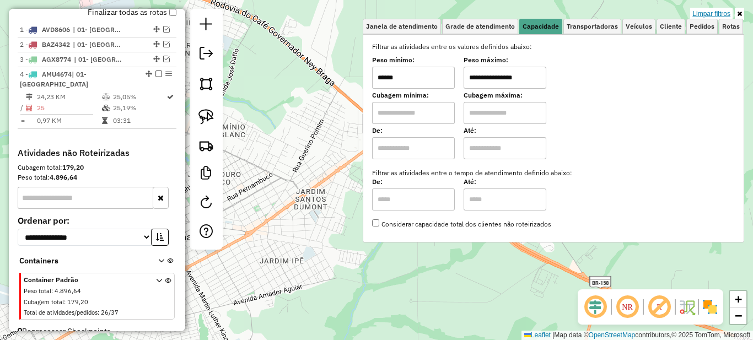
click at [705, 14] on link "Limpar filtros" at bounding box center [711, 14] width 42 height 12
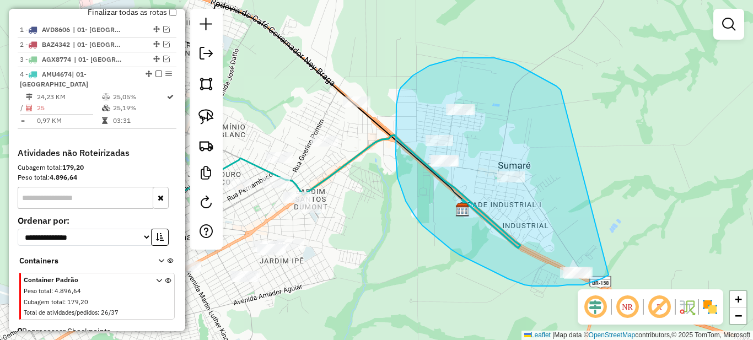
drag, startPoint x: 556, startPoint y: 86, endPoint x: 640, endPoint y: 241, distance: 176.3
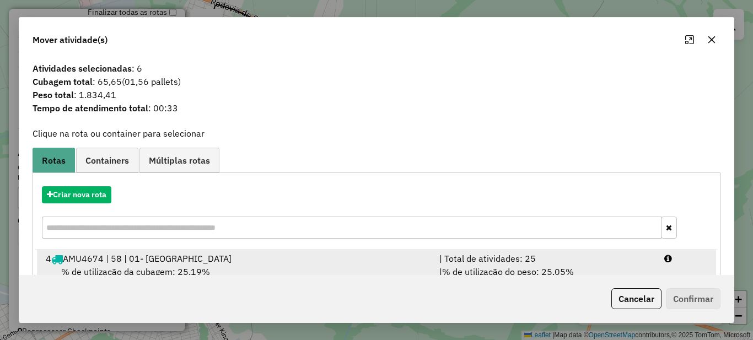
scroll to position [39, 0]
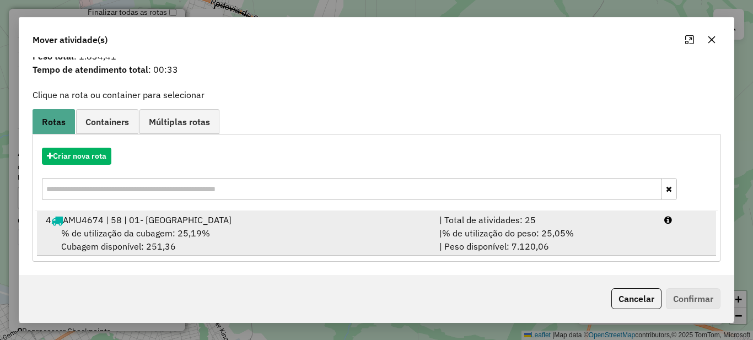
click at [496, 233] on span "% de utilização do peso: 25,05%" at bounding box center [508, 233] width 132 height 11
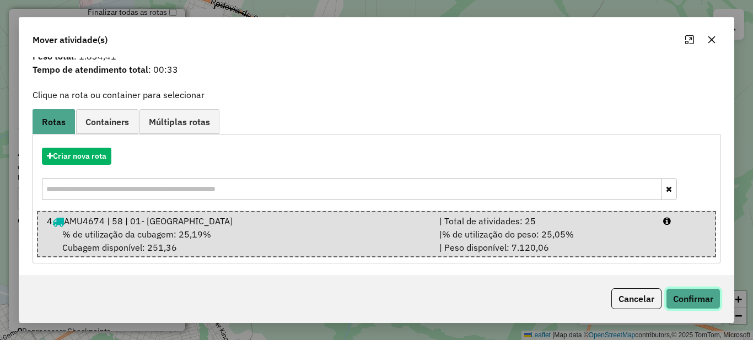
click at [701, 299] on button "Confirmar" at bounding box center [693, 298] width 55 height 21
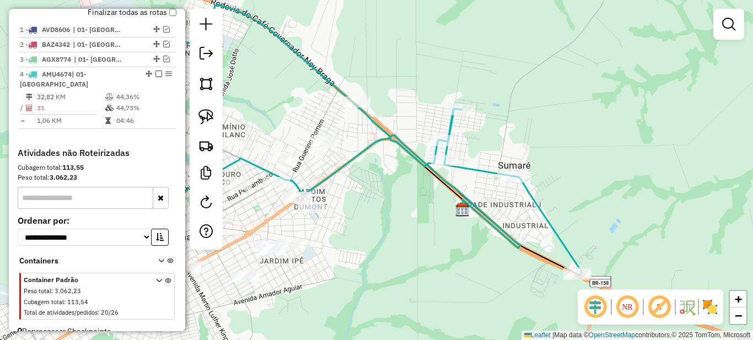
scroll to position [0, 0]
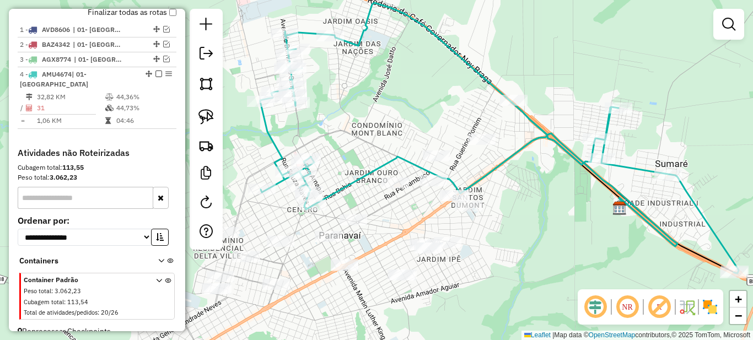
drag, startPoint x: 379, startPoint y: 242, endPoint x: 537, endPoint y: 240, distance: 158.2
click at [537, 240] on div "Janela de atendimento Grade de atendimento Capacidade Transportadoras Veículos …" at bounding box center [376, 170] width 753 height 340
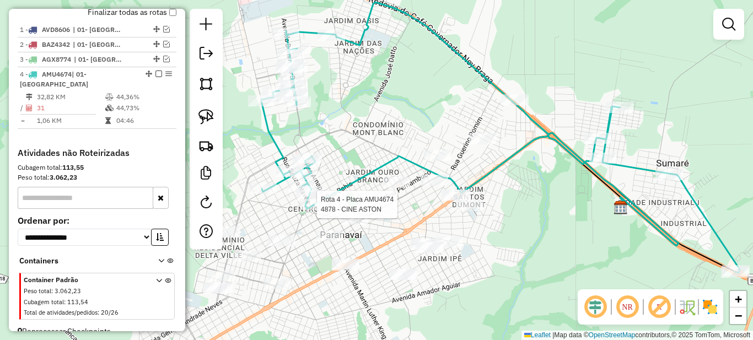
select select "*********"
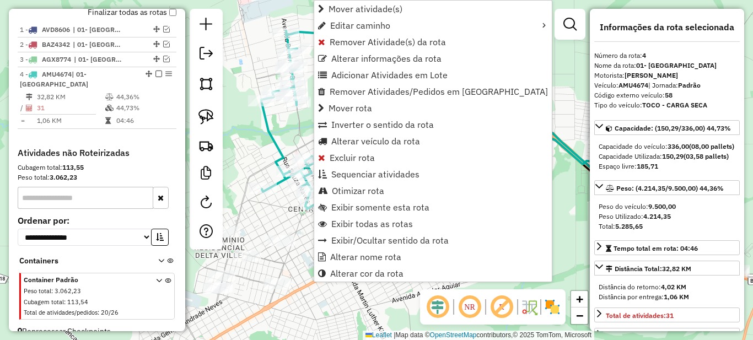
scroll to position [431, 0]
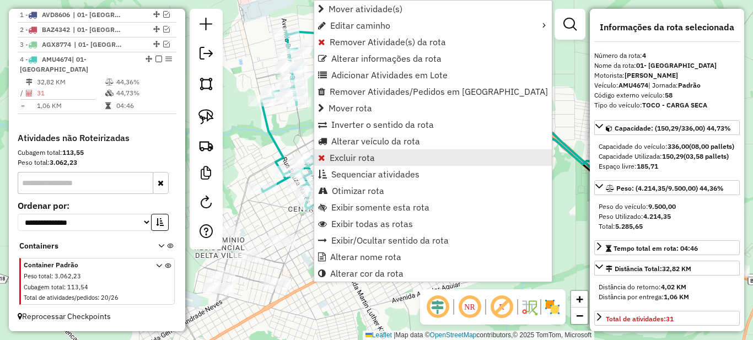
click at [349, 156] on span "Excluir rota" at bounding box center [351, 157] width 45 height 9
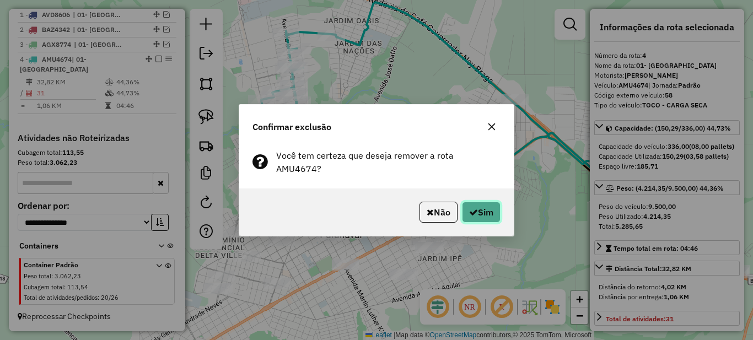
click at [471, 208] on icon "button" at bounding box center [473, 212] width 9 height 9
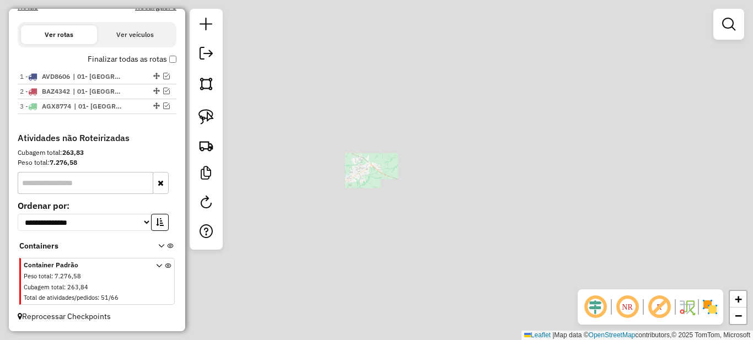
scroll to position [380, 0]
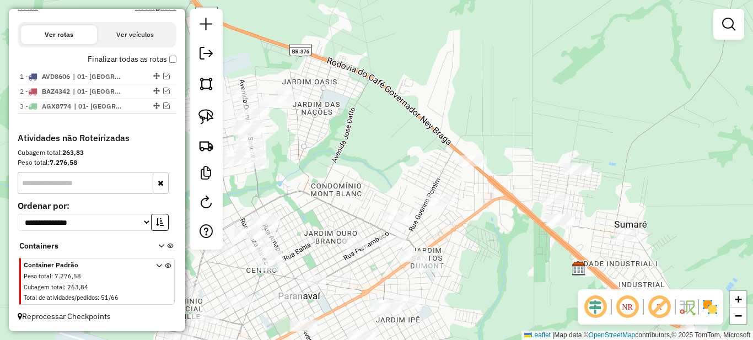
drag, startPoint x: 484, startPoint y: 104, endPoint x: 518, endPoint y: 274, distance: 174.3
click at [518, 275] on div "Janela de atendimento Grade de atendimento Capacidade Transportadoras Veículos …" at bounding box center [376, 170] width 753 height 340
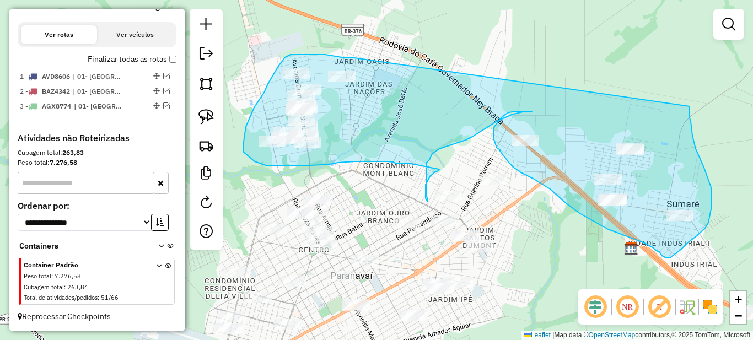
drag, startPoint x: 350, startPoint y: 57, endPoint x: 689, endPoint y: 106, distance: 342.4
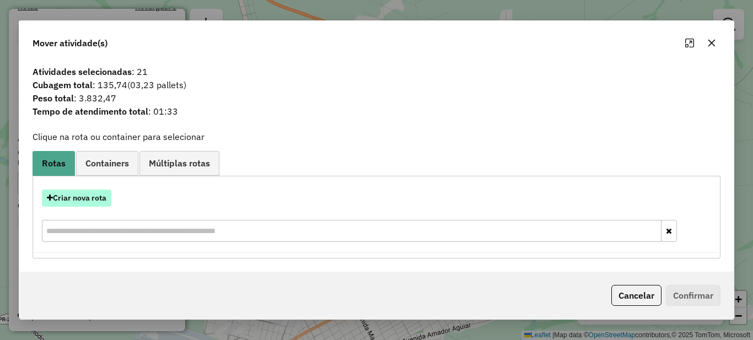
click at [85, 202] on button "Criar nova rota" at bounding box center [76, 198] width 69 height 17
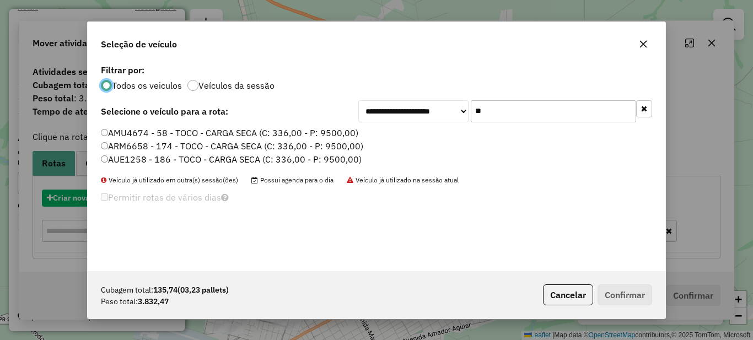
scroll to position [6, 3]
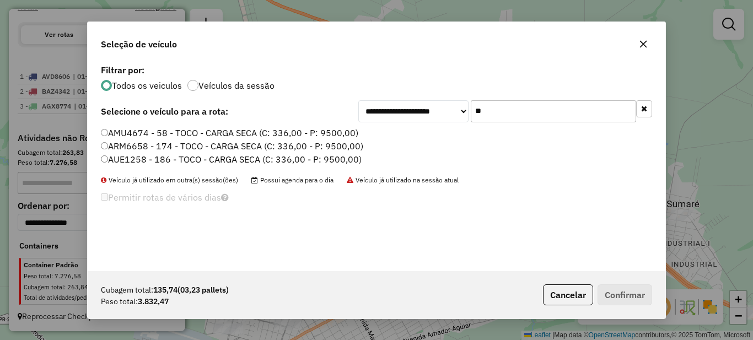
click at [510, 116] on input "**" at bounding box center [553, 111] width 165 height 22
click at [218, 142] on label "ARM6658 - 174 - TOCO - CARGA SECA (C: 336,00 - P: 9500,00)" at bounding box center [232, 145] width 262 height 13
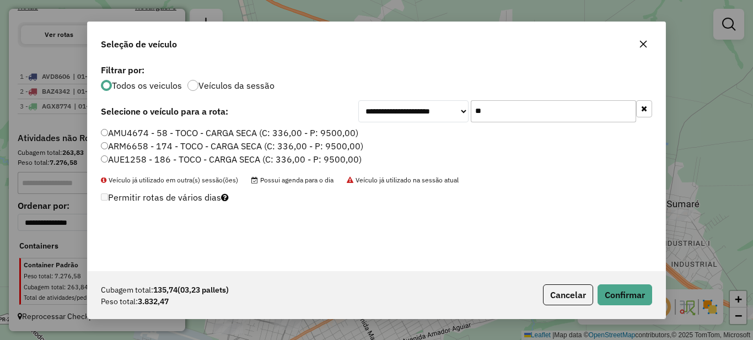
click at [170, 130] on label "AMU4674 - 58 - TOCO - CARGA SECA (C: 336,00 - P: 9500,00)" at bounding box center [229, 132] width 257 height 13
click at [633, 299] on button "Confirmar" at bounding box center [624, 294] width 55 height 21
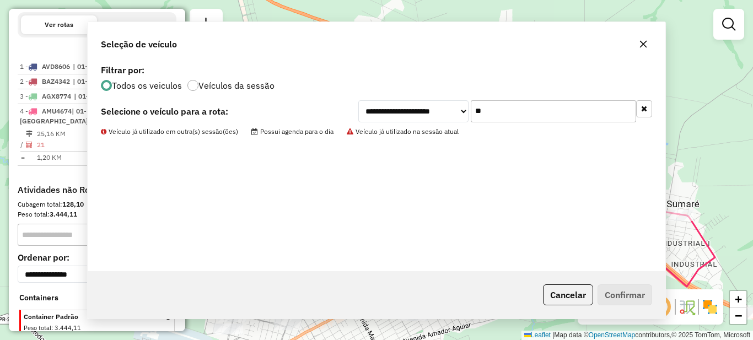
scroll to position [431, 0]
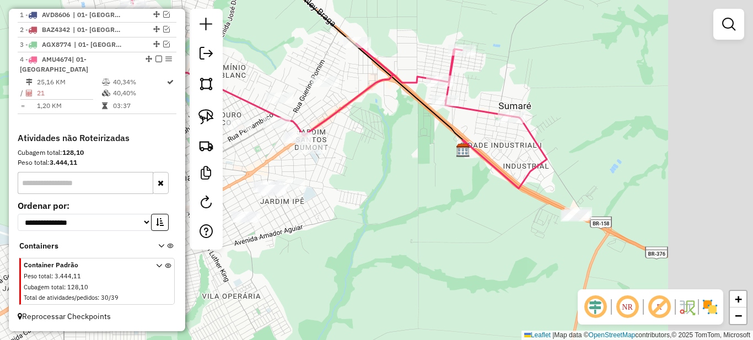
drag, startPoint x: 613, startPoint y: 261, endPoint x: 435, endPoint y: 156, distance: 206.0
click at [436, 160] on div "Janela de atendimento Grade de atendimento Capacidade Transportadoras Veículos …" at bounding box center [376, 170] width 753 height 340
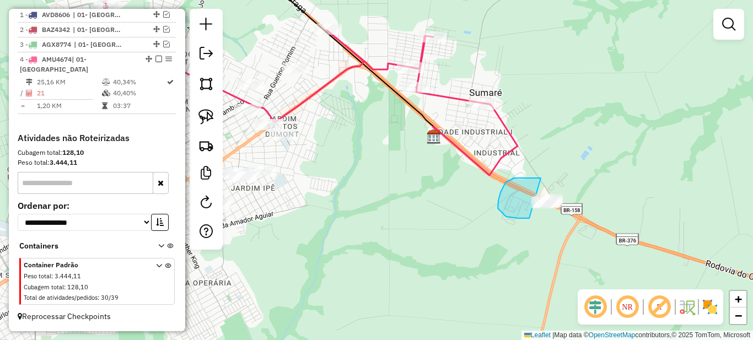
drag, startPoint x: 523, startPoint y: 178, endPoint x: 609, endPoint y: 156, distance: 88.7
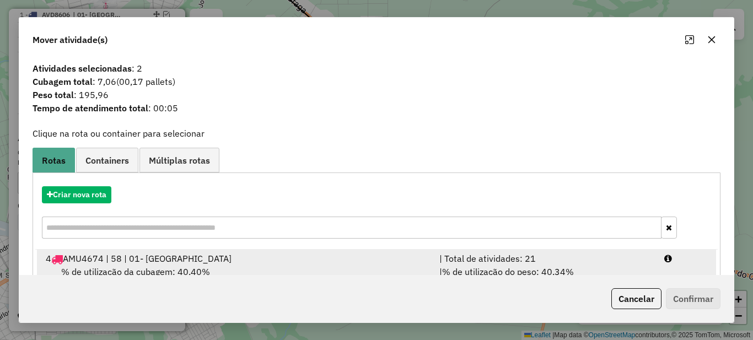
scroll to position [39, 0]
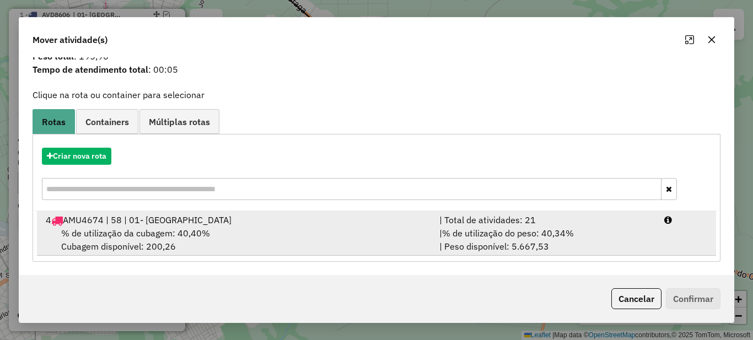
click at [501, 250] on div "| % de utilização do peso: 40,34% | Peso disponível: 5.667,53" at bounding box center [545, 239] width 225 height 26
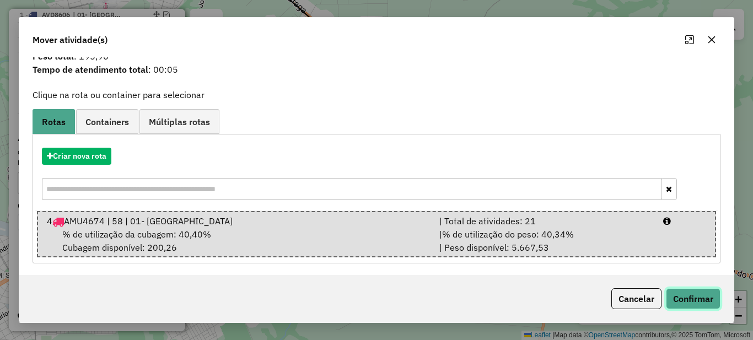
click at [711, 306] on button "Confirmar" at bounding box center [693, 298] width 55 height 21
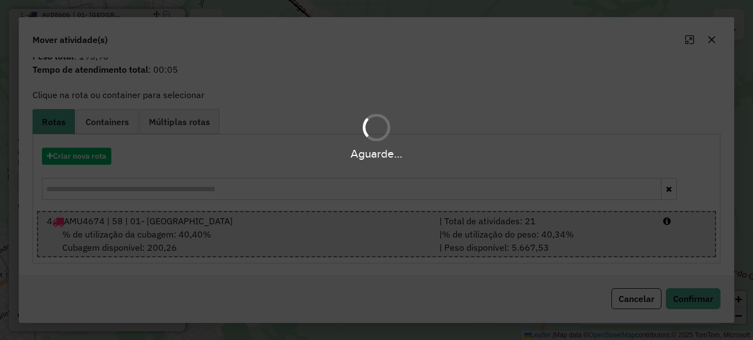
scroll to position [0, 0]
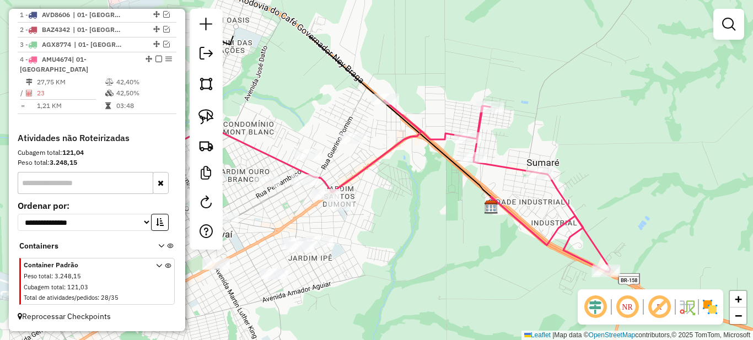
drag, startPoint x: 363, startPoint y: 111, endPoint x: 420, endPoint y: 181, distance: 90.4
click at [420, 181] on div "Janela de atendimento Grade de atendimento Capacidade Transportadoras Veículos …" at bounding box center [376, 170] width 753 height 340
select select "*********"
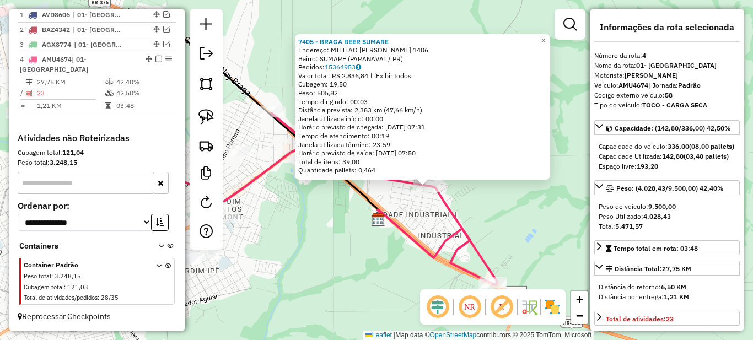
drag, startPoint x: 276, startPoint y: 206, endPoint x: 326, endPoint y: 223, distance: 52.8
click at [326, 223] on div "7405 - [GEOGRAPHIC_DATA] BEER SUMARE Endereço: MILITAO [PERSON_NAME] 1406 Bairr…" at bounding box center [376, 170] width 753 height 340
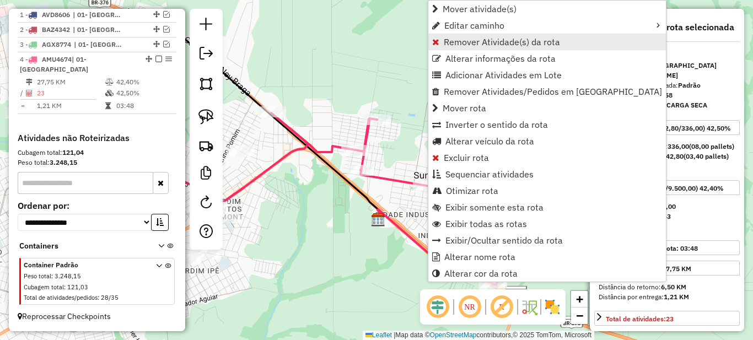
click at [445, 45] on span "Remover Atividade(s) da rota" at bounding box center [502, 41] width 116 height 9
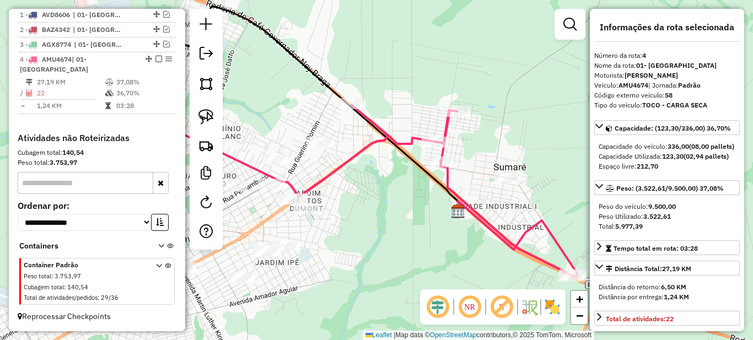
drag, startPoint x: 328, startPoint y: 214, endPoint x: 504, endPoint y: 192, distance: 177.1
click at [491, 197] on div "Janela de atendimento Grade de atendimento Capacidade Transportadoras Veículos …" at bounding box center [376, 170] width 753 height 340
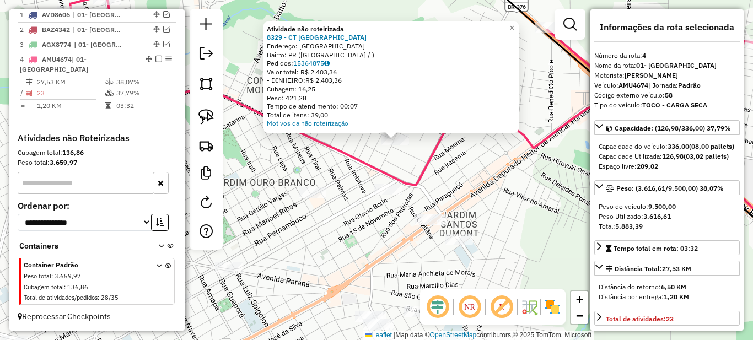
drag, startPoint x: 382, startPoint y: 198, endPoint x: 401, endPoint y: 167, distance: 36.6
click at [401, 167] on div "Atividade não roteirizada 8329 - CT ARENA SAO LUCAS Endereço: PARANAVAI Bairro:…" at bounding box center [376, 170] width 753 height 340
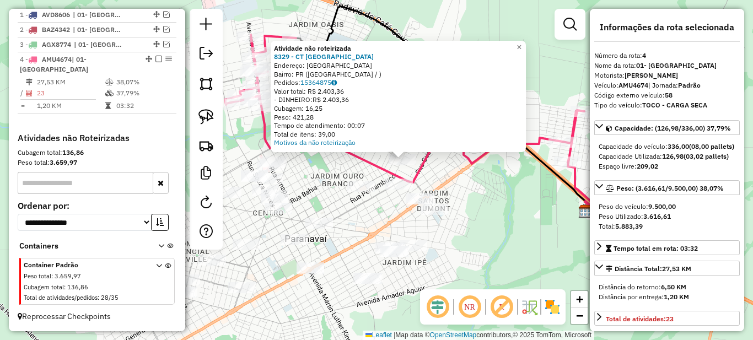
click at [473, 188] on div "Atividade não roteirizada 8329 - CT ARENA SAO LUCAS Endereço: PARANAVAI Bairro:…" at bounding box center [376, 170] width 753 height 340
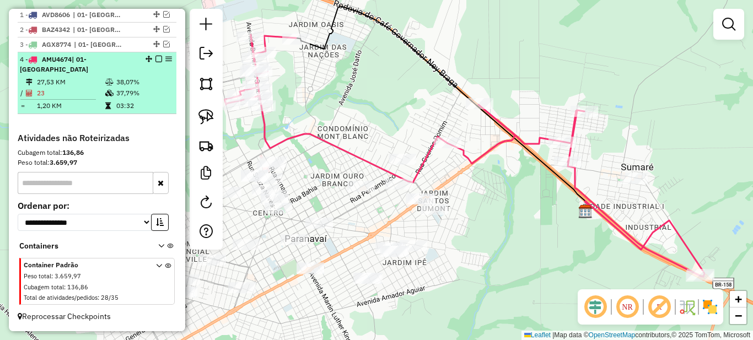
click at [129, 94] on td "37,79%" at bounding box center [144, 93] width 56 height 11
select select "*********"
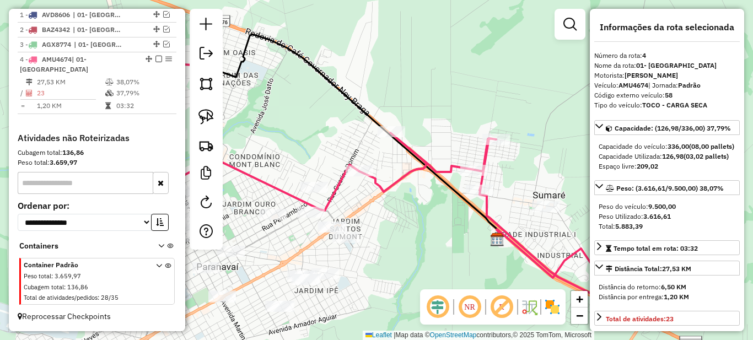
scroll to position [110, 0]
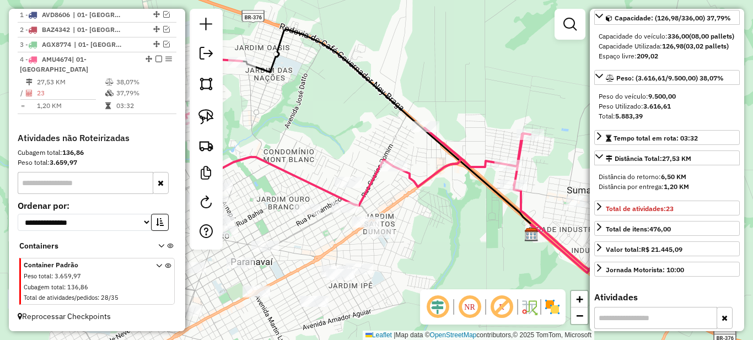
drag, startPoint x: 415, startPoint y: 239, endPoint x: 522, endPoint y: 220, distance: 109.1
click at [516, 221] on div "Janela de atendimento Grade de atendimento Capacidade Transportadoras Veículos …" at bounding box center [376, 170] width 753 height 340
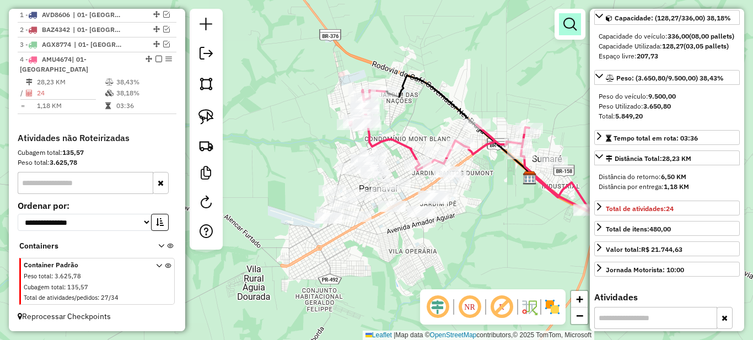
click at [563, 24] on em at bounding box center [569, 24] width 13 height 13
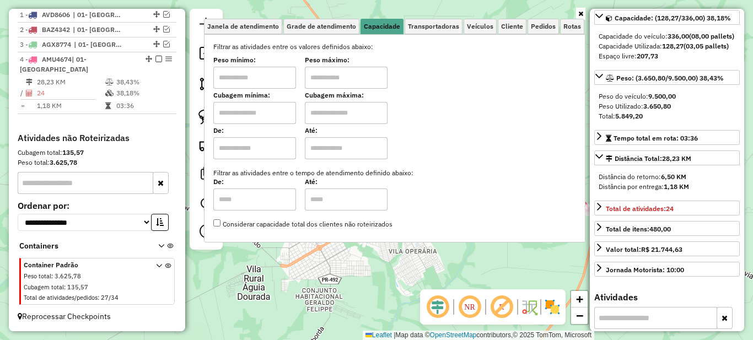
click at [267, 73] on input "text" at bounding box center [254, 78] width 83 height 22
type input "****"
type input "*****"
click at [580, 17] on link at bounding box center [580, 14] width 9 height 12
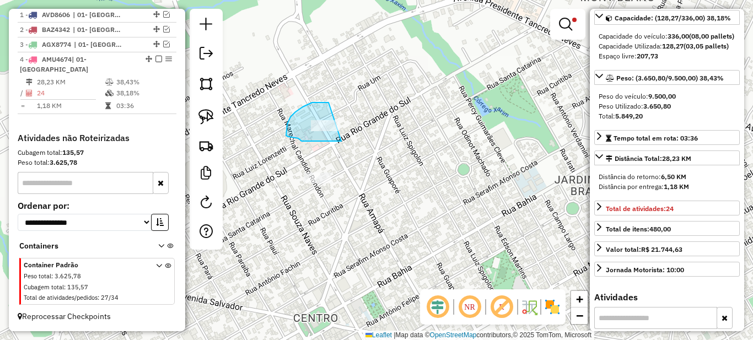
drag, startPoint x: 328, startPoint y: 102, endPoint x: 376, endPoint y: 132, distance: 56.1
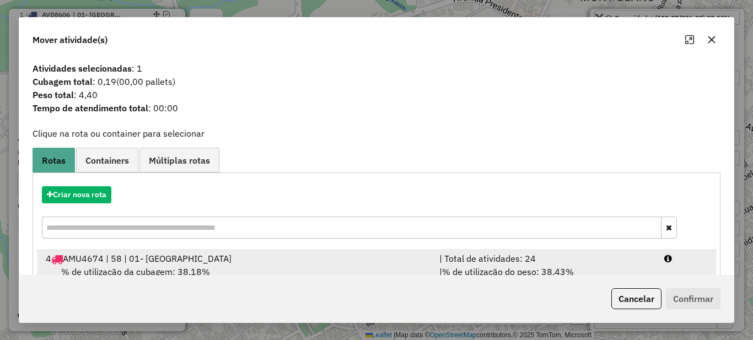
scroll to position [39, 0]
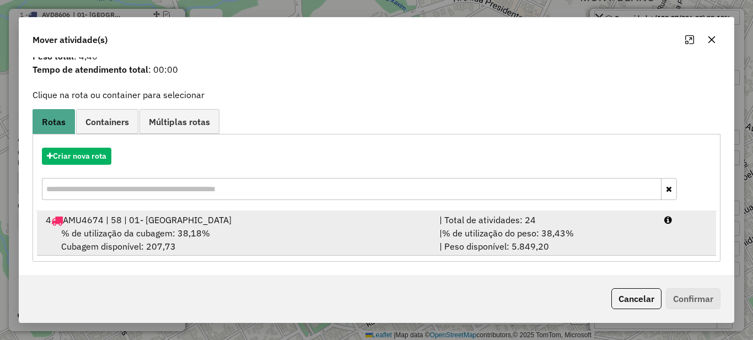
click at [523, 228] on span "% de utilização do peso: 38,43%" at bounding box center [508, 233] width 132 height 11
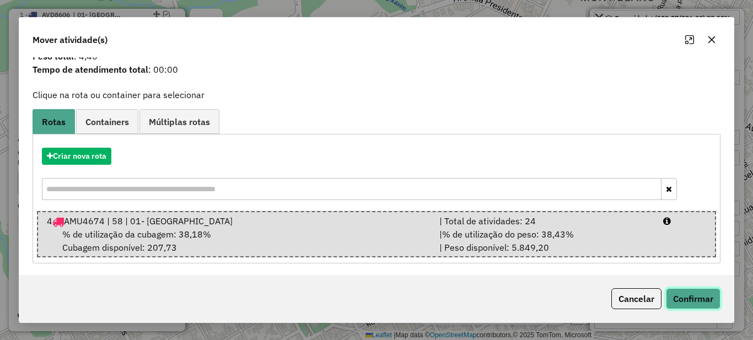
click at [677, 291] on button "Confirmar" at bounding box center [693, 298] width 55 height 21
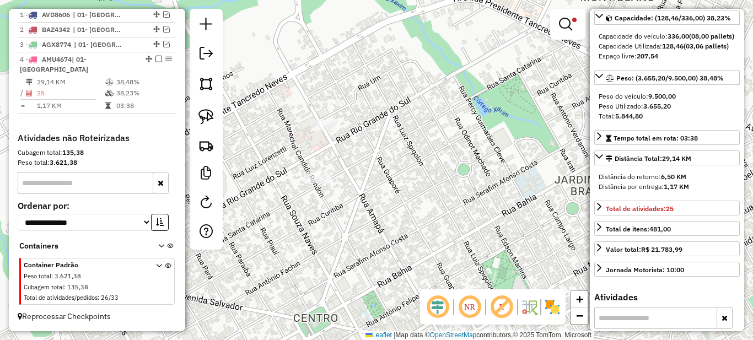
scroll to position [0, 0]
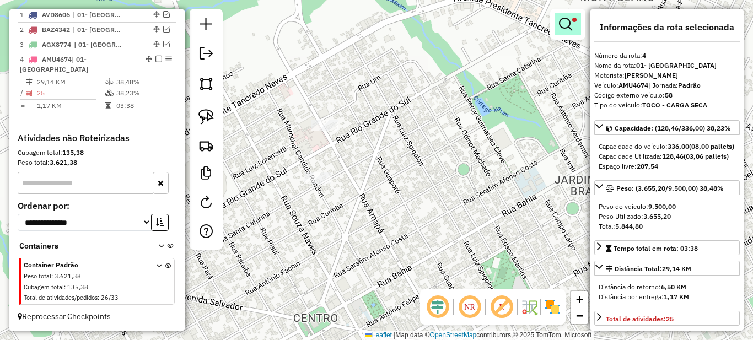
click at [566, 13] on div at bounding box center [567, 24] width 35 height 31
click at [564, 19] on em at bounding box center [565, 24] width 13 height 13
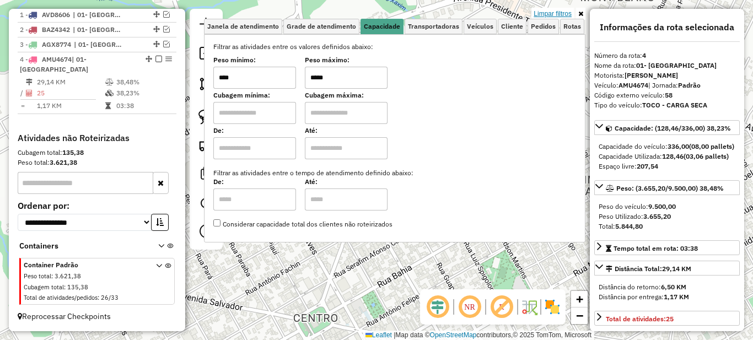
click at [554, 9] on link "Limpar filtros" at bounding box center [552, 14] width 42 height 12
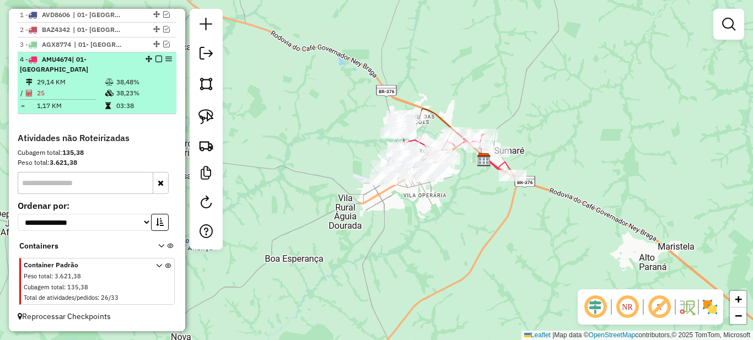
click at [156, 62] on em at bounding box center [158, 59] width 7 height 7
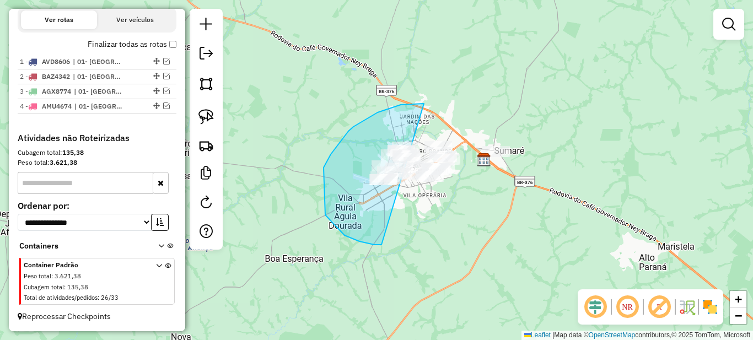
drag, startPoint x: 401, startPoint y: 105, endPoint x: 591, endPoint y: 118, distance: 190.6
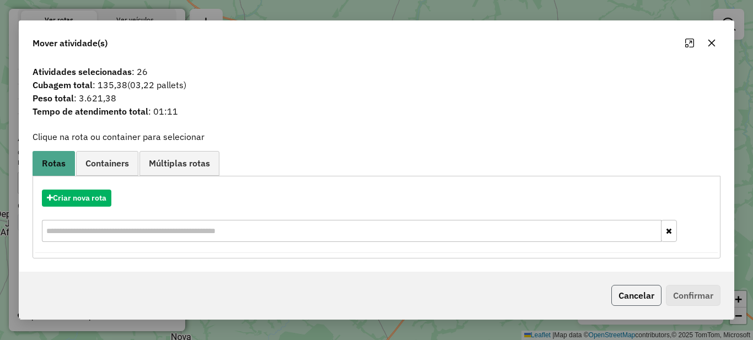
click at [623, 293] on button "Cancelar" at bounding box center [636, 295] width 50 height 21
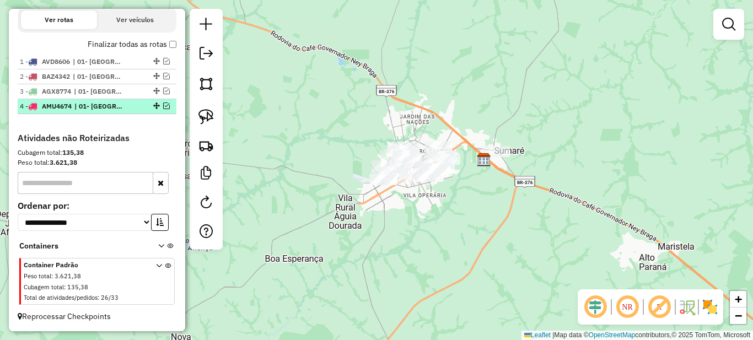
click at [117, 106] on span "| 01- [GEOGRAPHIC_DATA]" at bounding box center [99, 106] width 51 height 10
select select "*********"
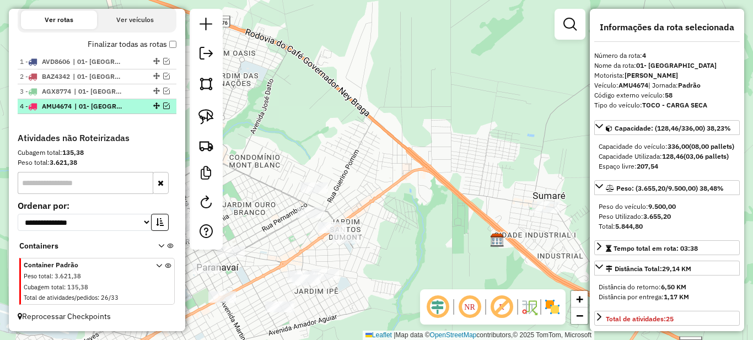
click at [163, 106] on em at bounding box center [166, 105] width 7 height 7
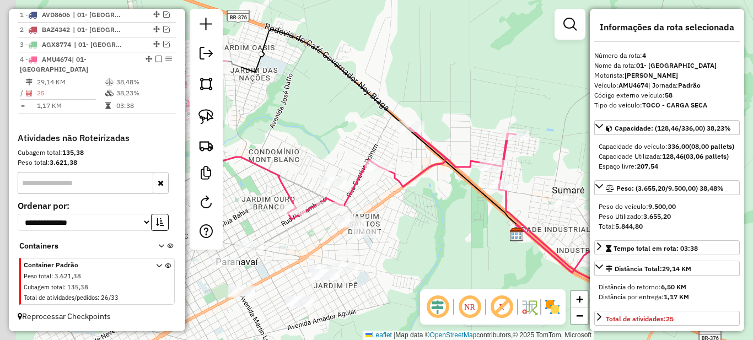
drag, startPoint x: 311, startPoint y: 153, endPoint x: 370, endPoint y: 128, distance: 64.7
click at [363, 131] on div "Janela de atendimento Grade de atendimento Capacidade Transportadoras Veículos …" at bounding box center [376, 170] width 753 height 340
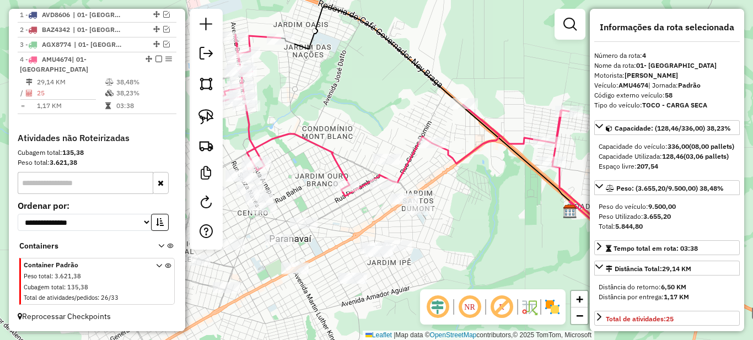
scroll to position [55, 0]
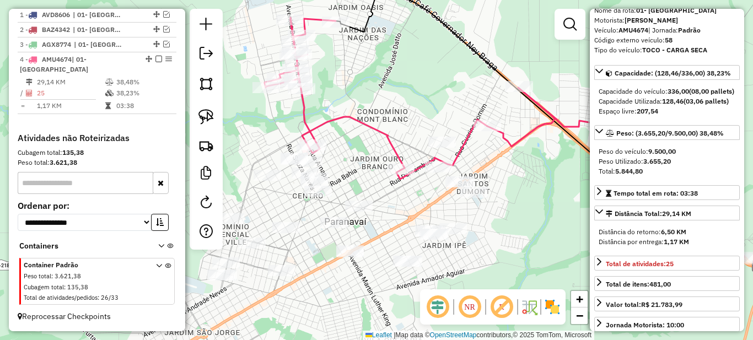
drag, startPoint x: 307, startPoint y: 182, endPoint x: 363, endPoint y: 165, distance: 57.7
click at [363, 165] on div "Janela de atendimento Grade de atendimento Capacidade Transportadoras Veículos …" at bounding box center [376, 170] width 753 height 340
click at [105, 20] on span "| 01- [GEOGRAPHIC_DATA], 32-AMAPORA, 33-PLANALTINA DO PARANA" at bounding box center [98, 15] width 51 height 10
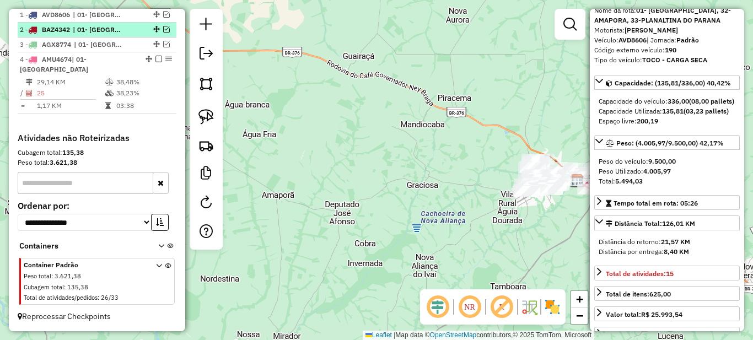
click at [107, 35] on span "| 01- [GEOGRAPHIC_DATA]" at bounding box center [98, 30] width 51 height 10
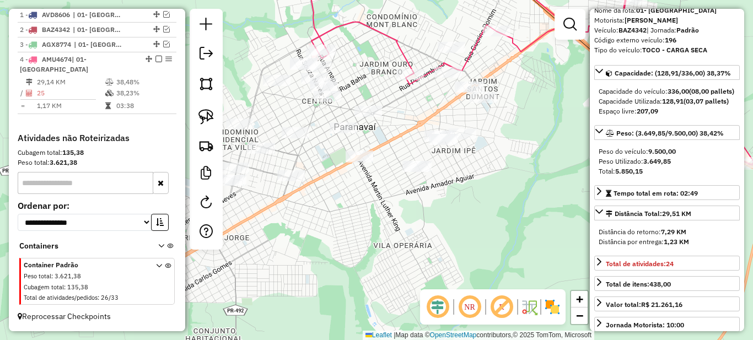
drag, startPoint x: 364, startPoint y: 117, endPoint x: 409, endPoint y: 129, distance: 47.3
click at [409, 129] on div "Janela de atendimento Grade de atendimento Capacidade Transportadoras Veículos …" at bounding box center [376, 170] width 753 height 340
click at [163, 18] on em at bounding box center [166, 14] width 7 height 7
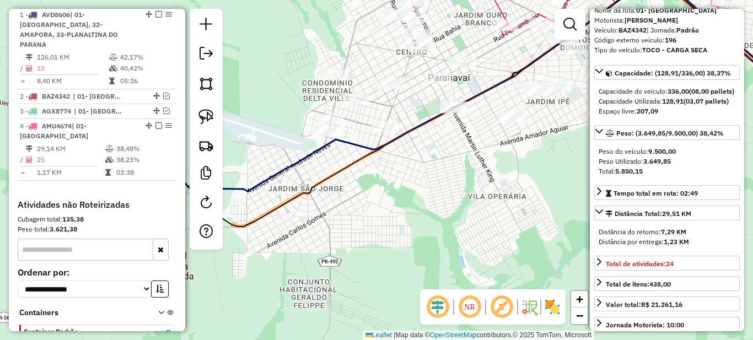
drag, startPoint x: 439, startPoint y: 219, endPoint x: 365, endPoint y: 170, distance: 88.2
click at [408, 242] on div "Janela de atendimento Grade de atendimento Capacidade Transportadoras Veículos …" at bounding box center [376, 170] width 753 height 340
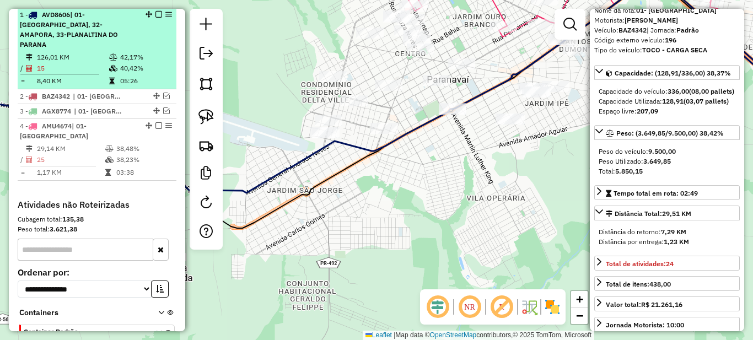
click at [155, 18] on em at bounding box center [158, 14] width 7 height 7
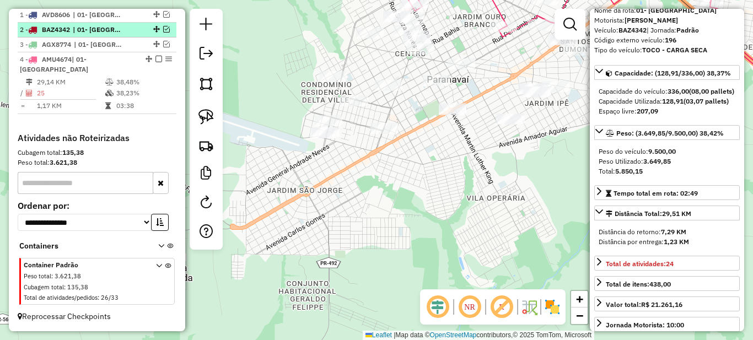
click at [163, 33] on em at bounding box center [166, 29] width 7 height 7
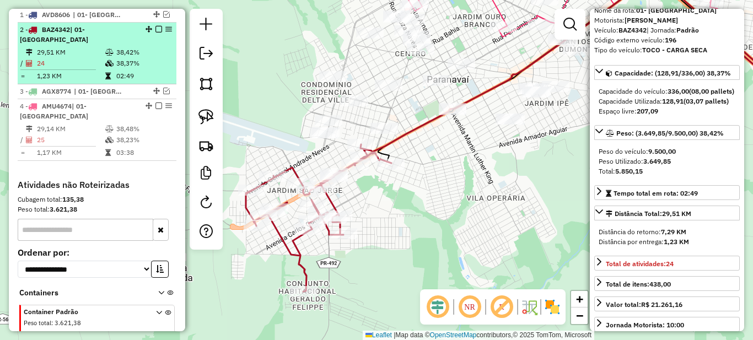
click at [155, 33] on em at bounding box center [158, 29] width 7 height 7
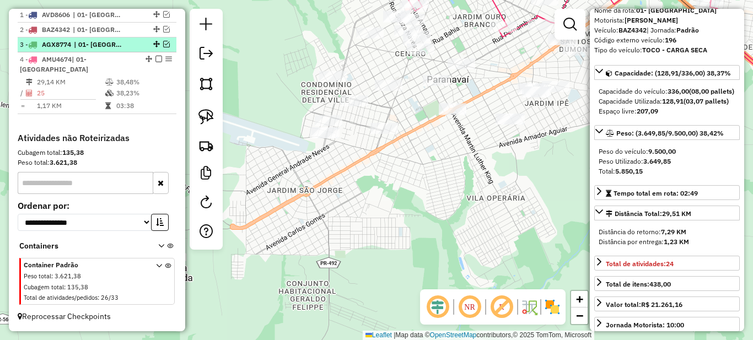
click at [165, 47] on em at bounding box center [166, 44] width 7 height 7
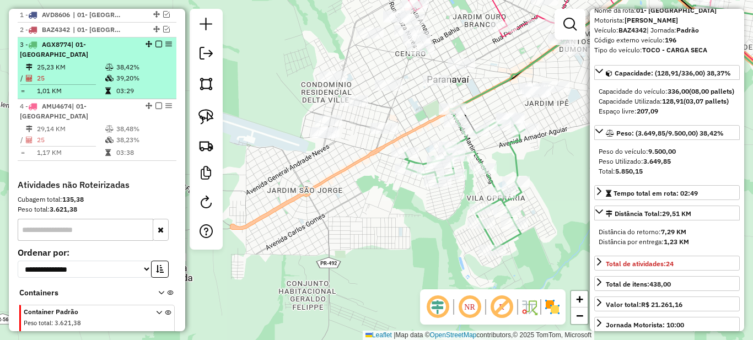
click at [155, 47] on em at bounding box center [158, 44] width 7 height 7
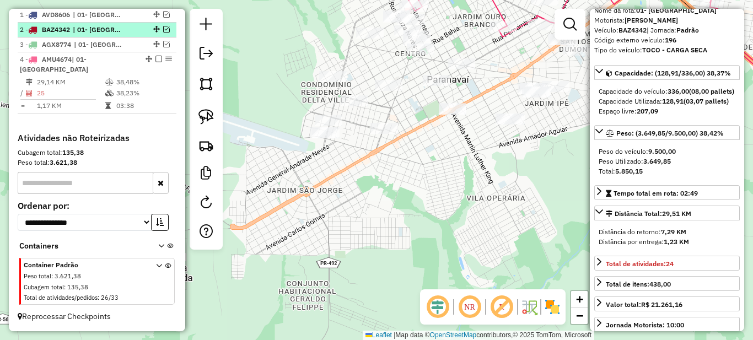
click at [164, 33] on em at bounding box center [166, 29] width 7 height 7
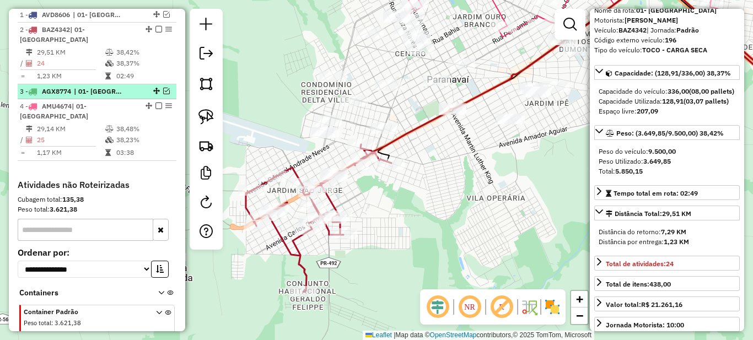
click at [163, 89] on em at bounding box center [166, 91] width 7 height 7
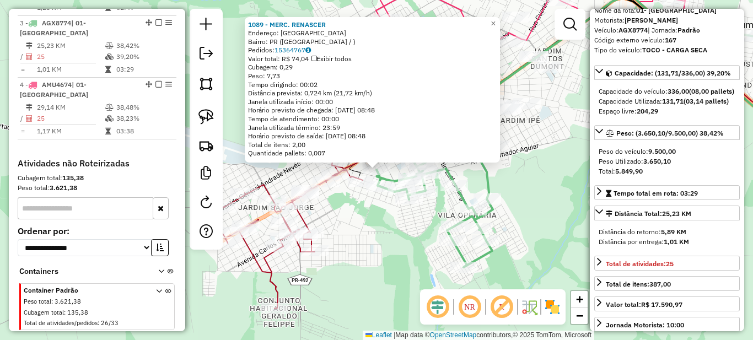
scroll to position [505, 0]
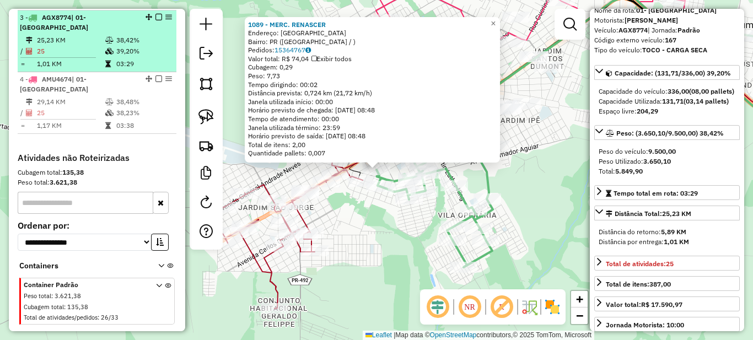
click at [127, 47] on table "25,23 KM 38,42% / 25 39,20% = 1,01 KM 03:29" at bounding box center [97, 52] width 154 height 35
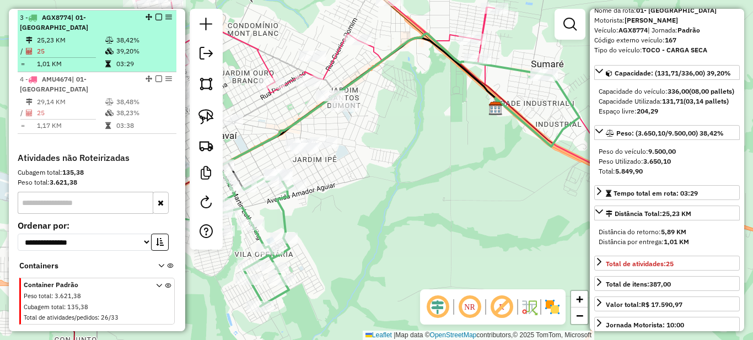
scroll to position [450, 0]
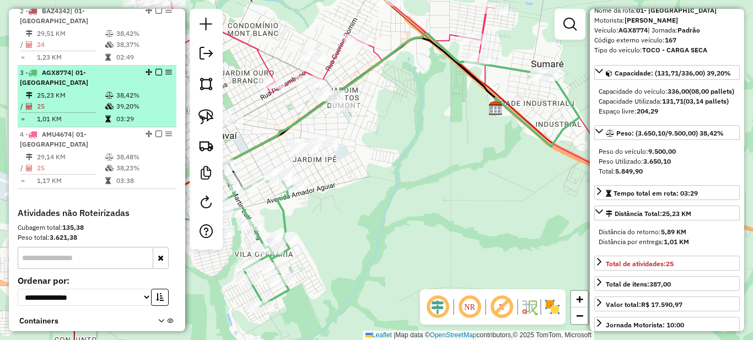
click at [127, 47] on td "38,37%" at bounding box center [144, 44] width 56 height 11
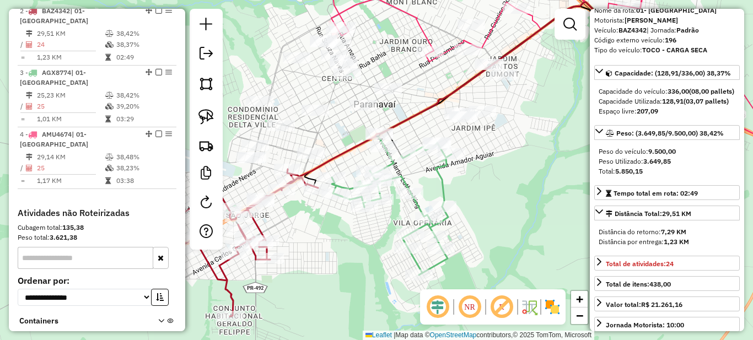
drag, startPoint x: 287, startPoint y: 174, endPoint x: 353, endPoint y: 163, distance: 67.7
click at [353, 163] on div "Janela de atendimento Grade de atendimento Capacidade Transportadoras Veículos …" at bounding box center [376, 170] width 753 height 340
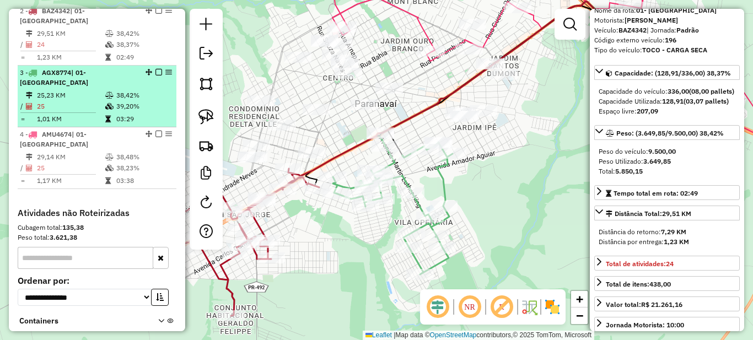
click at [109, 103] on icon at bounding box center [109, 106] width 8 height 7
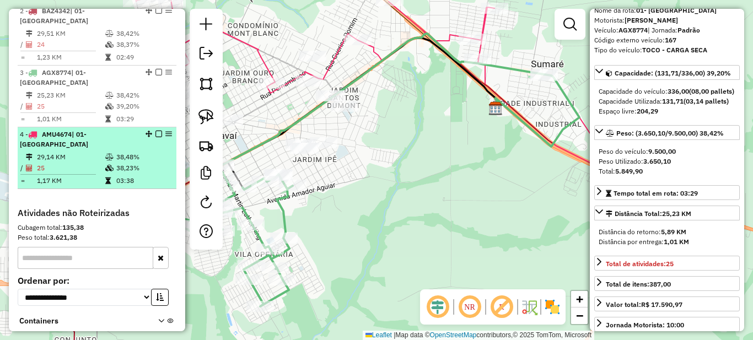
click at [125, 163] on td "38,23%" at bounding box center [144, 168] width 56 height 11
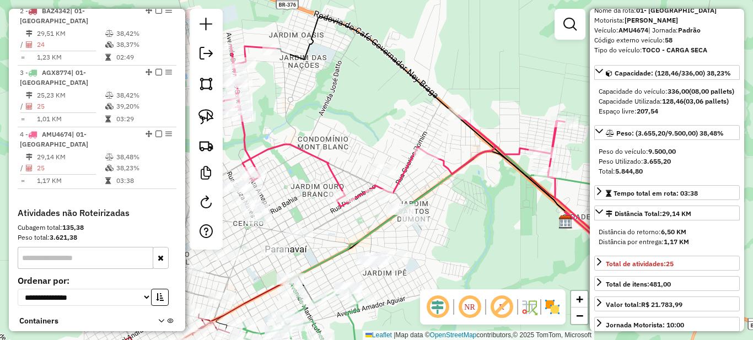
drag, startPoint x: 379, startPoint y: 261, endPoint x: 444, endPoint y: 244, distance: 67.4
click at [444, 244] on div "Janela de atendimento Grade de atendimento Capacidade Transportadoras Veículos …" at bounding box center [376, 170] width 753 height 340
click at [573, 26] on em at bounding box center [569, 24] width 13 height 13
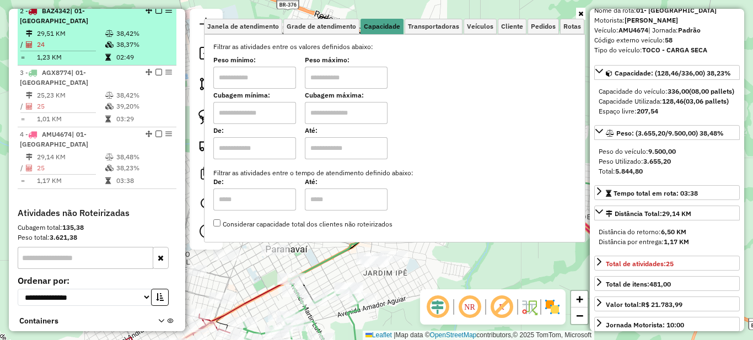
click at [131, 48] on td "38,37%" at bounding box center [144, 44] width 56 height 11
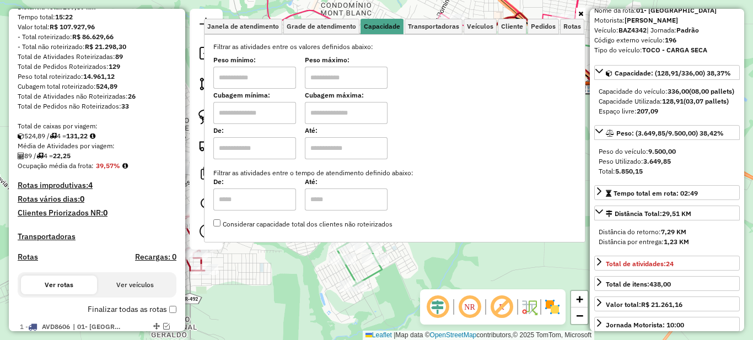
scroll to position [0, 0]
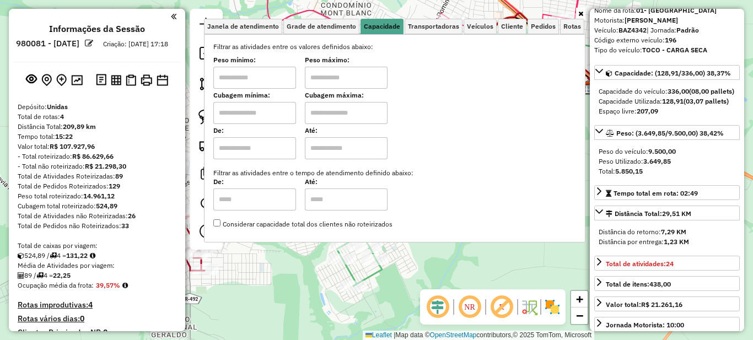
click at [581, 13] on icon at bounding box center [580, 13] width 5 height 7
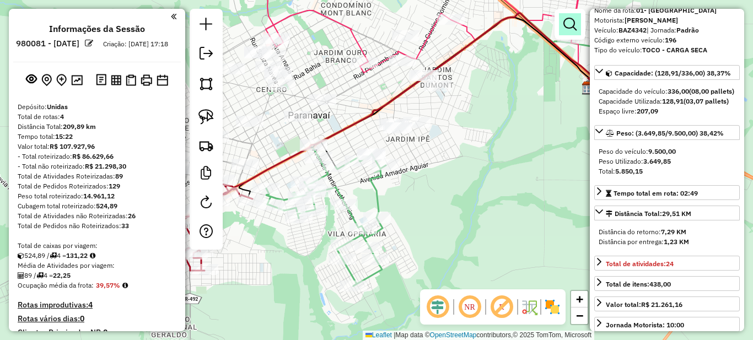
click at [566, 26] on em at bounding box center [569, 24] width 13 height 13
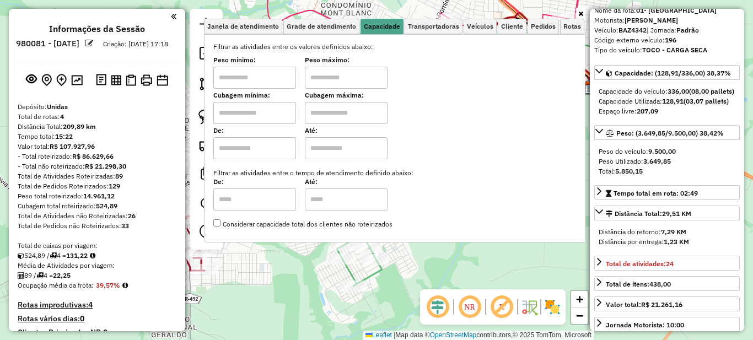
click at [579, 14] on icon at bounding box center [580, 13] width 5 height 7
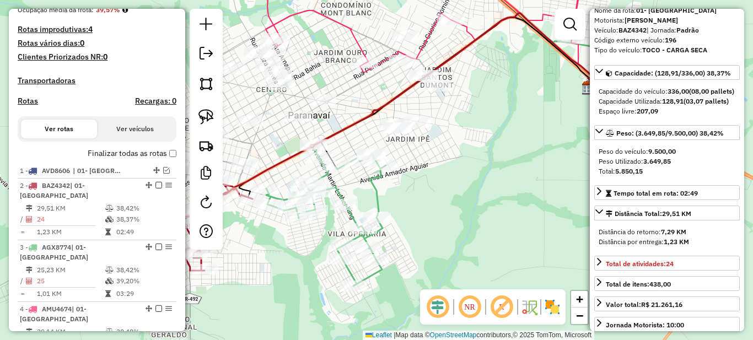
scroll to position [386, 0]
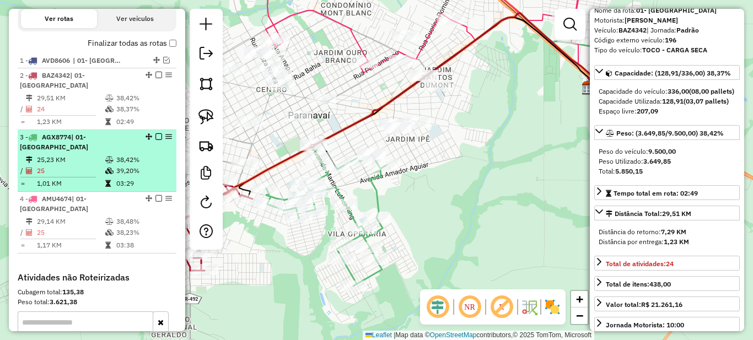
drag, startPoint x: 156, startPoint y: 84, endPoint x: 151, endPoint y: 105, distance: 21.0
click at [156, 78] on em at bounding box center [158, 75] width 7 height 7
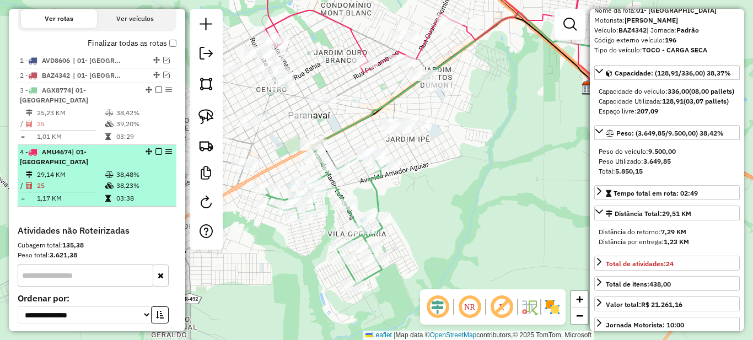
click at [155, 151] on em at bounding box center [158, 151] width 7 height 7
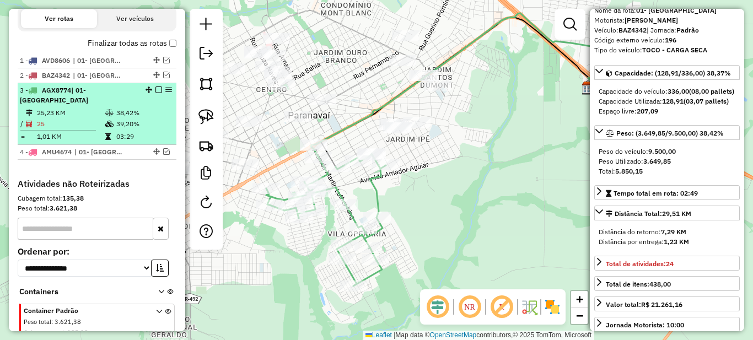
click at [155, 93] on em at bounding box center [158, 90] width 7 height 7
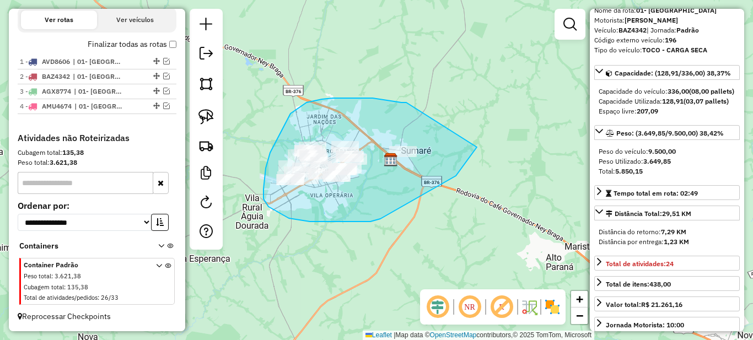
drag, startPoint x: 372, startPoint y: 98, endPoint x: 477, endPoint y: 147, distance: 115.1
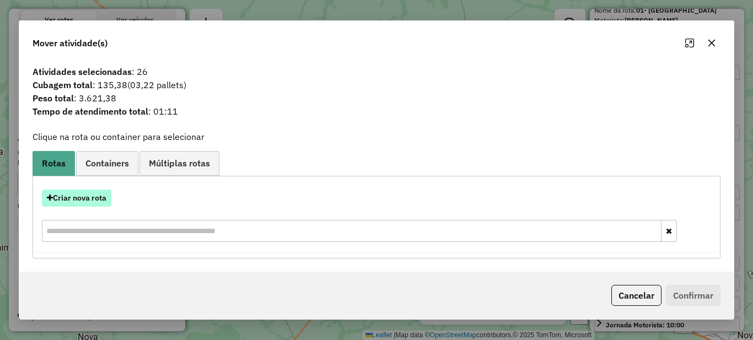
click at [72, 199] on button "Criar nova rota" at bounding box center [76, 198] width 69 height 17
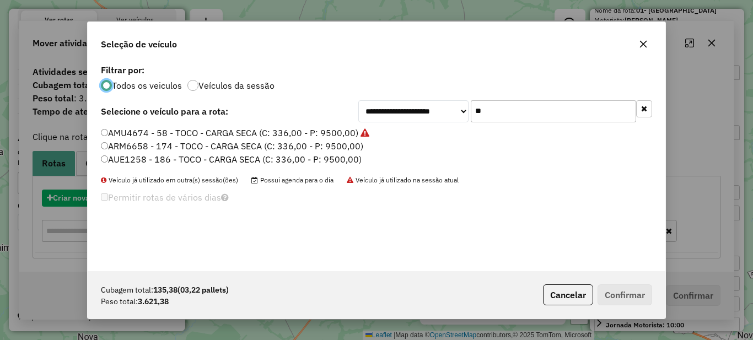
scroll to position [6, 3]
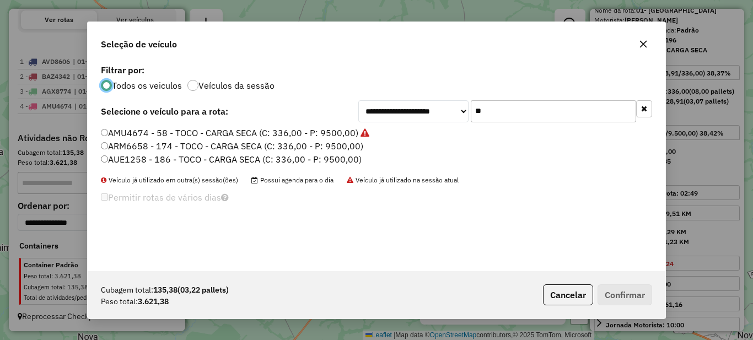
click at [520, 110] on input "**" at bounding box center [553, 111] width 165 height 22
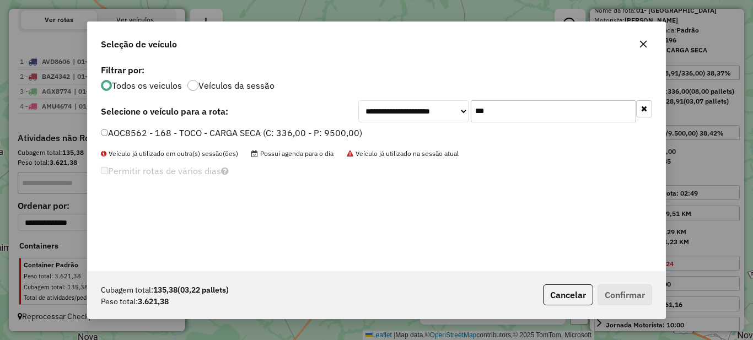
type input "***"
click at [247, 130] on label "AOC8562 - 168 - TOCO - CARGA SECA (C: 336,00 - P: 9500,00)" at bounding box center [231, 132] width 261 height 13
click at [640, 291] on button "Confirmar" at bounding box center [624, 294] width 55 height 21
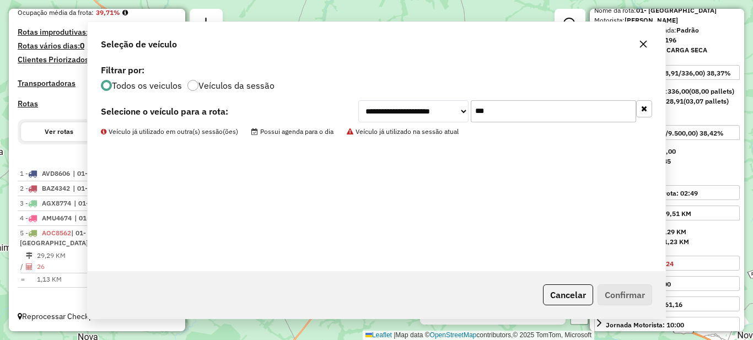
scroll to position [273, 0]
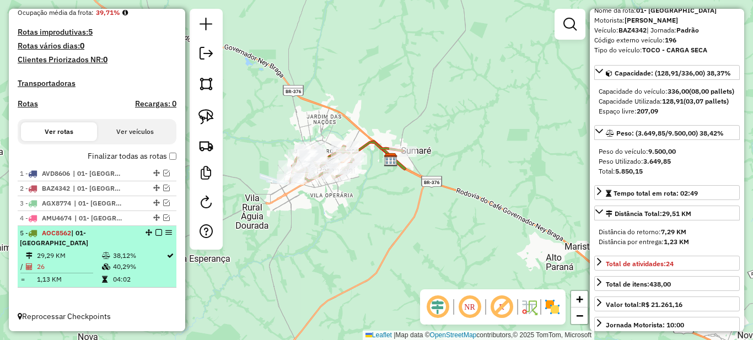
click at [155, 236] on em at bounding box center [158, 232] width 7 height 7
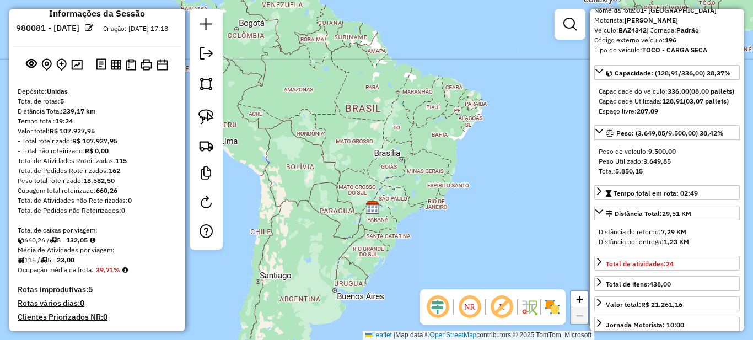
scroll to position [0, 0]
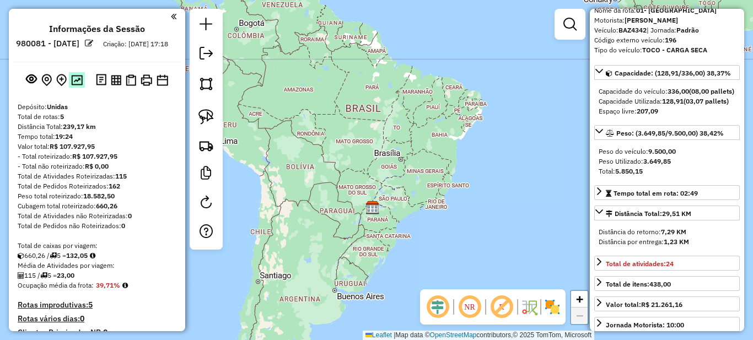
click at [79, 85] on img at bounding box center [77, 80] width 12 height 10
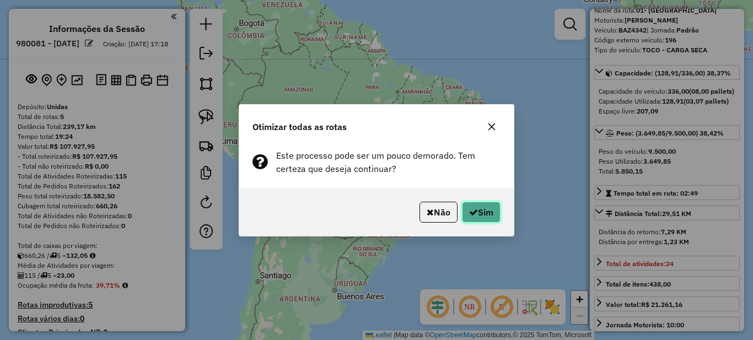
click at [480, 216] on button "Sim" at bounding box center [481, 212] width 39 height 21
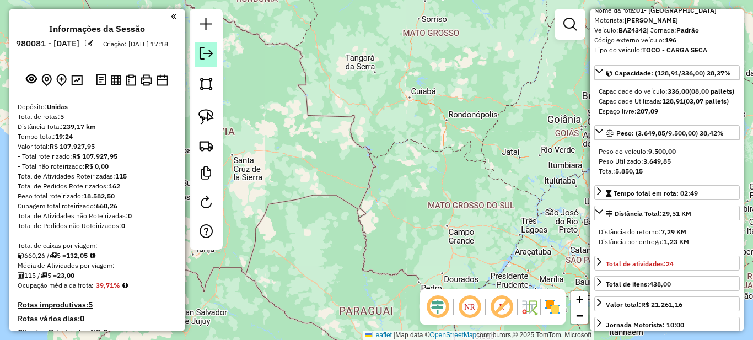
click at [210, 59] on em at bounding box center [205, 53] width 13 height 13
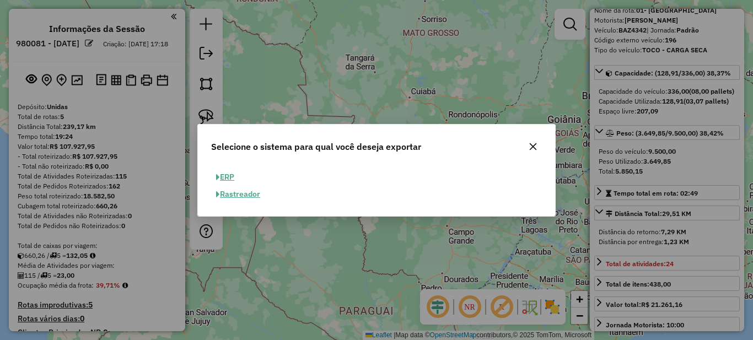
click at [233, 177] on button "ERP" at bounding box center [225, 177] width 28 height 17
select select "**"
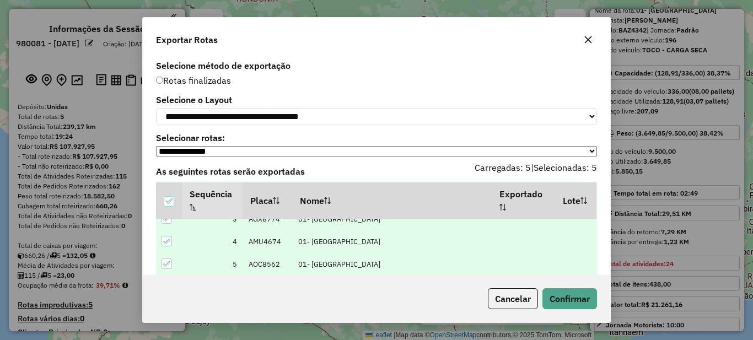
scroll to position [27, 0]
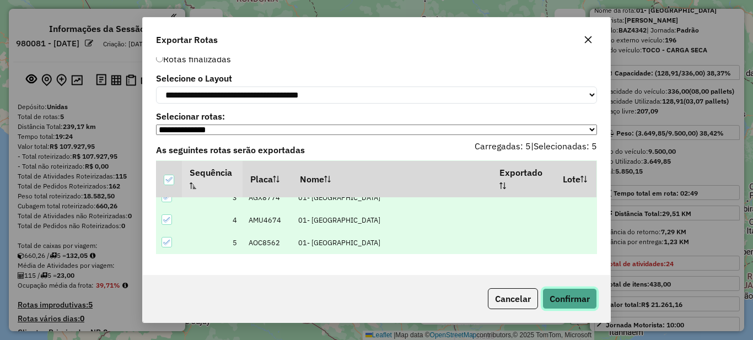
click at [580, 296] on button "Confirmar" at bounding box center [569, 298] width 55 height 21
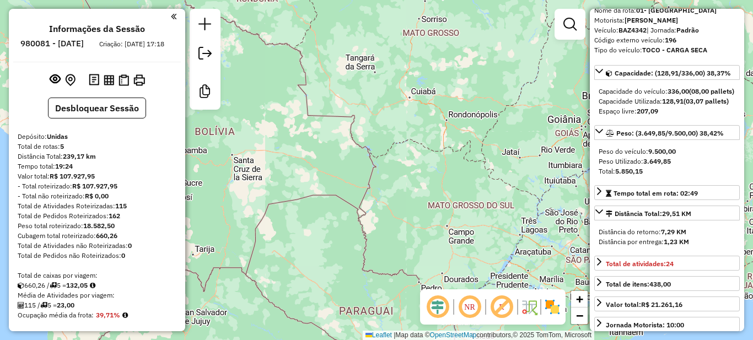
scroll to position [423, 0]
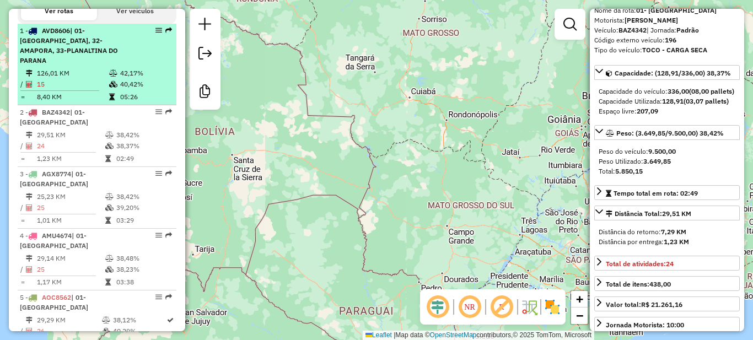
click at [89, 76] on td "126,01 KM" at bounding box center [72, 73] width 72 height 11
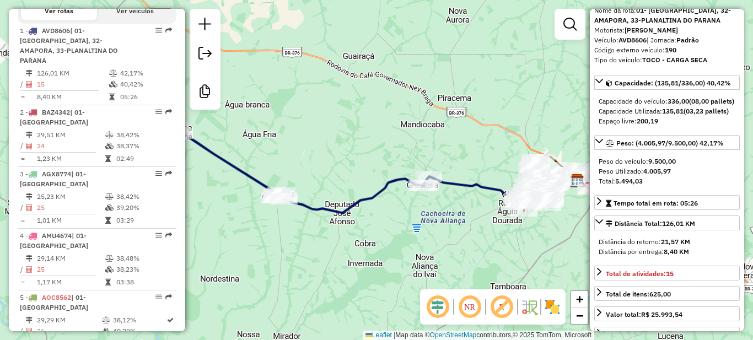
scroll to position [0, 0]
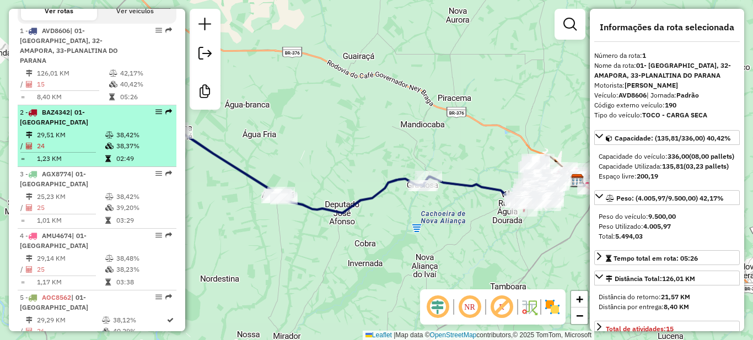
click at [105, 129] on td at bounding box center [110, 134] width 11 height 11
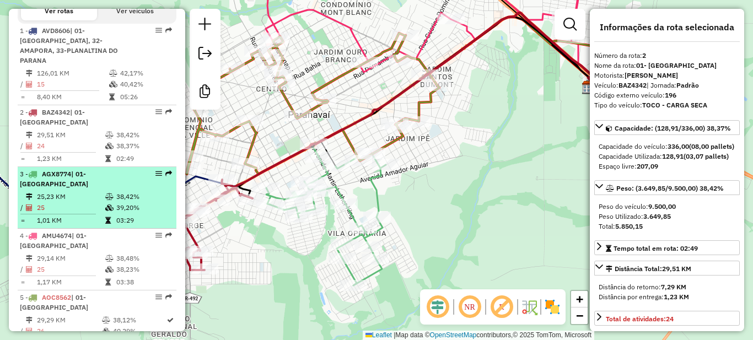
click at [87, 202] on td "25" at bounding box center [70, 207] width 68 height 11
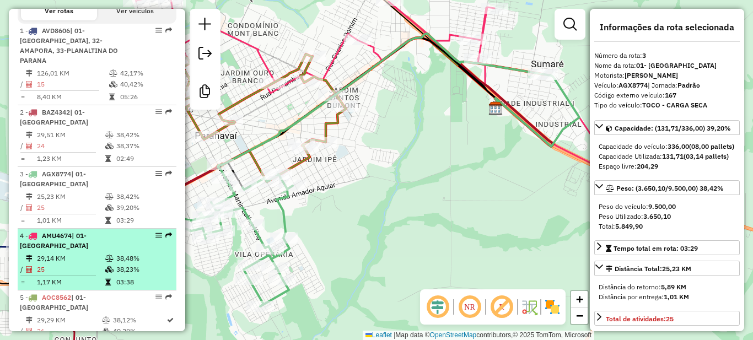
click at [104, 229] on li "4 - AMU4674 | 01- [GEOGRAPHIC_DATA] 29,14 KM 38,48% / 25 38,23% = 1,17 KM 03:38" at bounding box center [97, 260] width 159 height 62
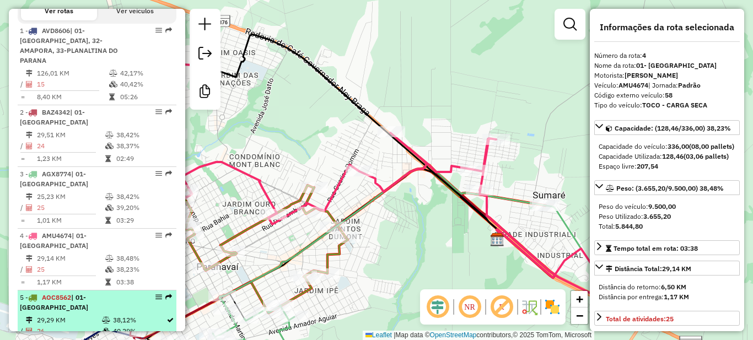
click at [112, 315] on td "38,12%" at bounding box center [138, 320] width 53 height 11
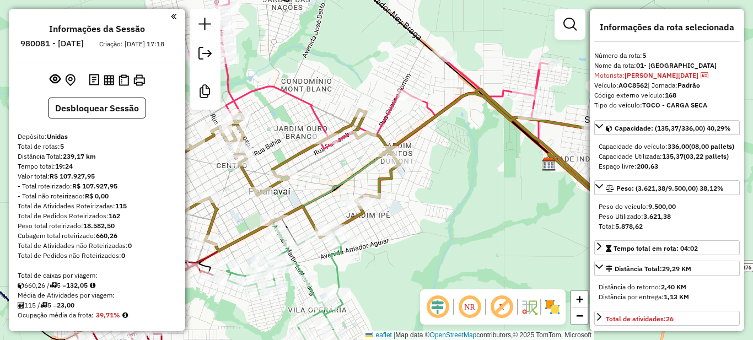
drag, startPoint x: 280, startPoint y: 143, endPoint x: 397, endPoint y: 107, distance: 122.9
click at [395, 107] on div "Janela de atendimento Grade de atendimento Capacidade Transportadoras Veículos …" at bounding box center [376, 170] width 753 height 340
